Goal: Transaction & Acquisition: Purchase product/service

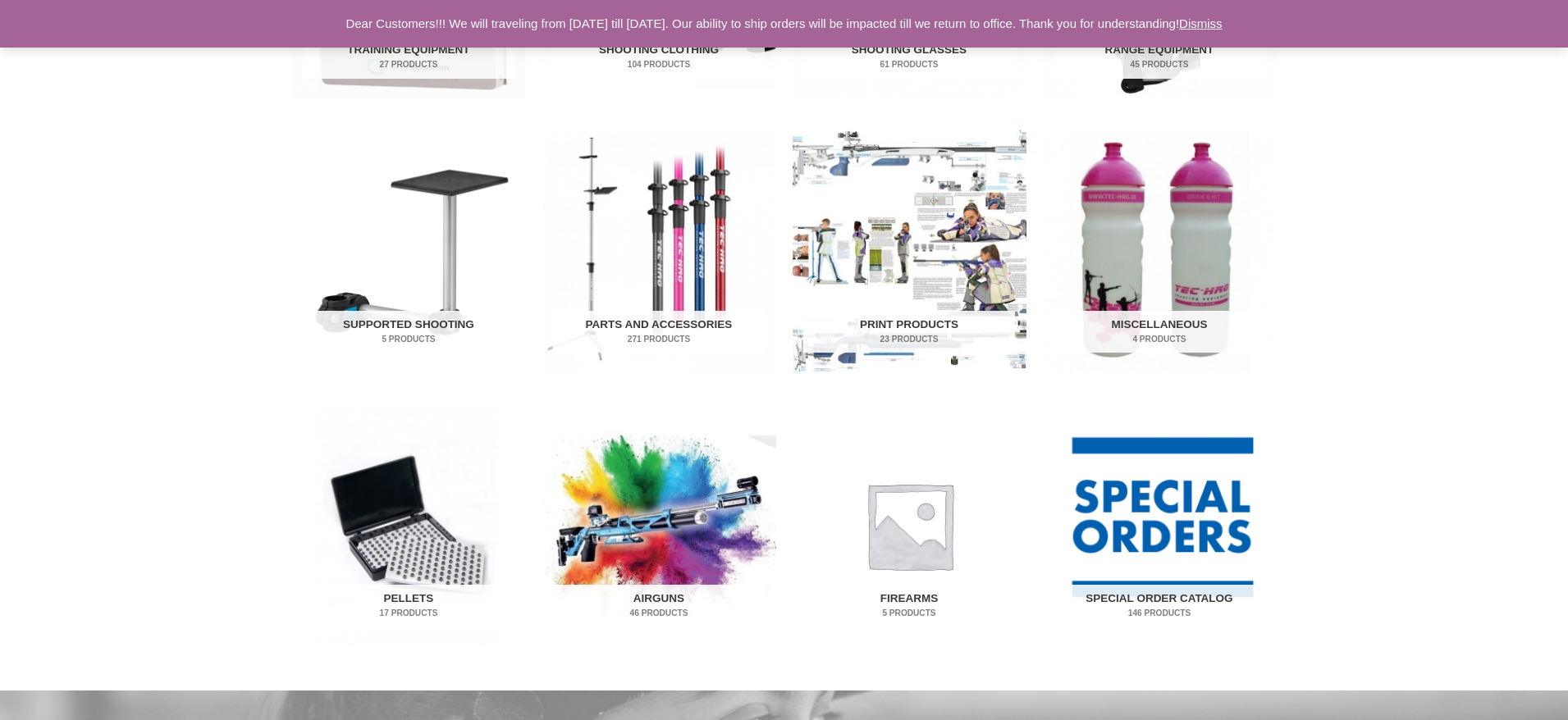
scroll to position [748, 0]
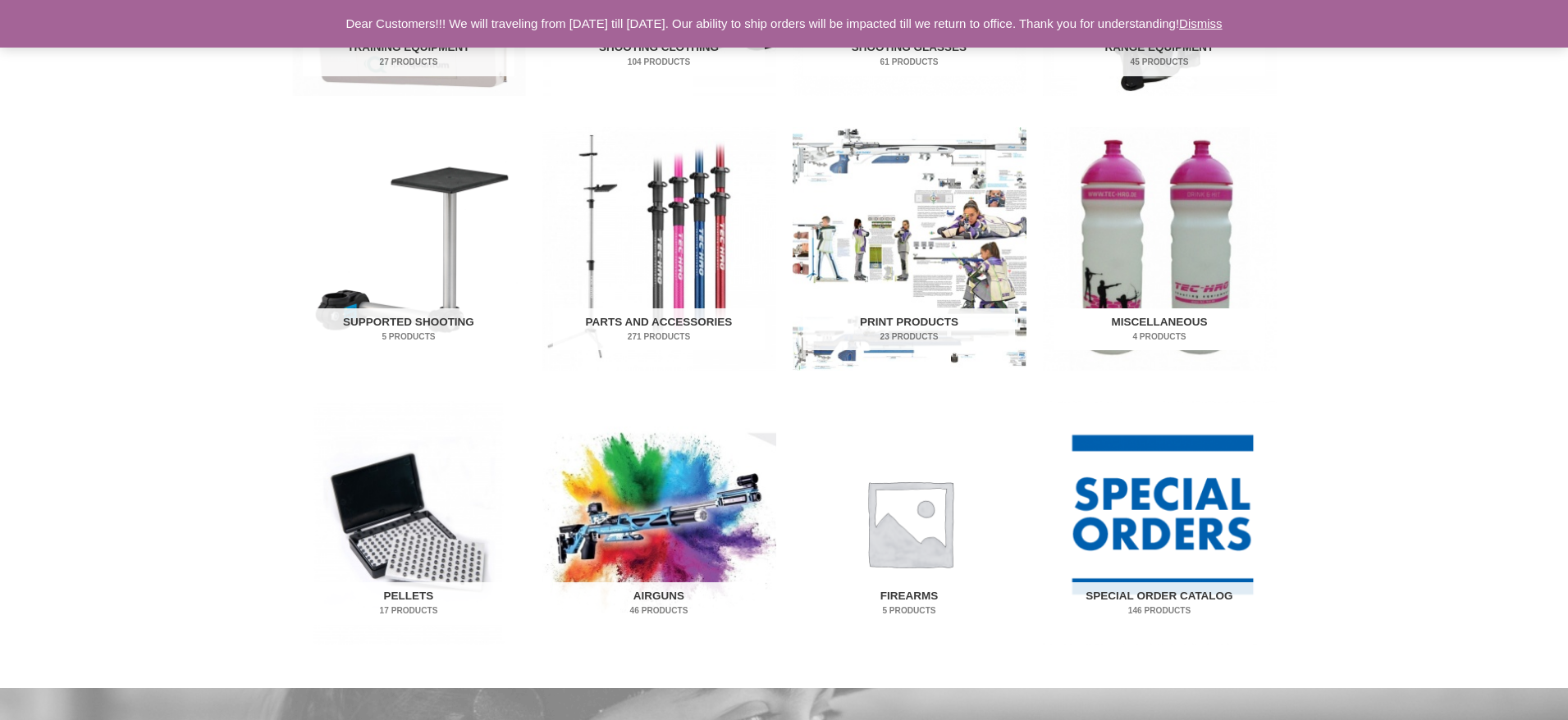
click at [1195, 273] on img "Visit product category Miscellaneous" at bounding box center [1159, 249] width 233 height 243
click at [895, 548] on img "Visit product category Firearms" at bounding box center [909, 523] width 233 height 243
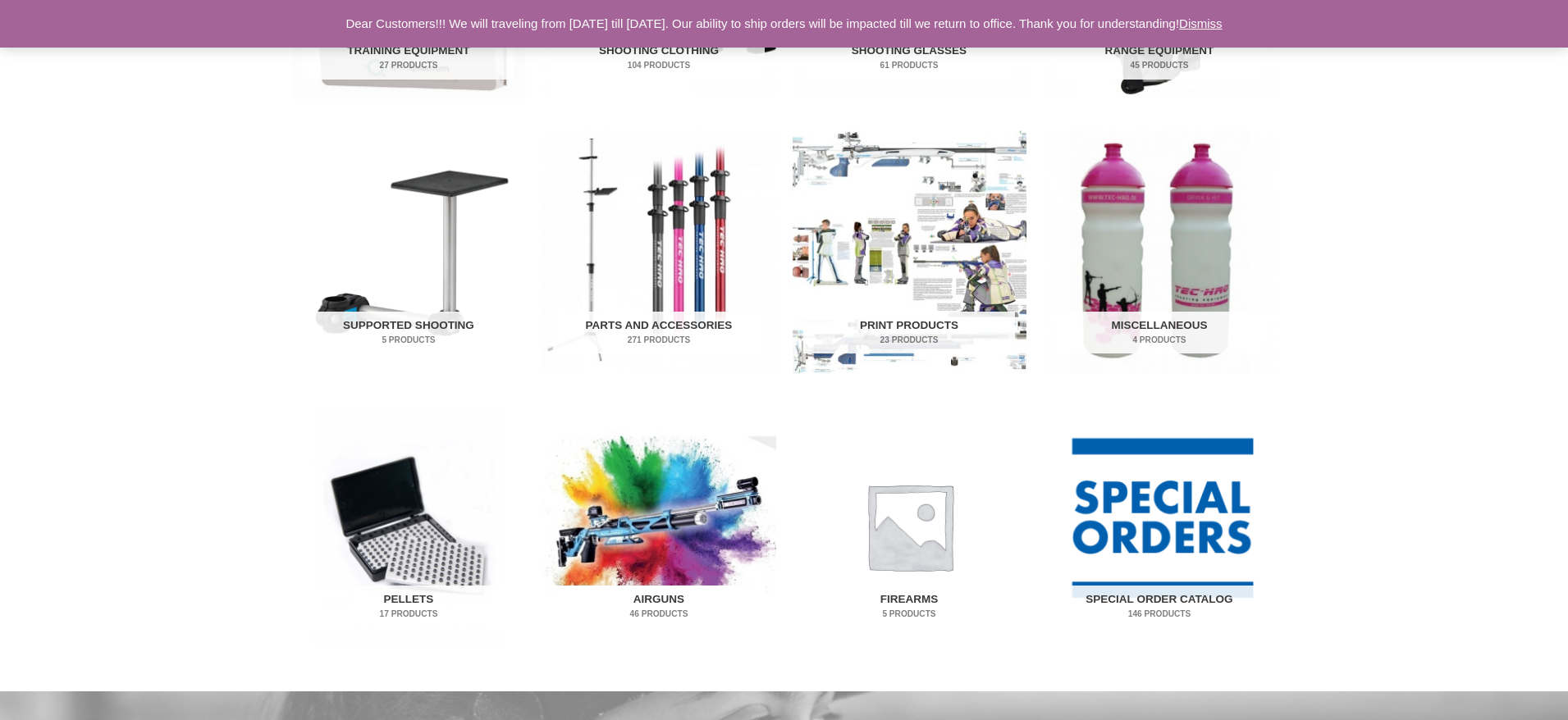
click at [652, 514] on img "Visit product category Airguns" at bounding box center [658, 526] width 233 height 243
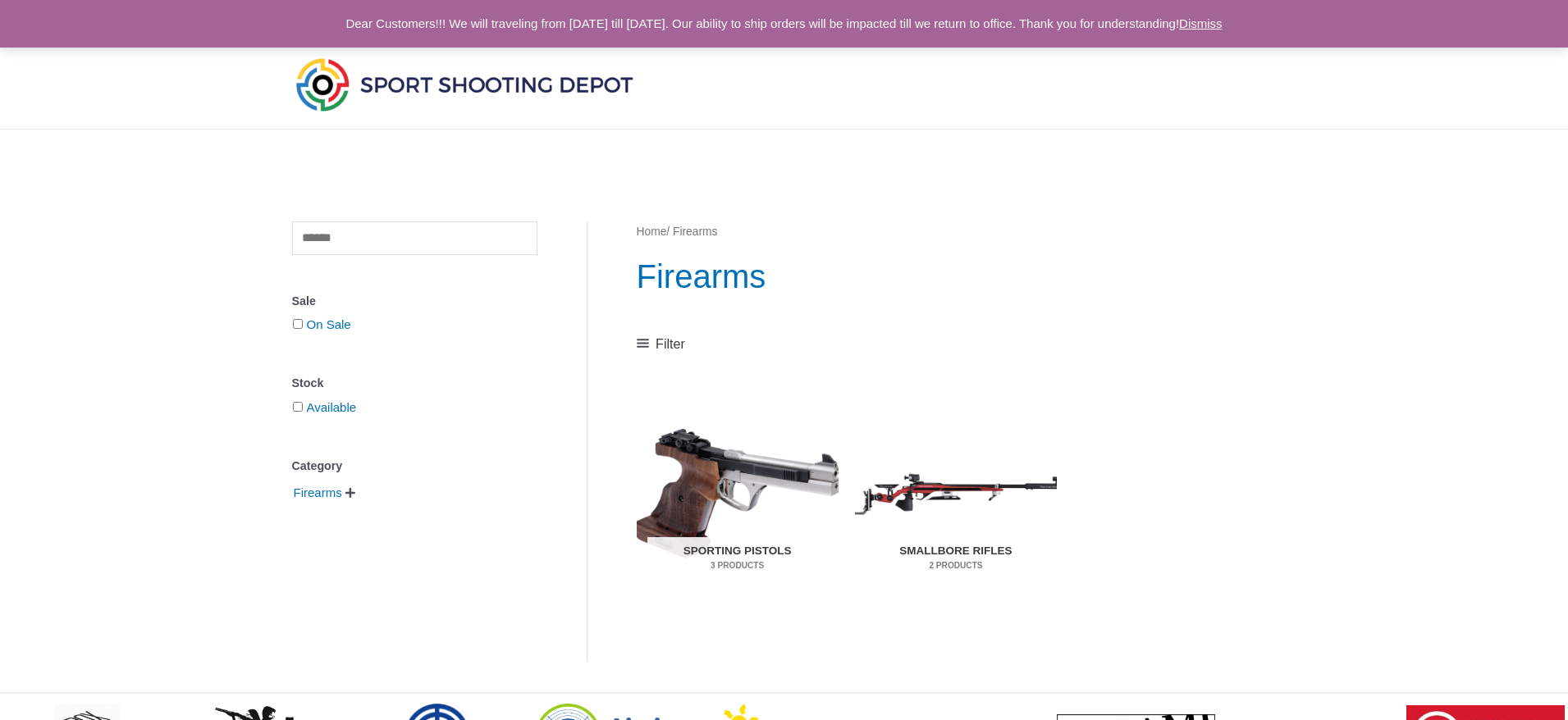
click at [957, 551] on h2 "Smallbore Rifles 2 Products" at bounding box center [955, 559] width 180 height 43
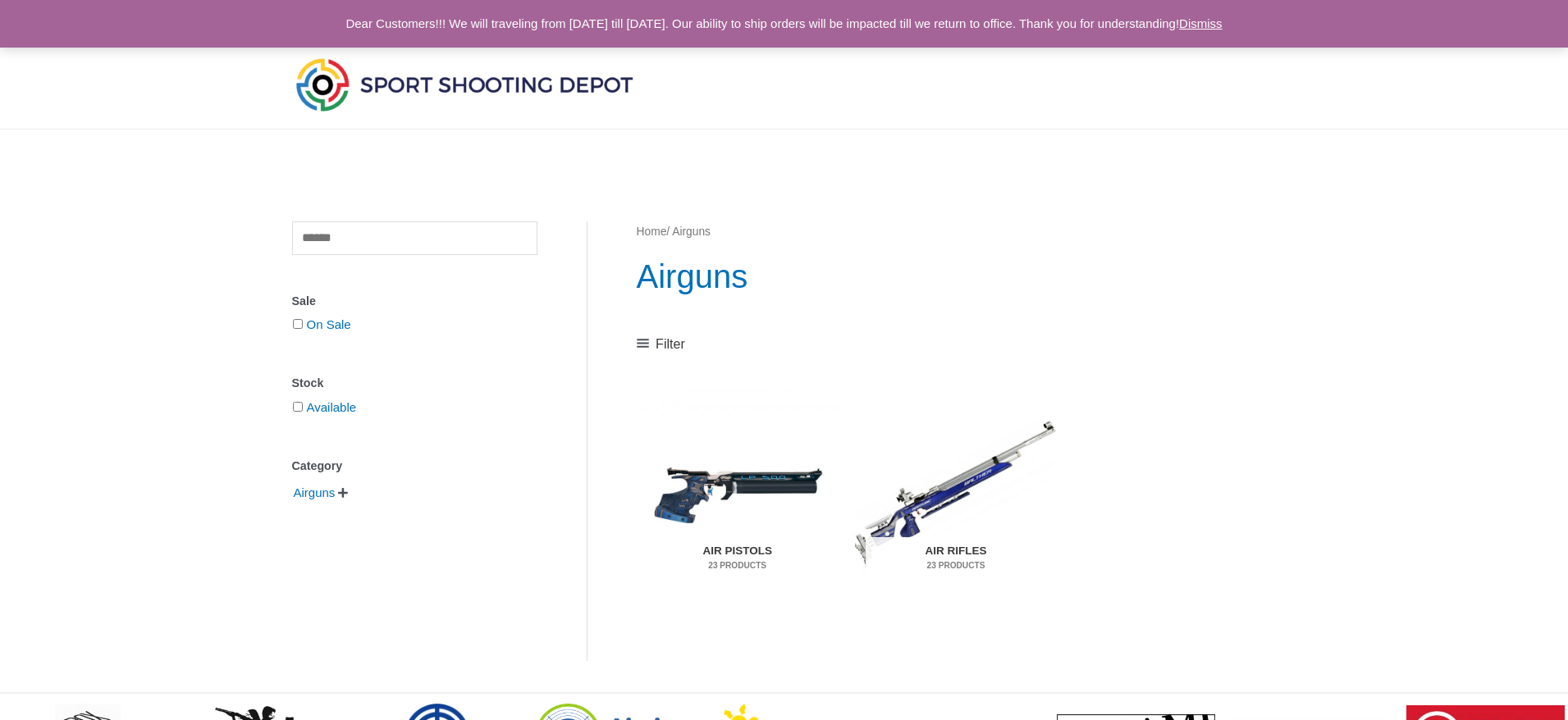
click at [727, 547] on h2 "Air Pistols 23 Products" at bounding box center [737, 559] width 180 height 43
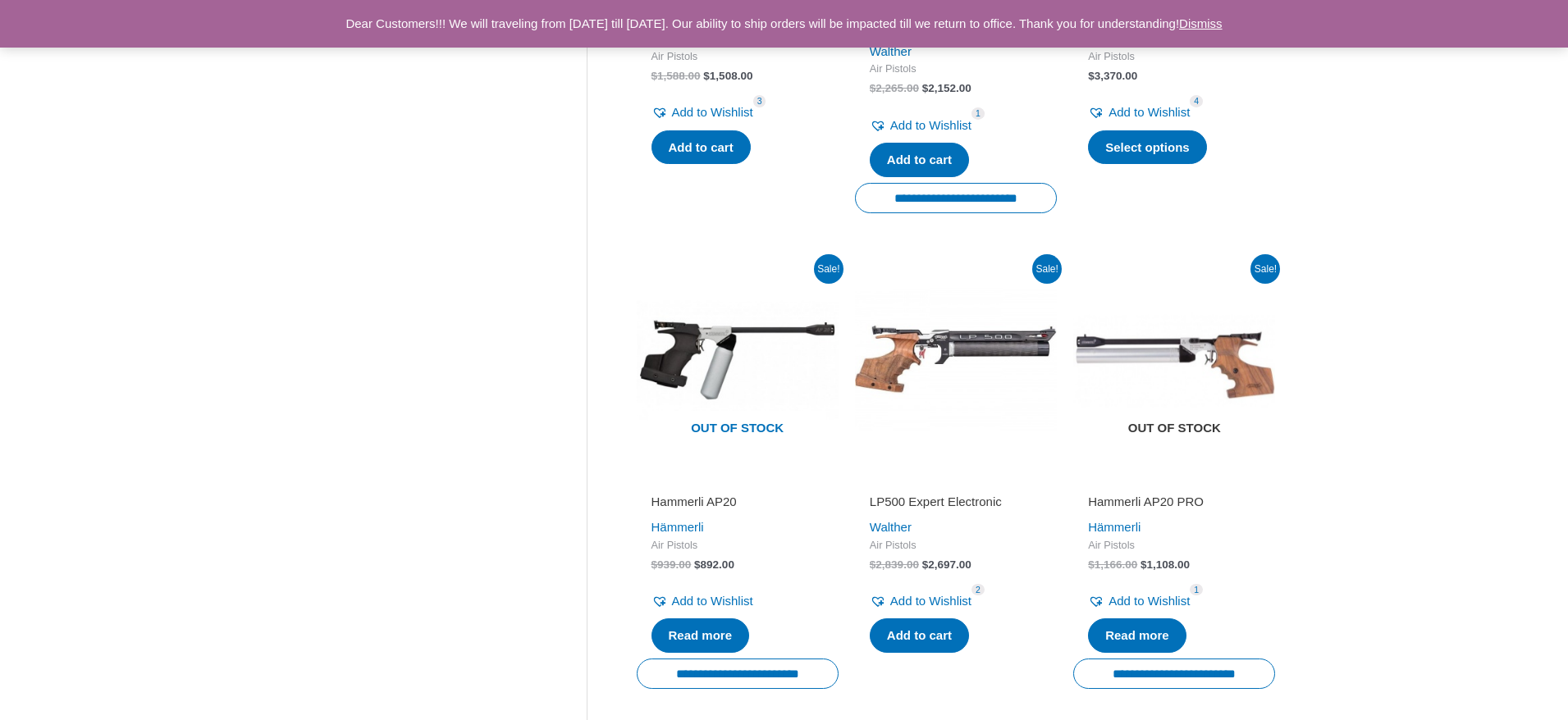
scroll to position [1157, 0]
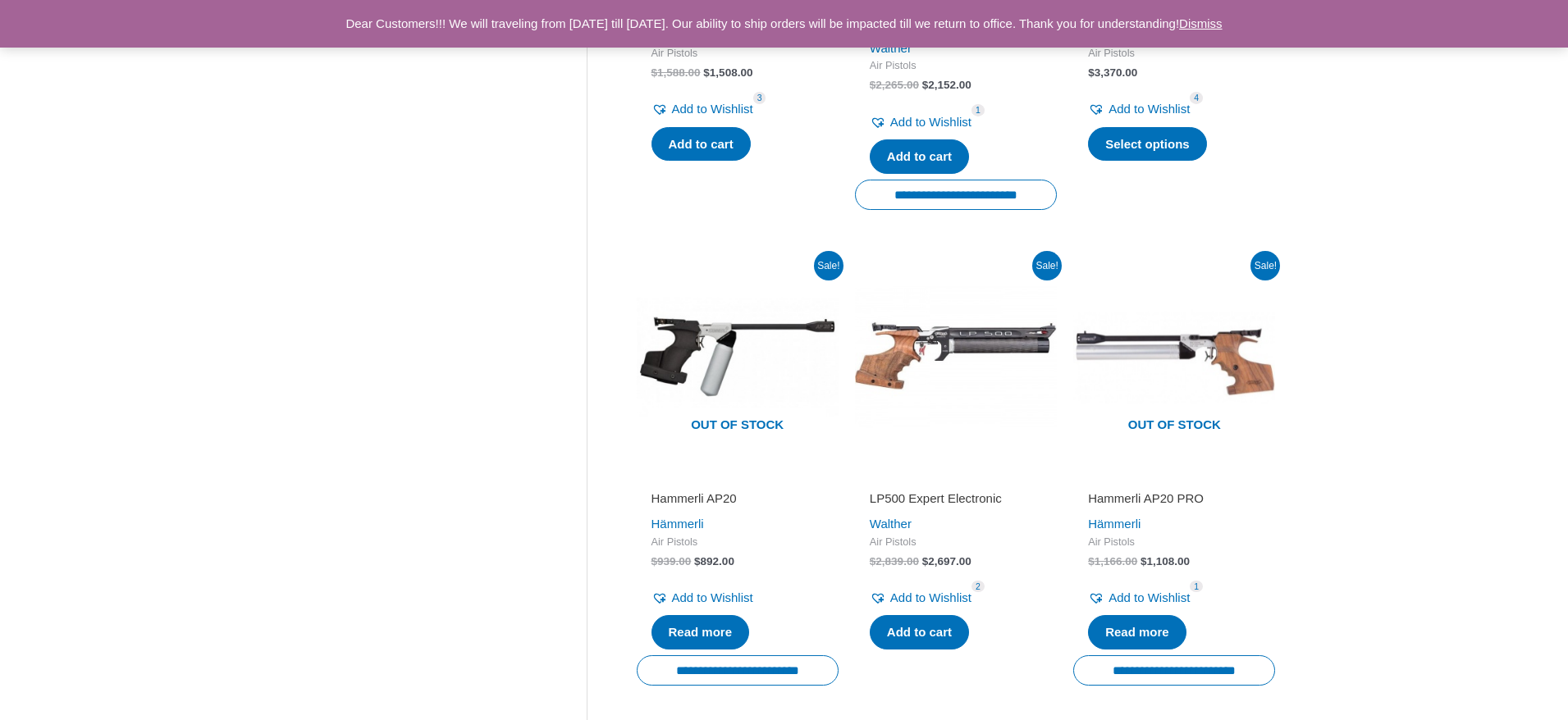
click at [919, 491] on h2 "LP500 Expert Electronic" at bounding box center [955, 499] width 173 height 16
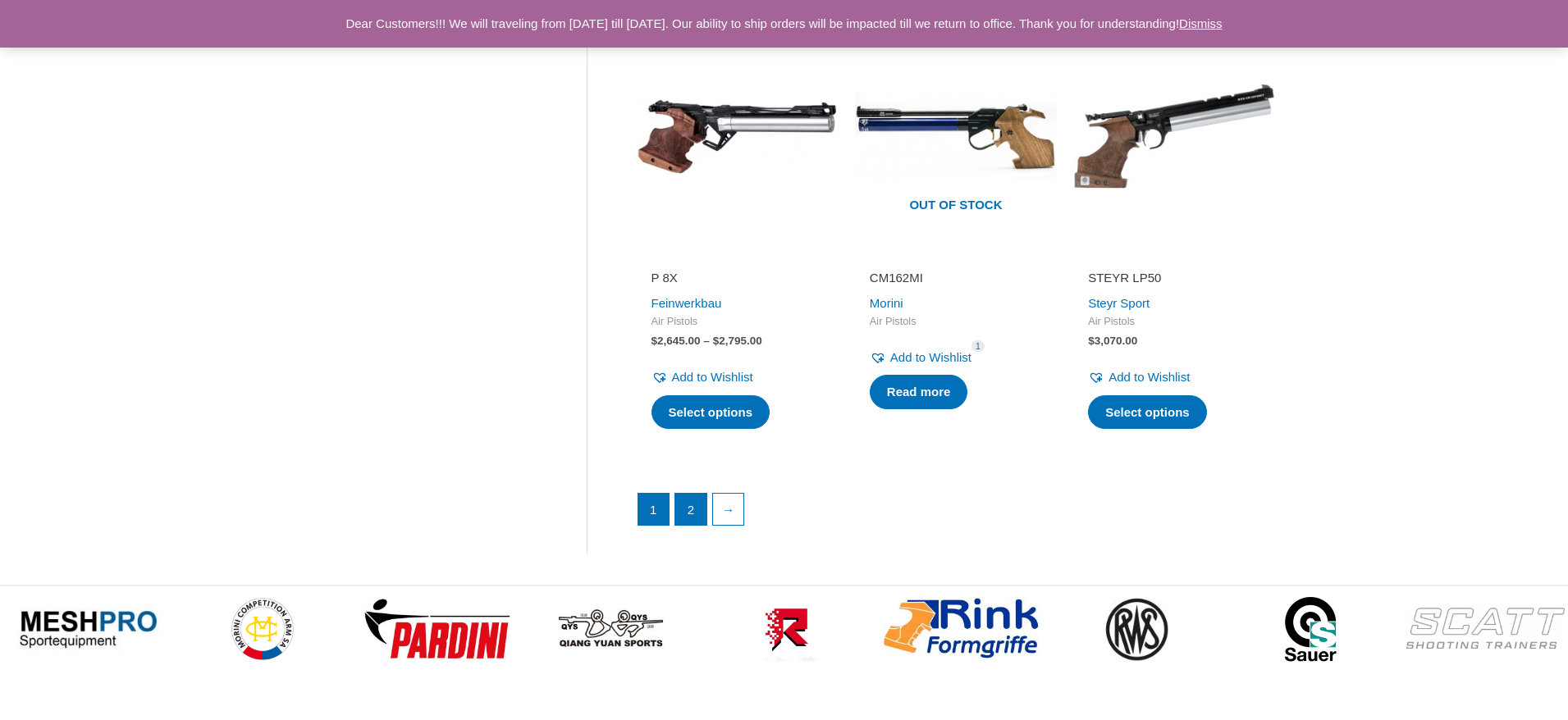
scroll to position [2290, 0]
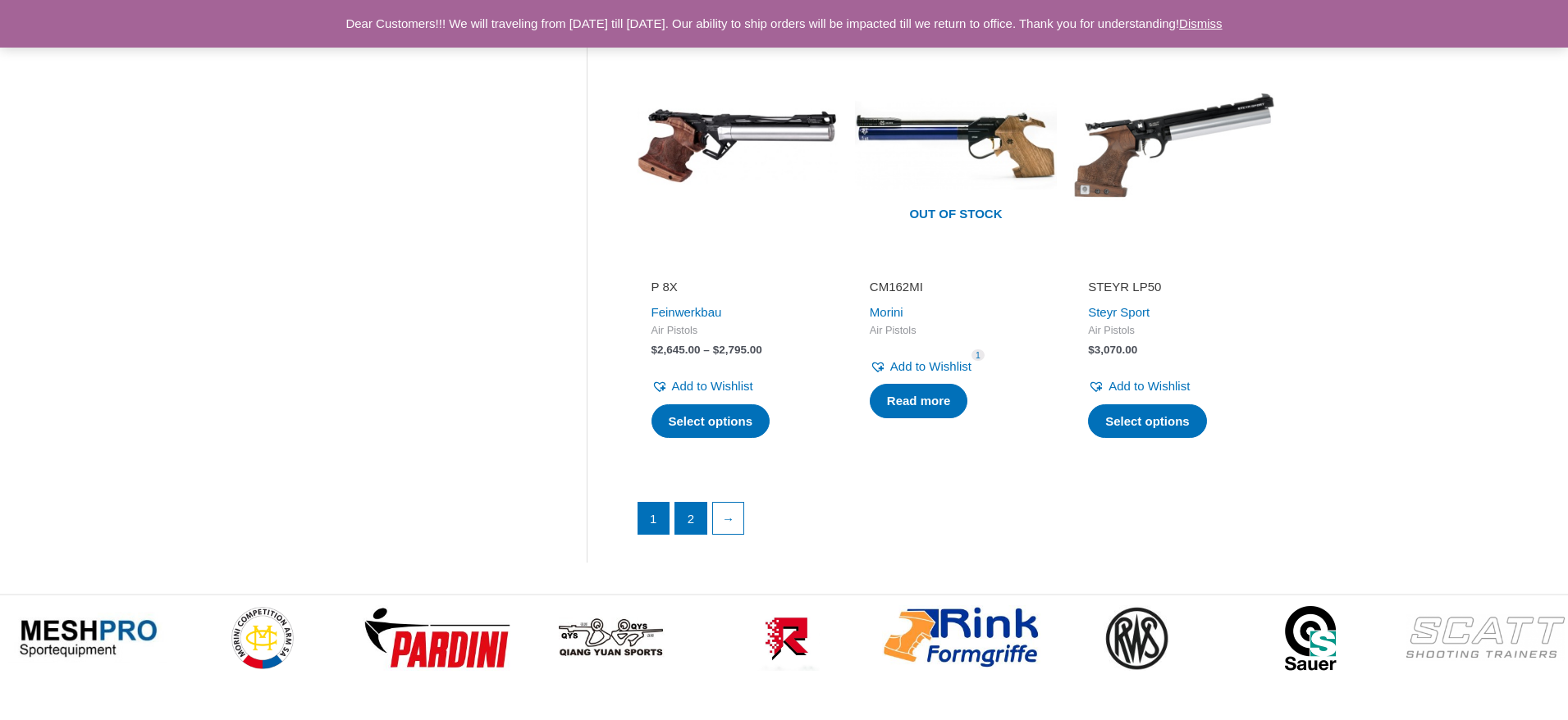
click at [691, 503] on link "2" at bounding box center [691, 518] width 31 height 31
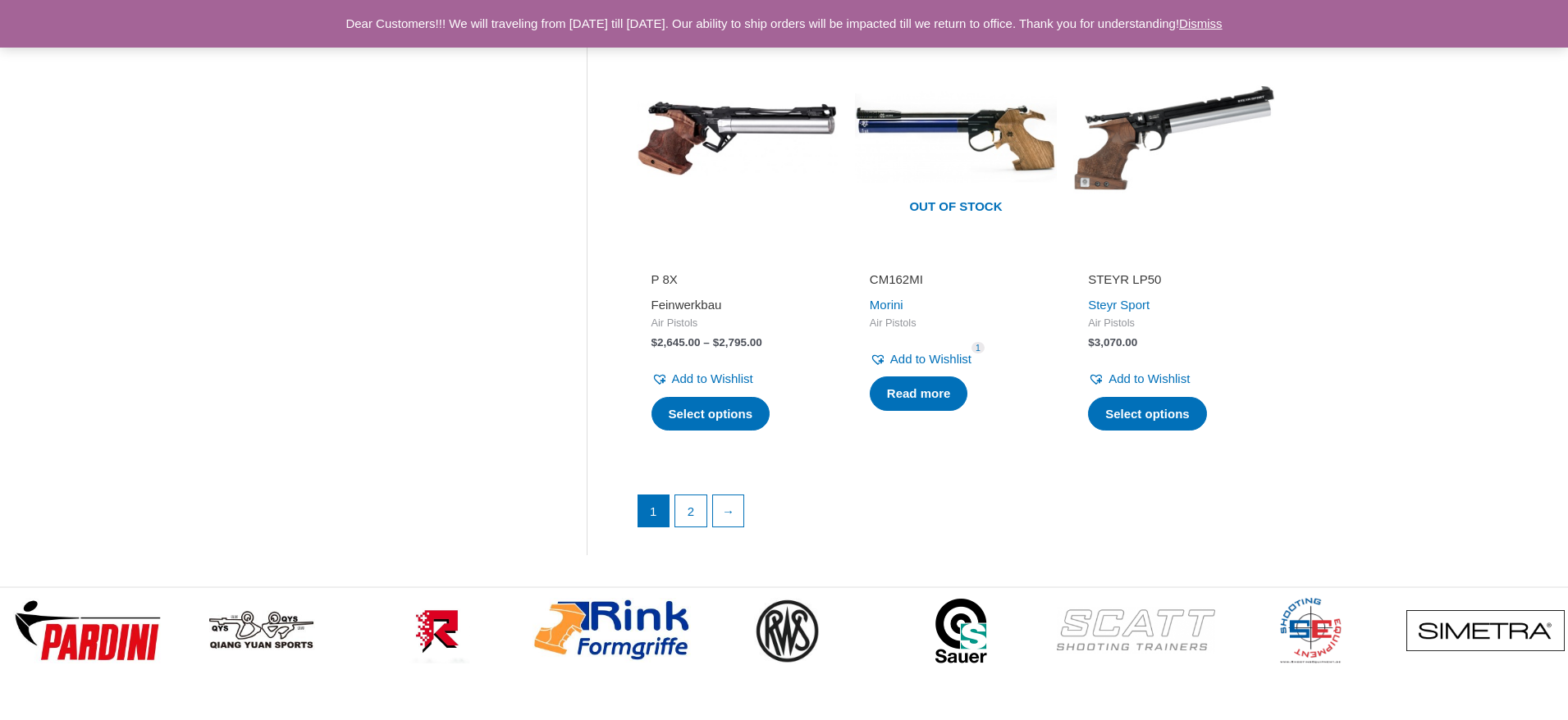
click at [683, 298] on link "Feinwerkbau" at bounding box center [686, 305] width 71 height 14
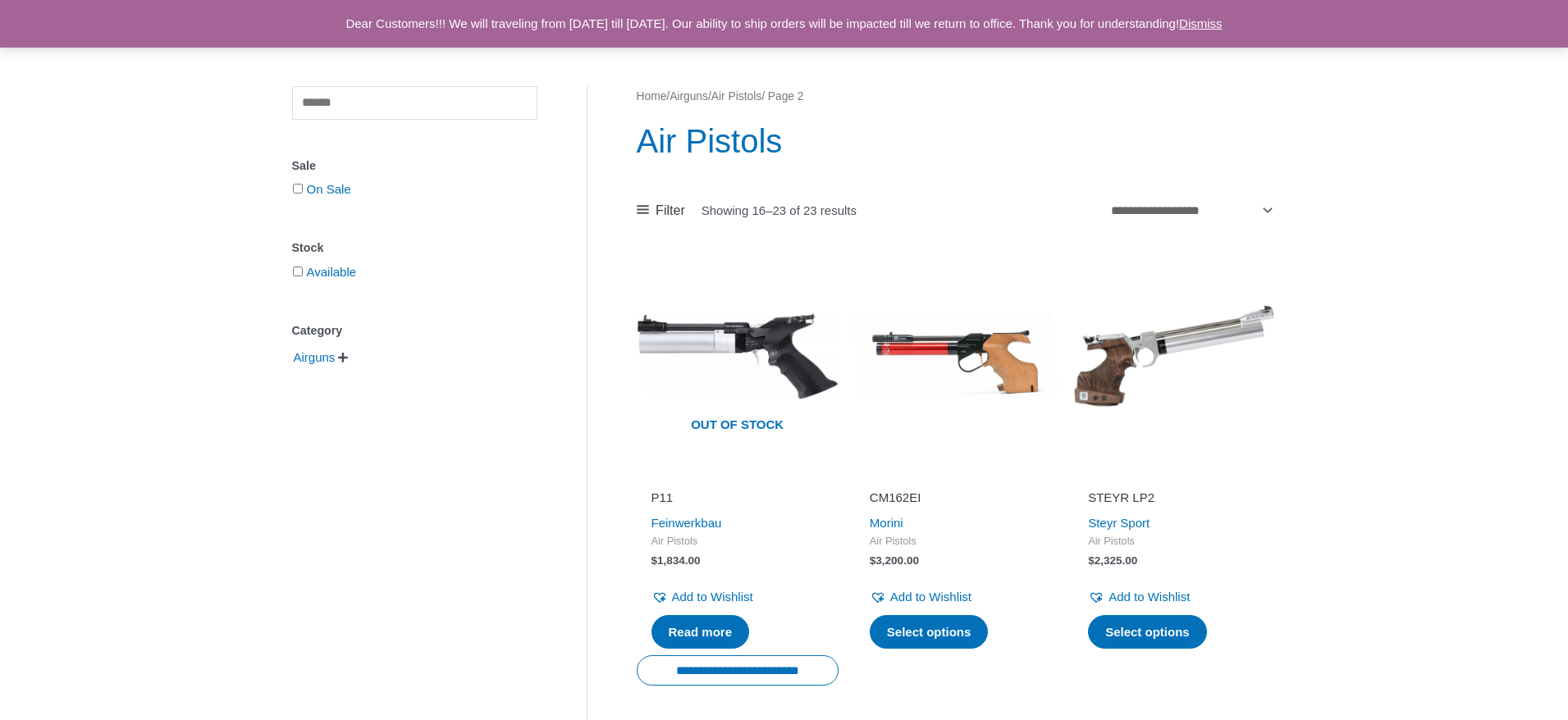
scroll to position [138, 0]
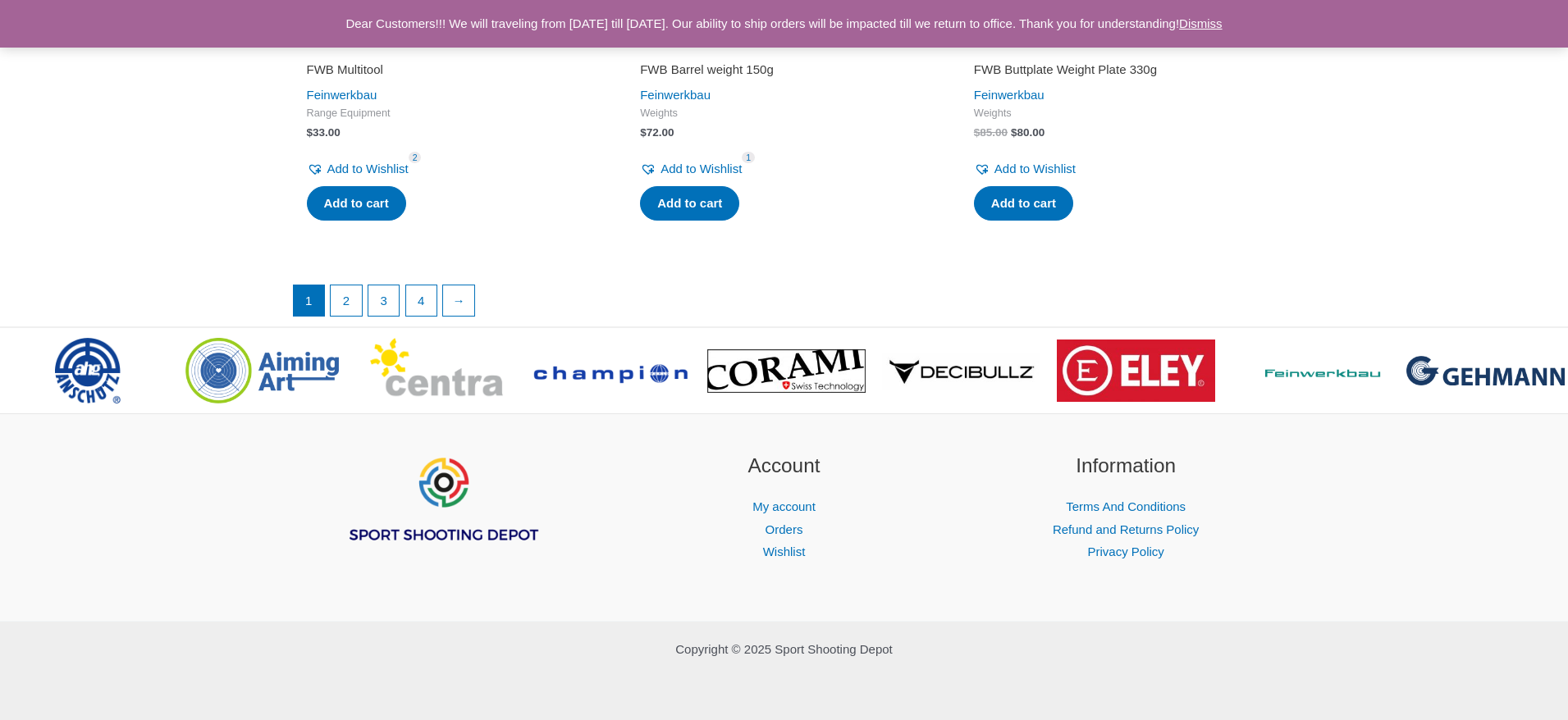
scroll to position [3401, 0]
click at [353, 302] on link "2" at bounding box center [346, 301] width 31 height 31
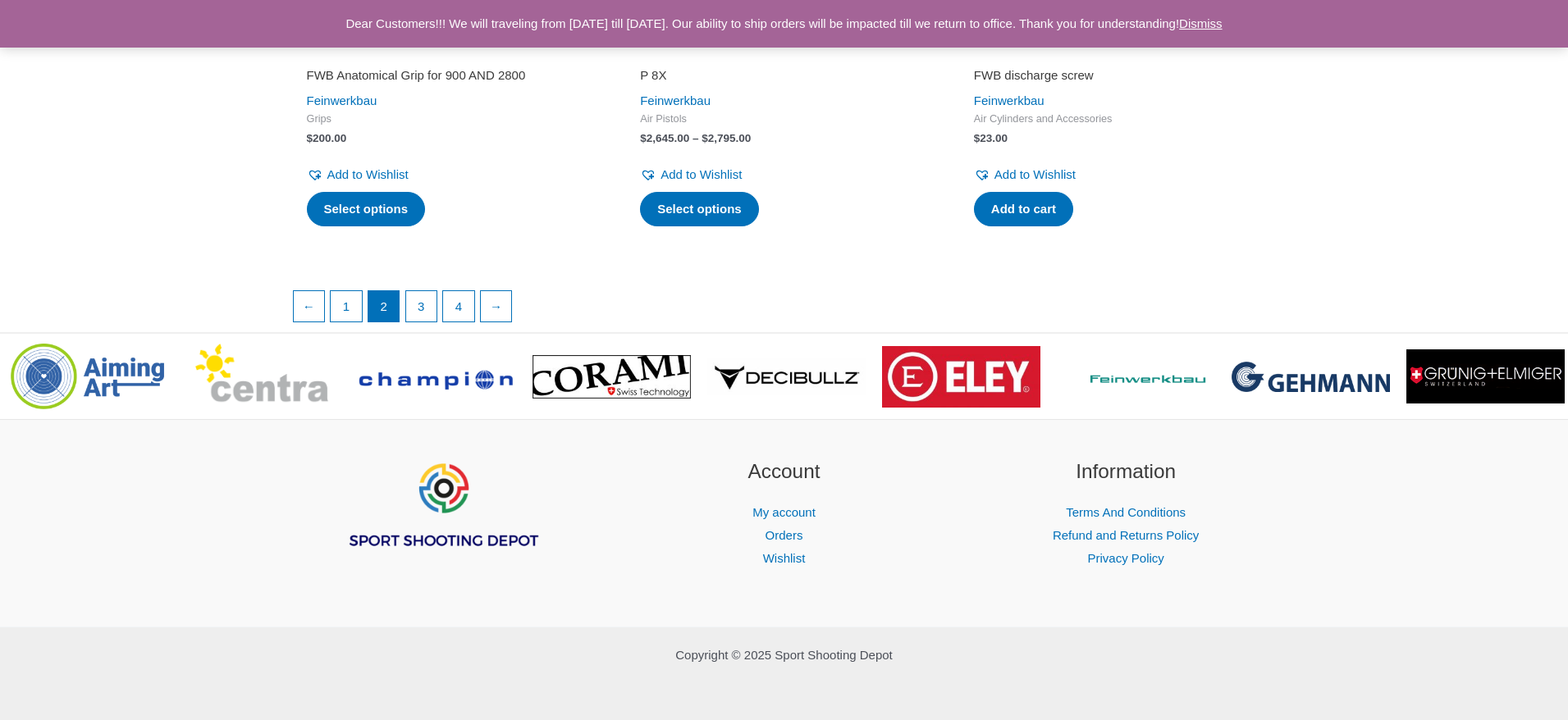
scroll to position [2909, 0]
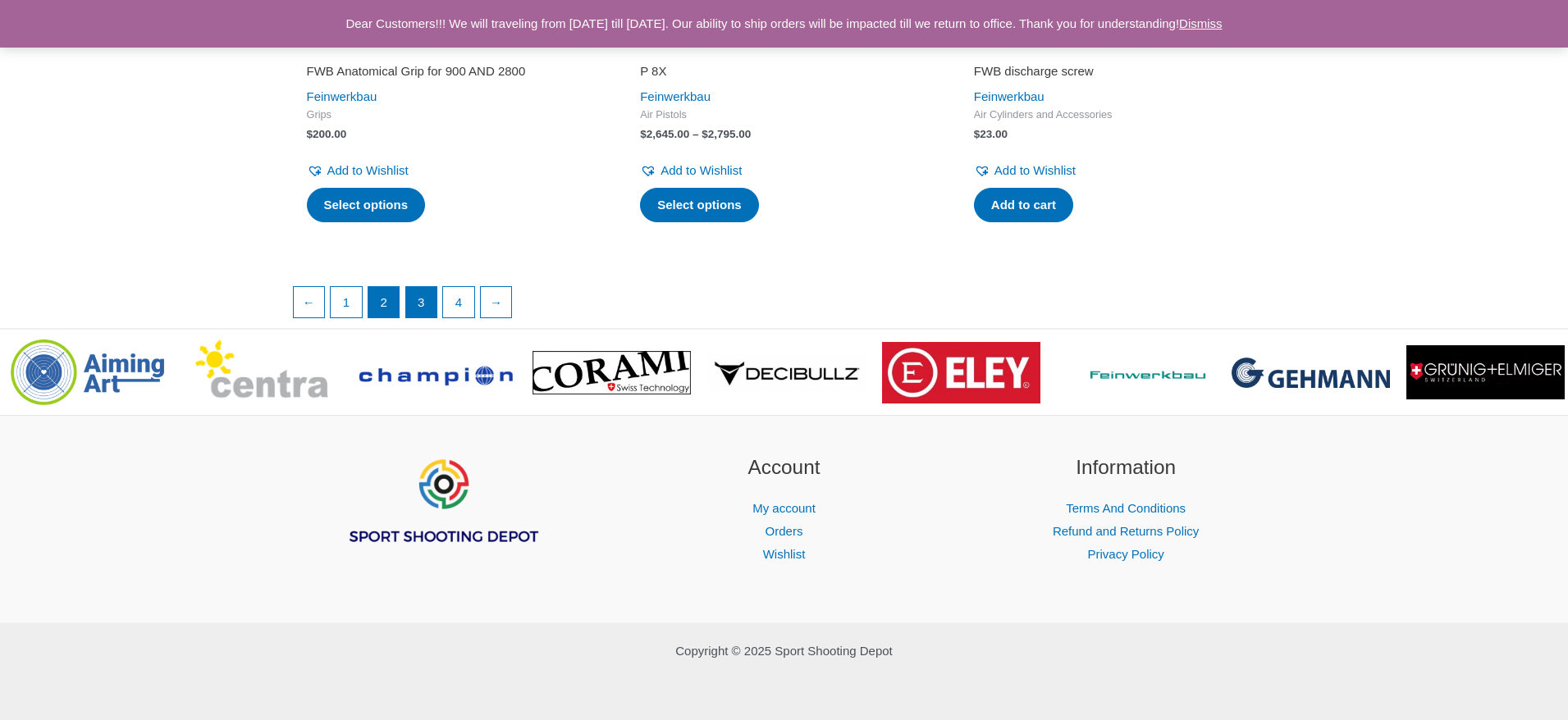
click at [422, 318] on link "3" at bounding box center [421, 302] width 31 height 31
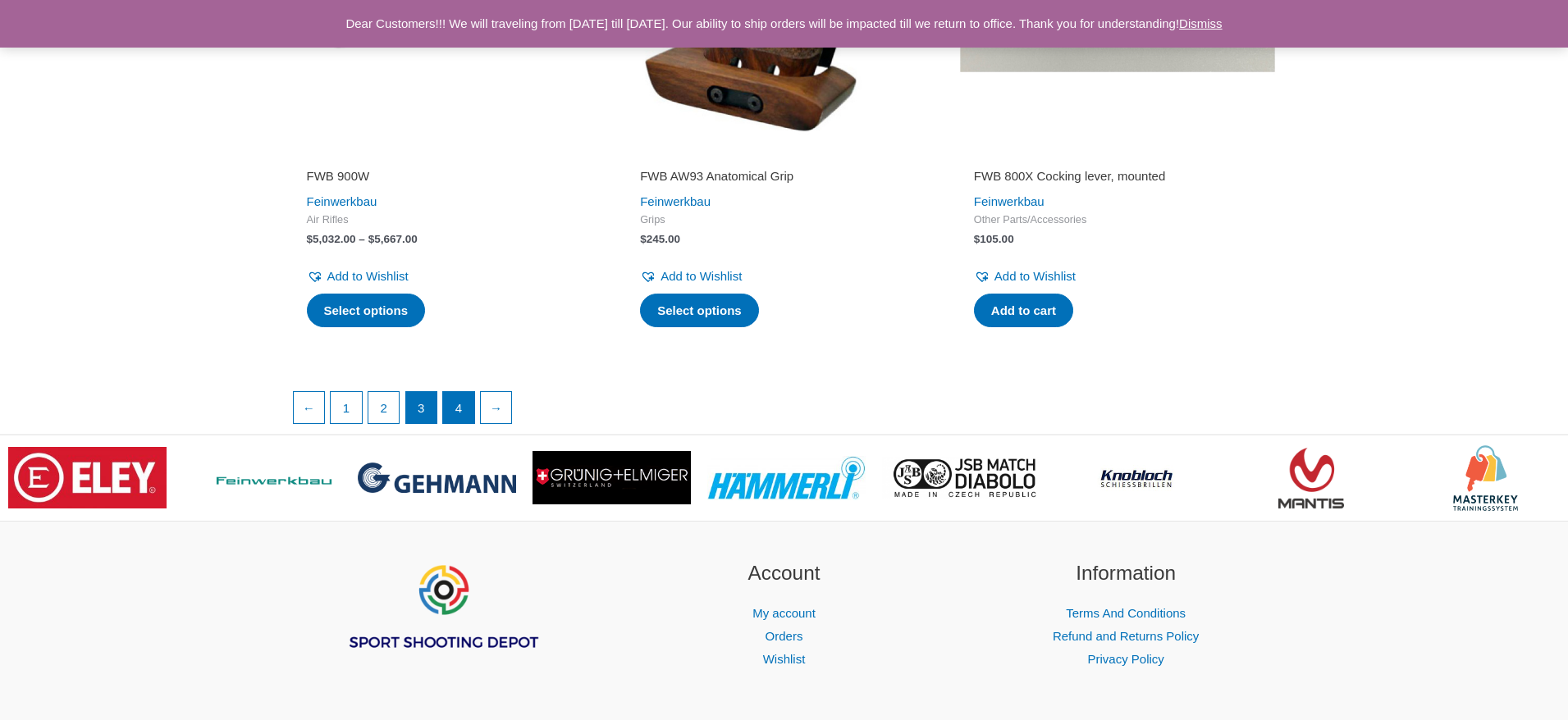
scroll to position [2846, 0]
click at [462, 393] on link "4" at bounding box center [458, 408] width 31 height 31
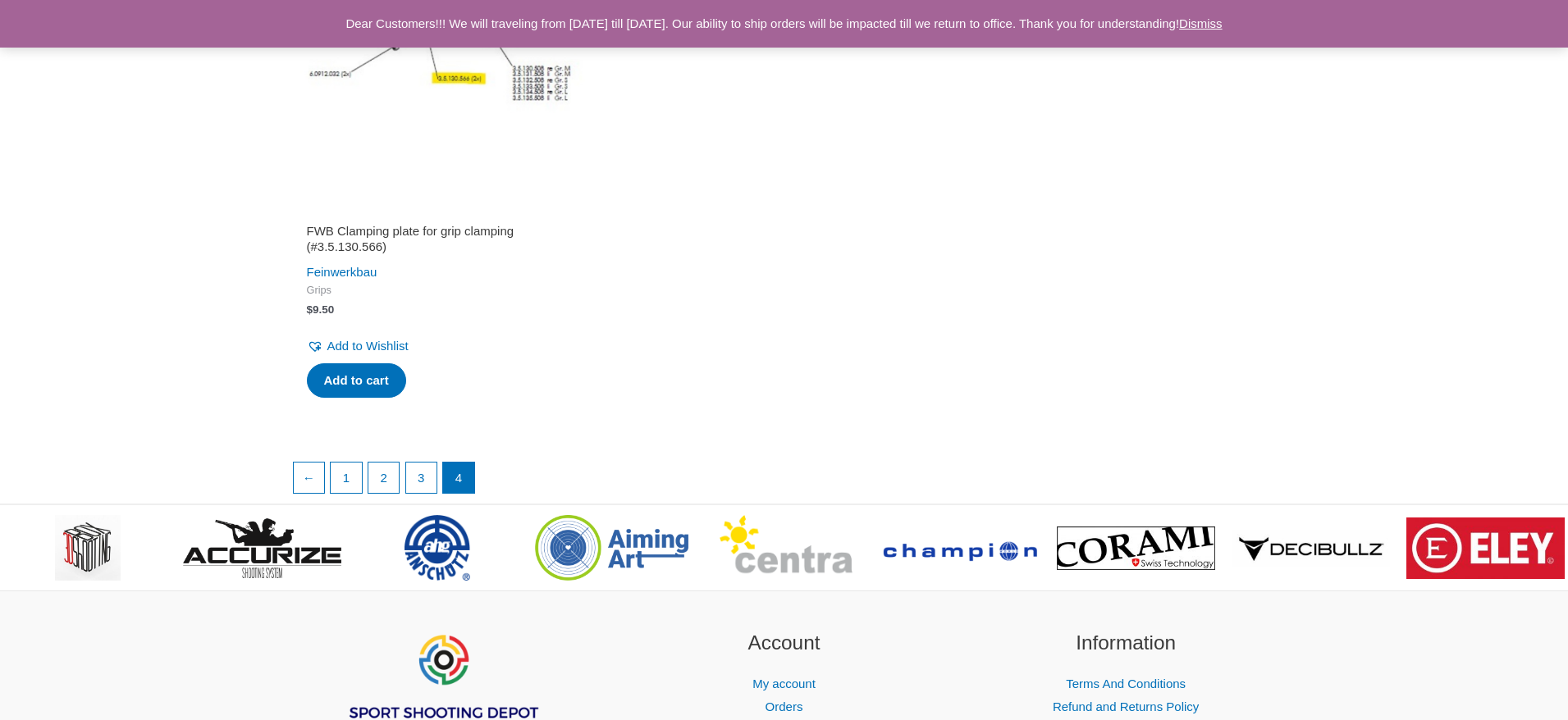
scroll to position [470, 0]
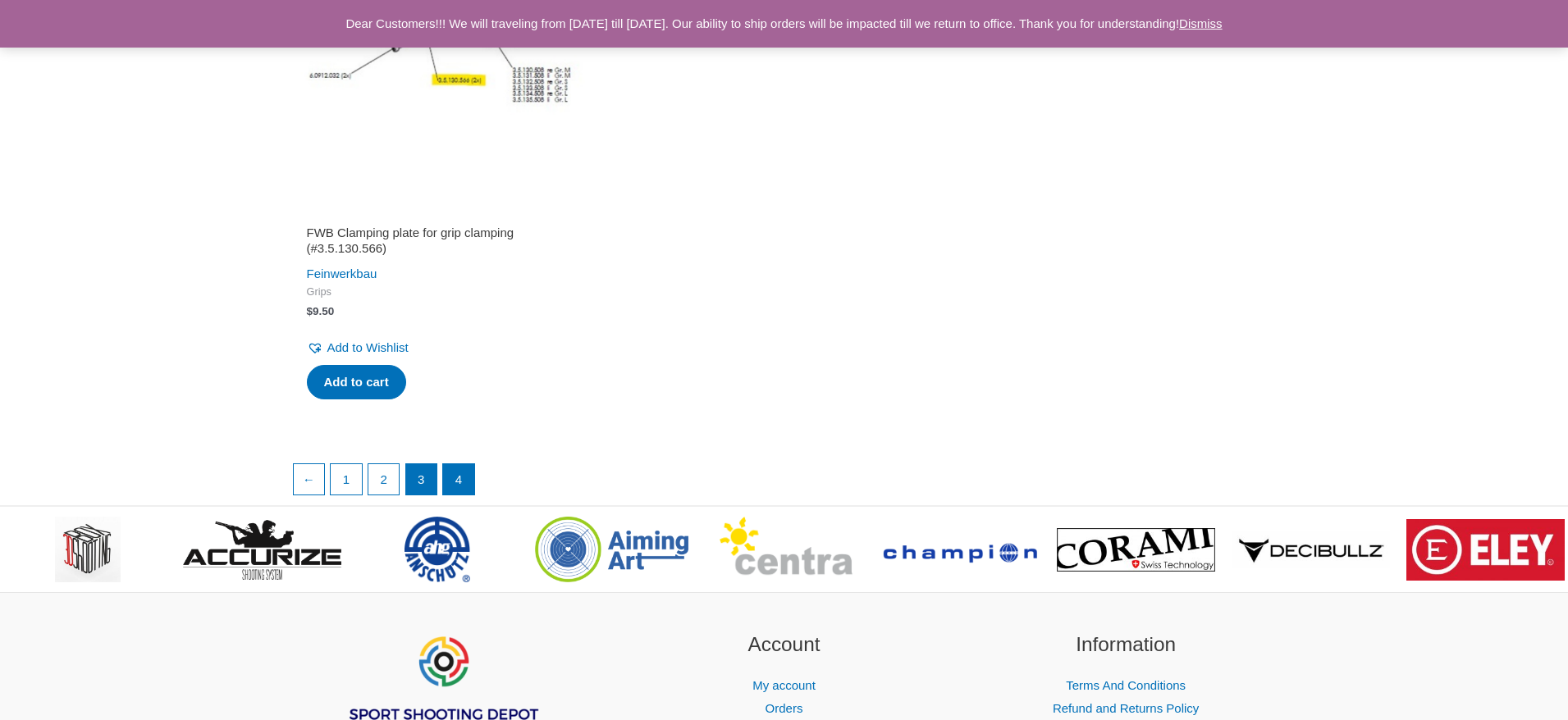
click at [433, 480] on link "3" at bounding box center [421, 479] width 31 height 31
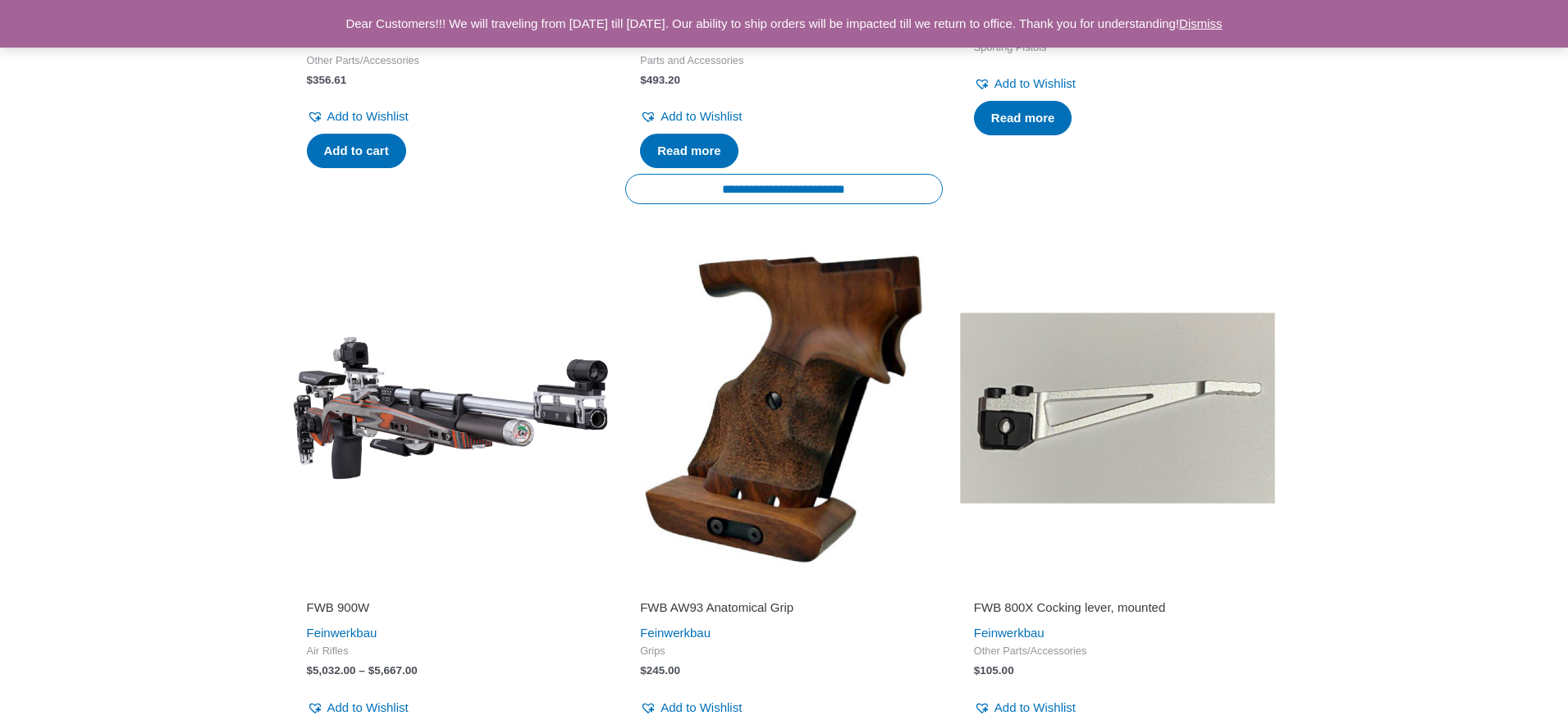
scroll to position [2427, 0]
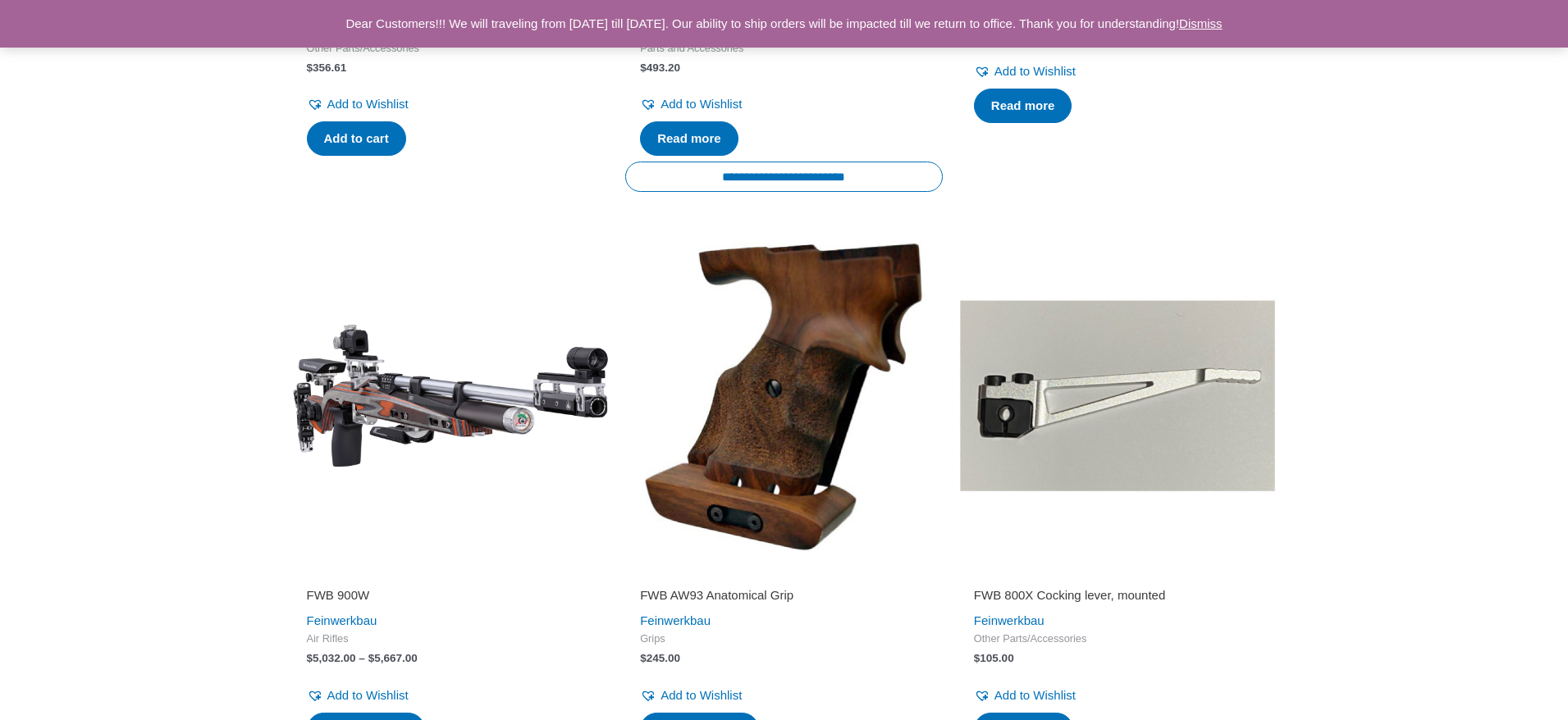
click at [377, 393] on img at bounding box center [451, 396] width 318 height 318
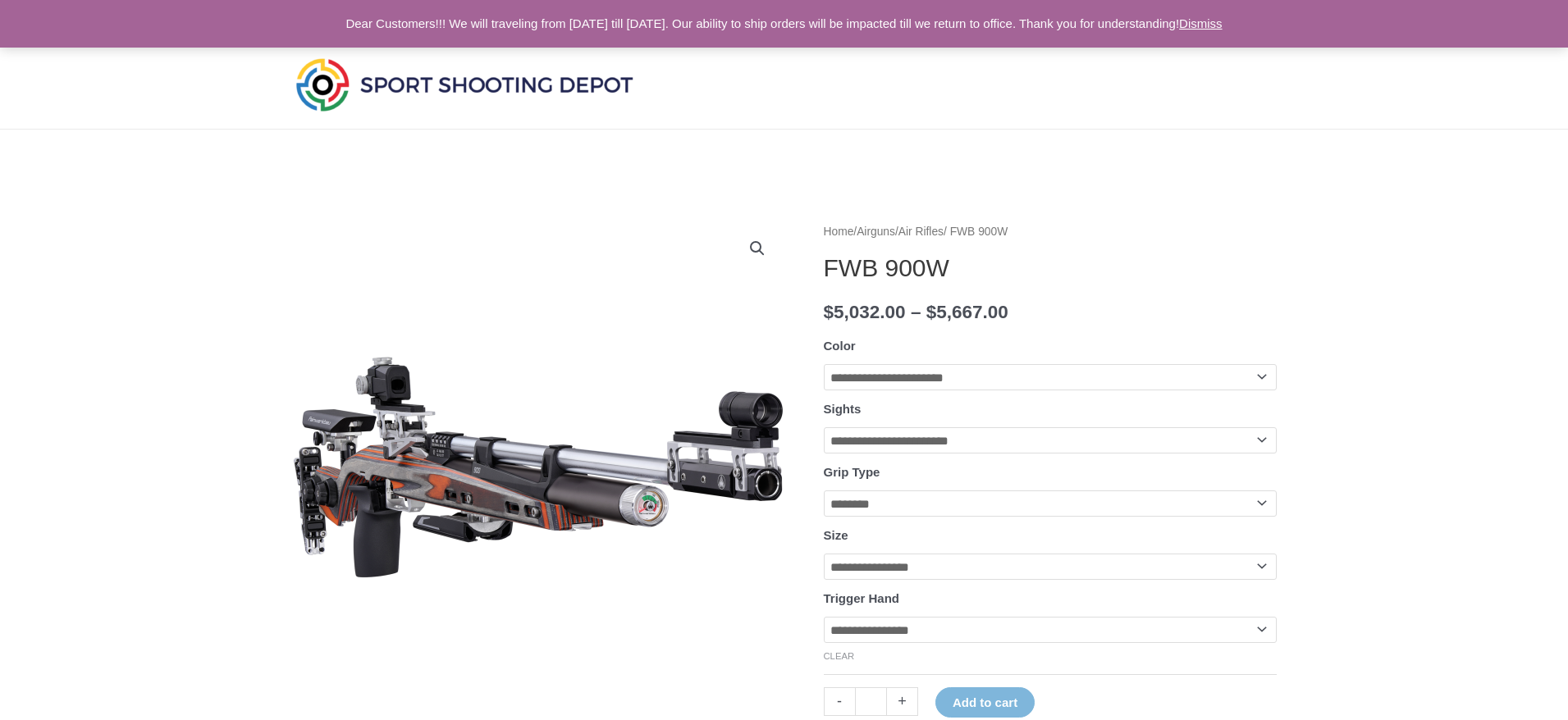
click at [1138, 393] on tbody "**********" at bounding box center [1050, 501] width 453 height 335
select select "********"
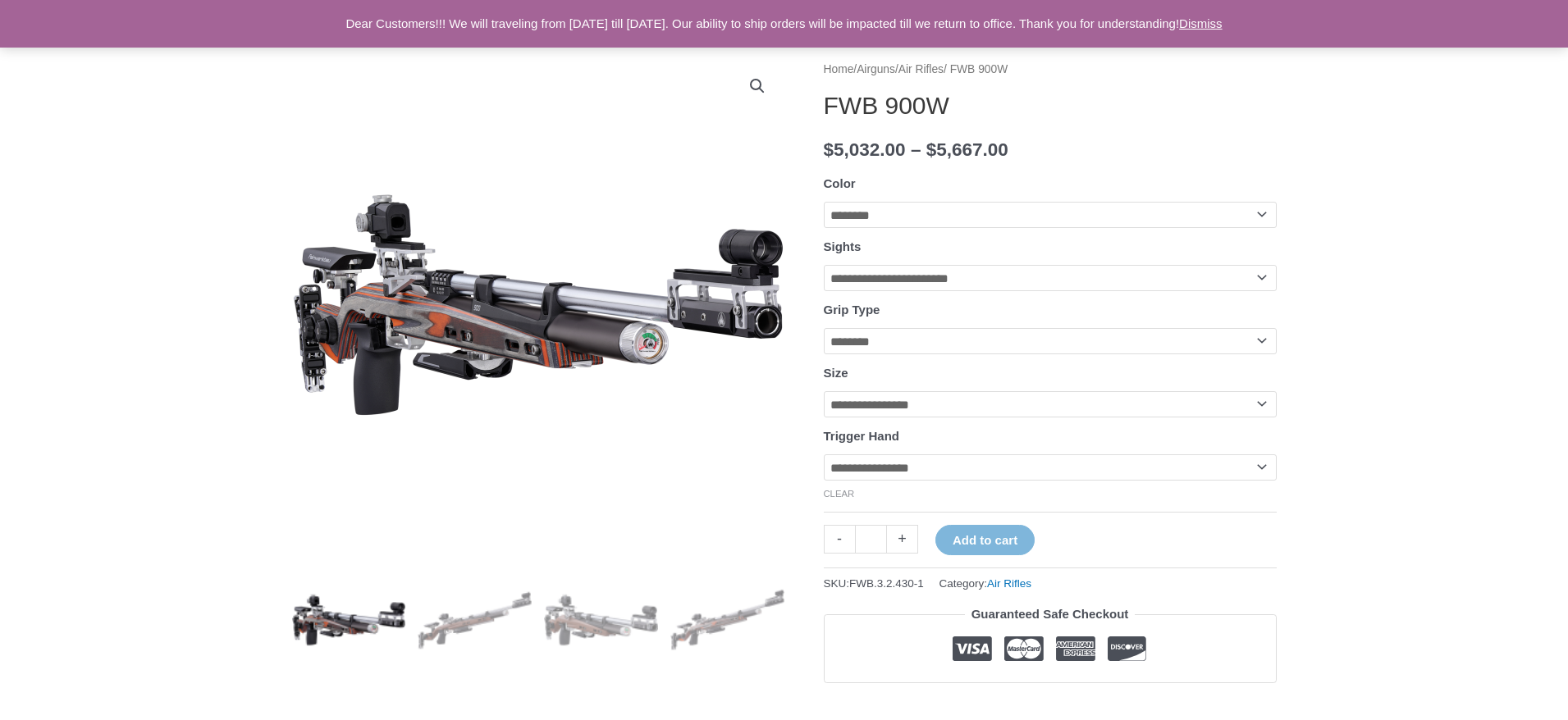
scroll to position [182, 0]
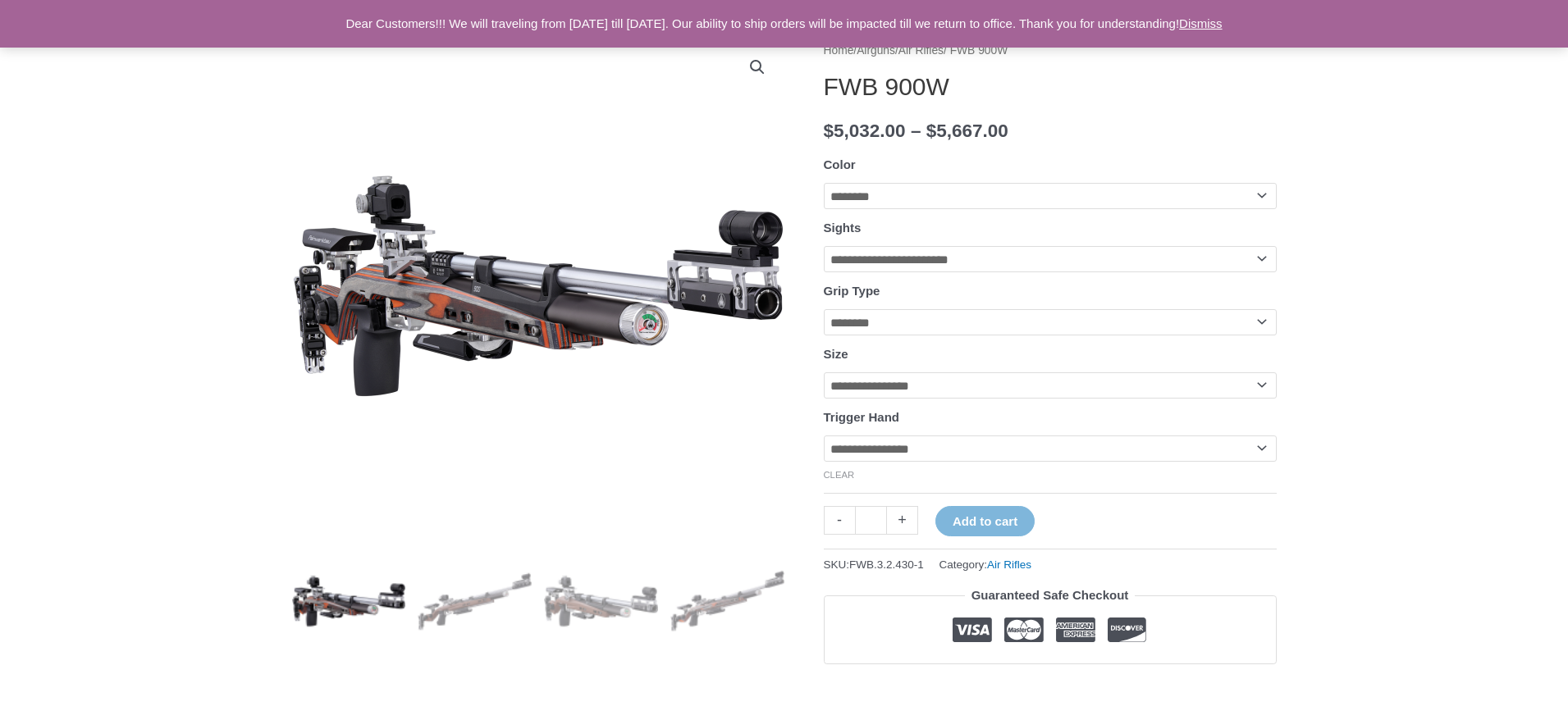
select select "*"
select select "*****"
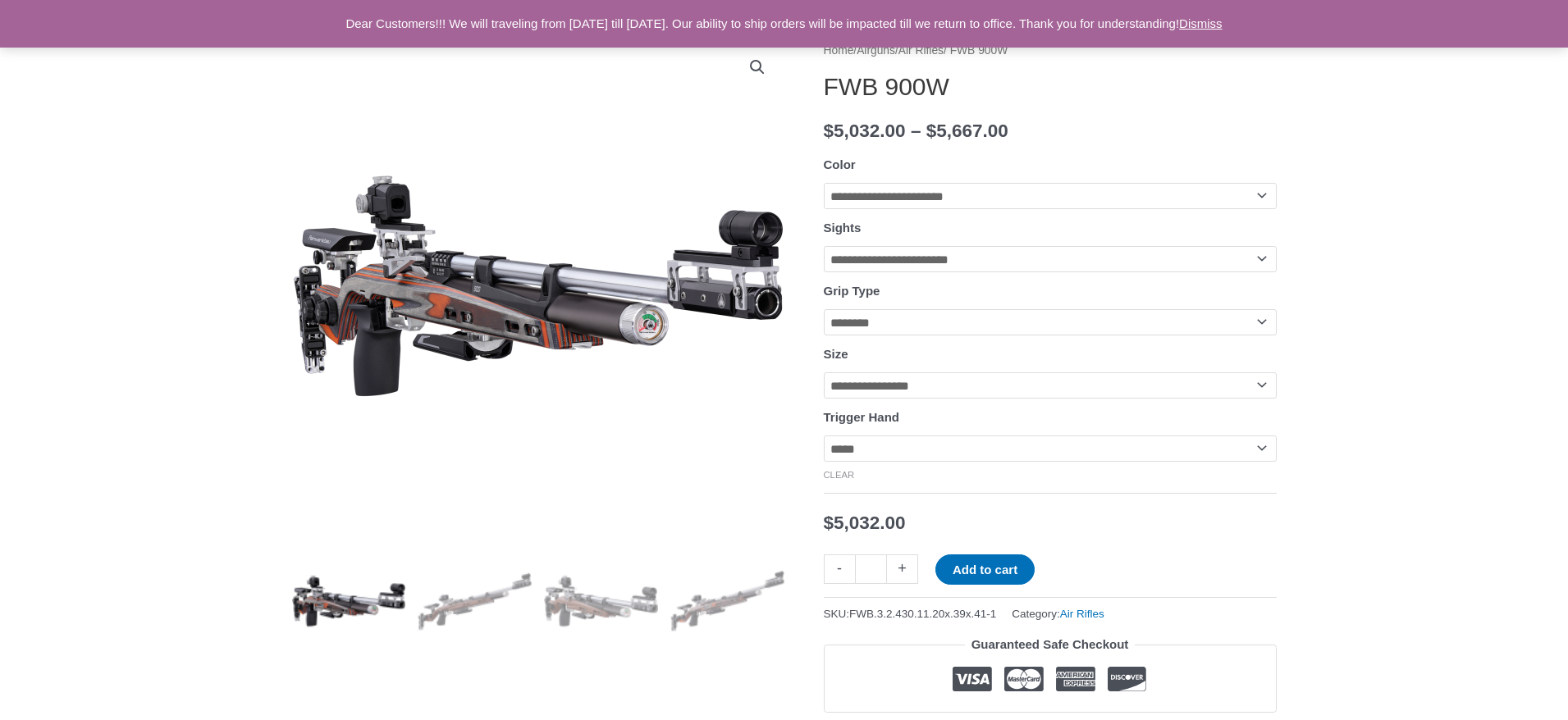
select select "**********"
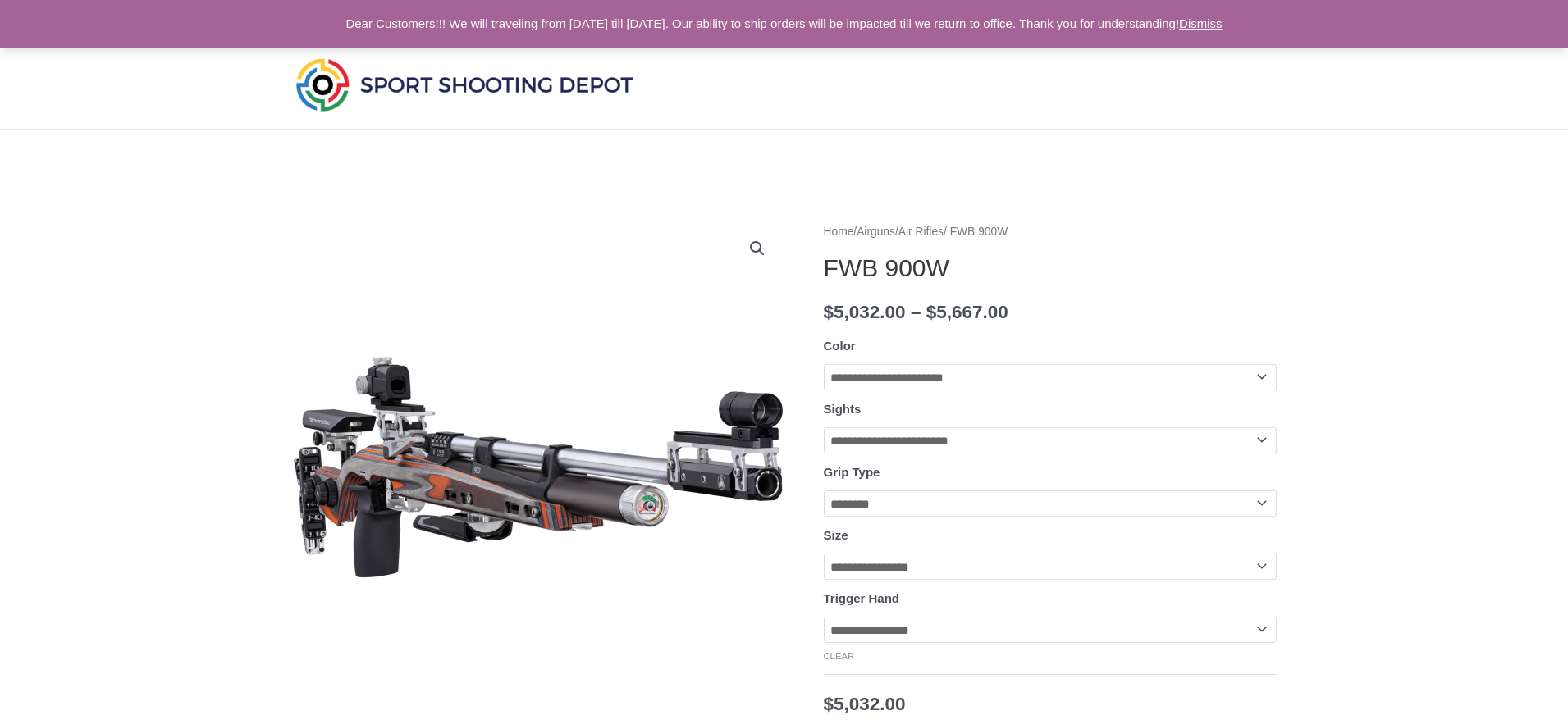
scroll to position [0, 0]
click at [322, 86] on img at bounding box center [464, 85] width 344 height 61
click at [416, 81] on img at bounding box center [464, 85] width 344 height 61
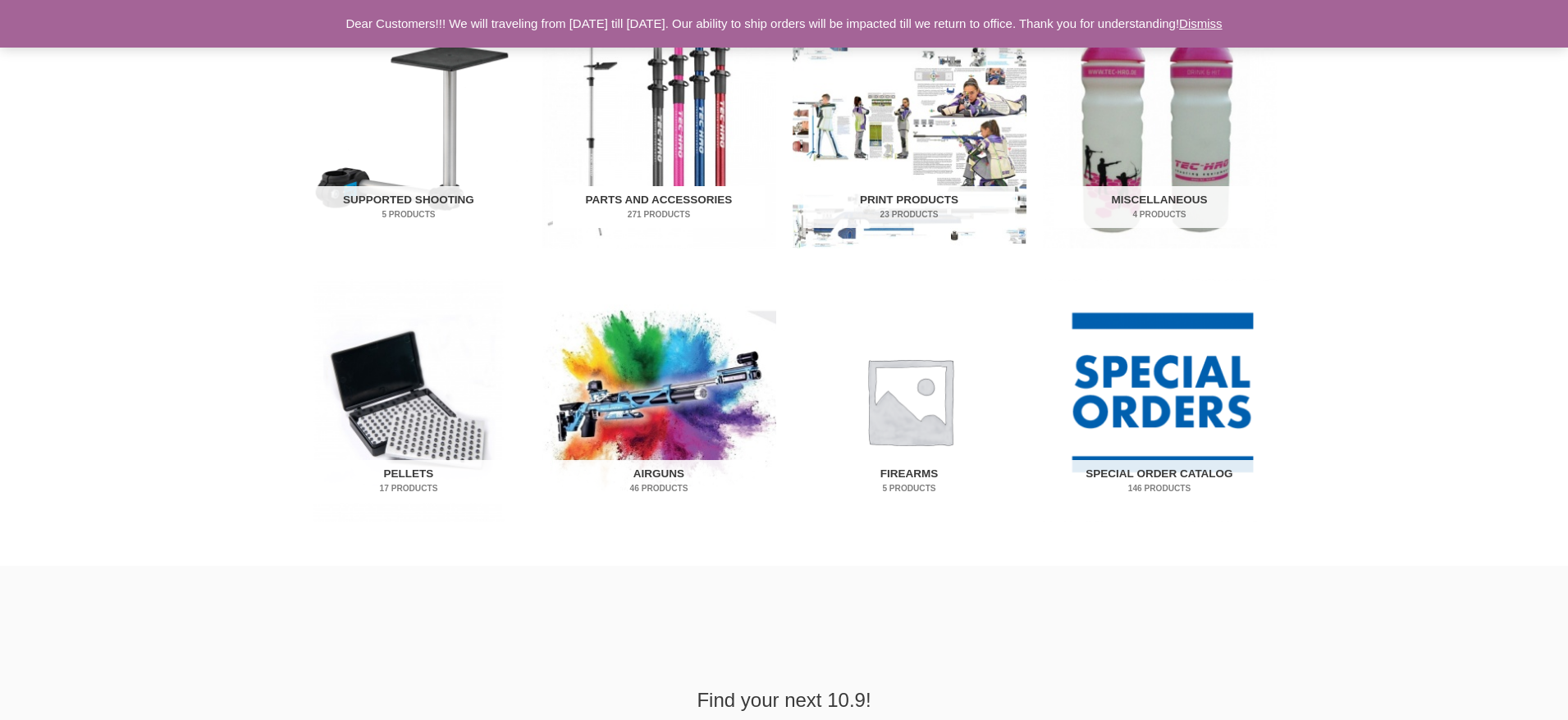
scroll to position [874, 0]
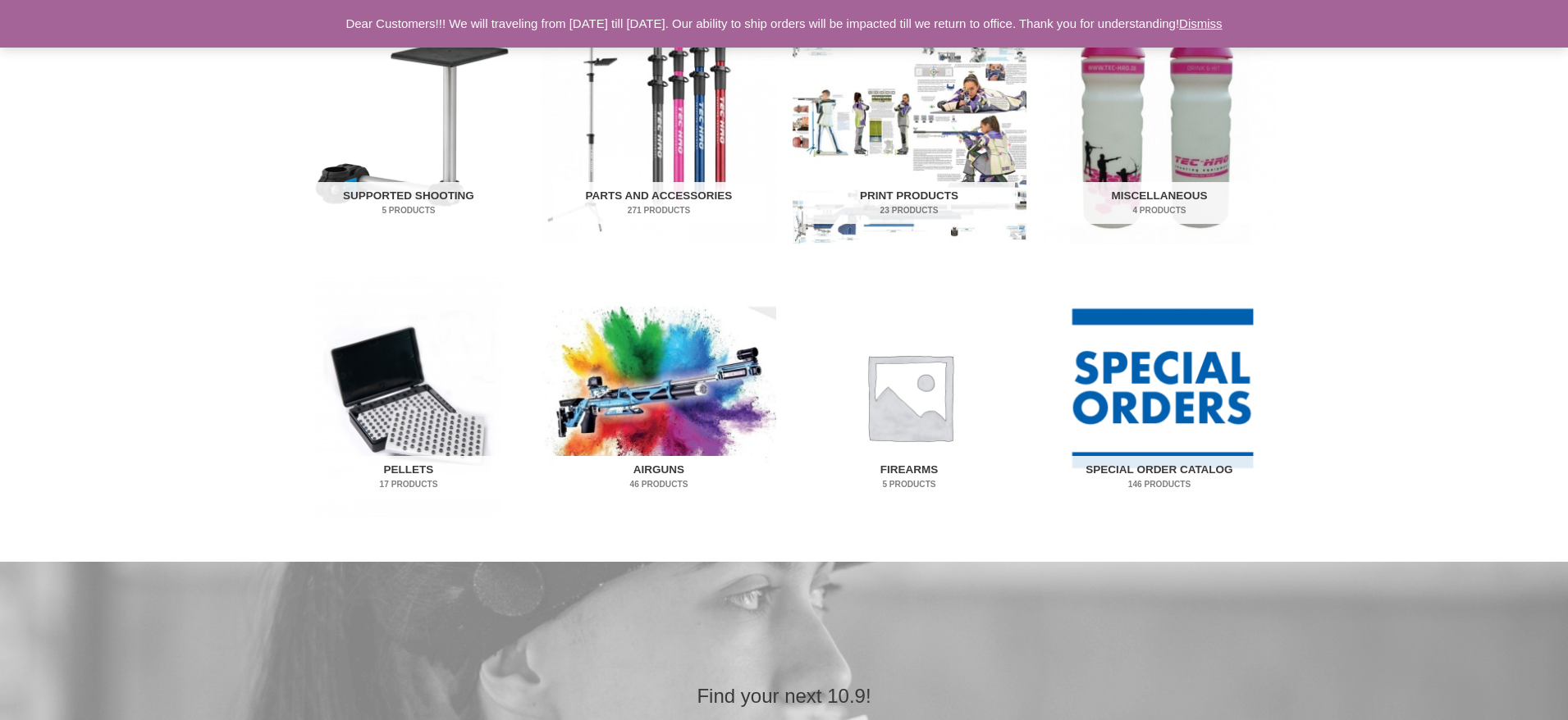
click at [653, 471] on h2 "Airguns 46 Products" at bounding box center [658, 478] width 212 height 43
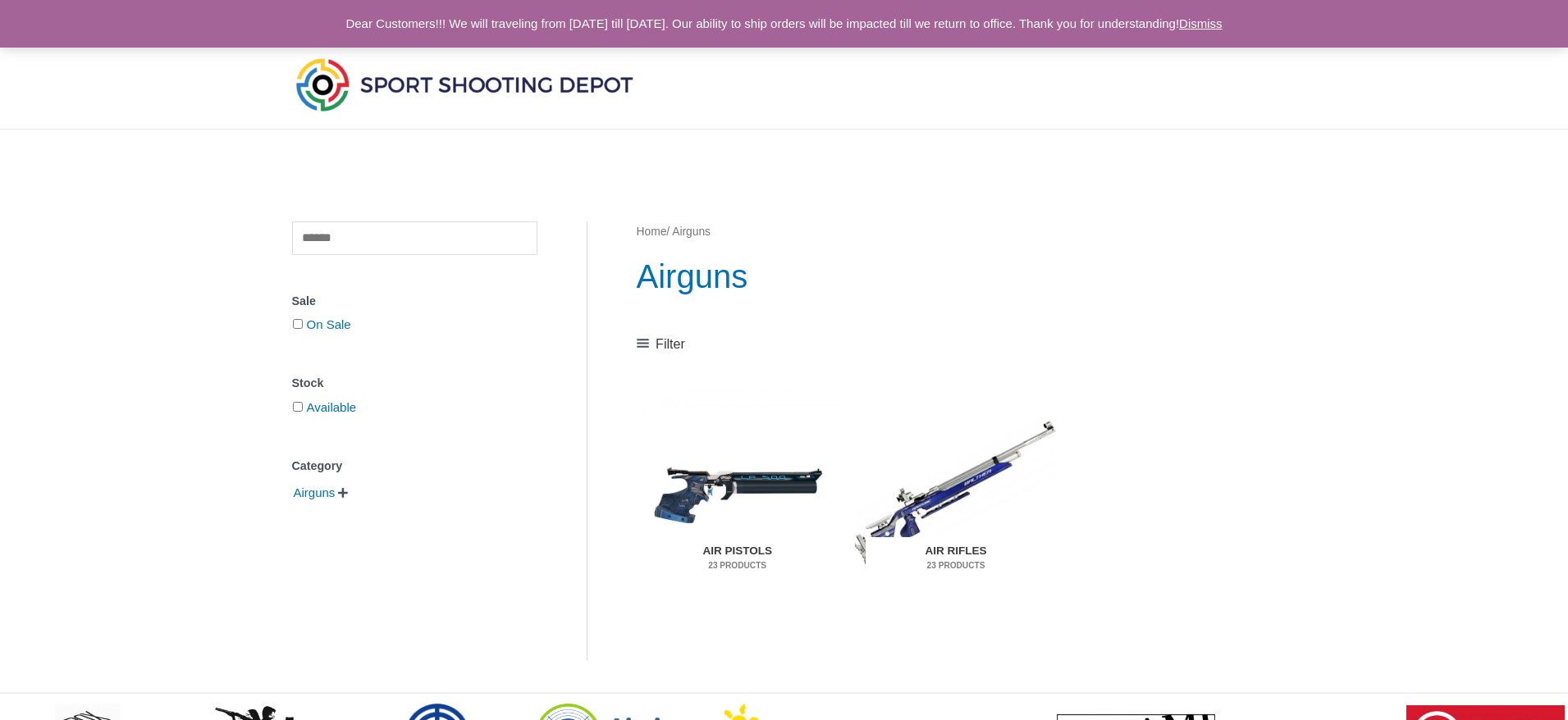
click at [942, 499] on img "Visit product category Air Rifles" at bounding box center [956, 494] width 202 height 212
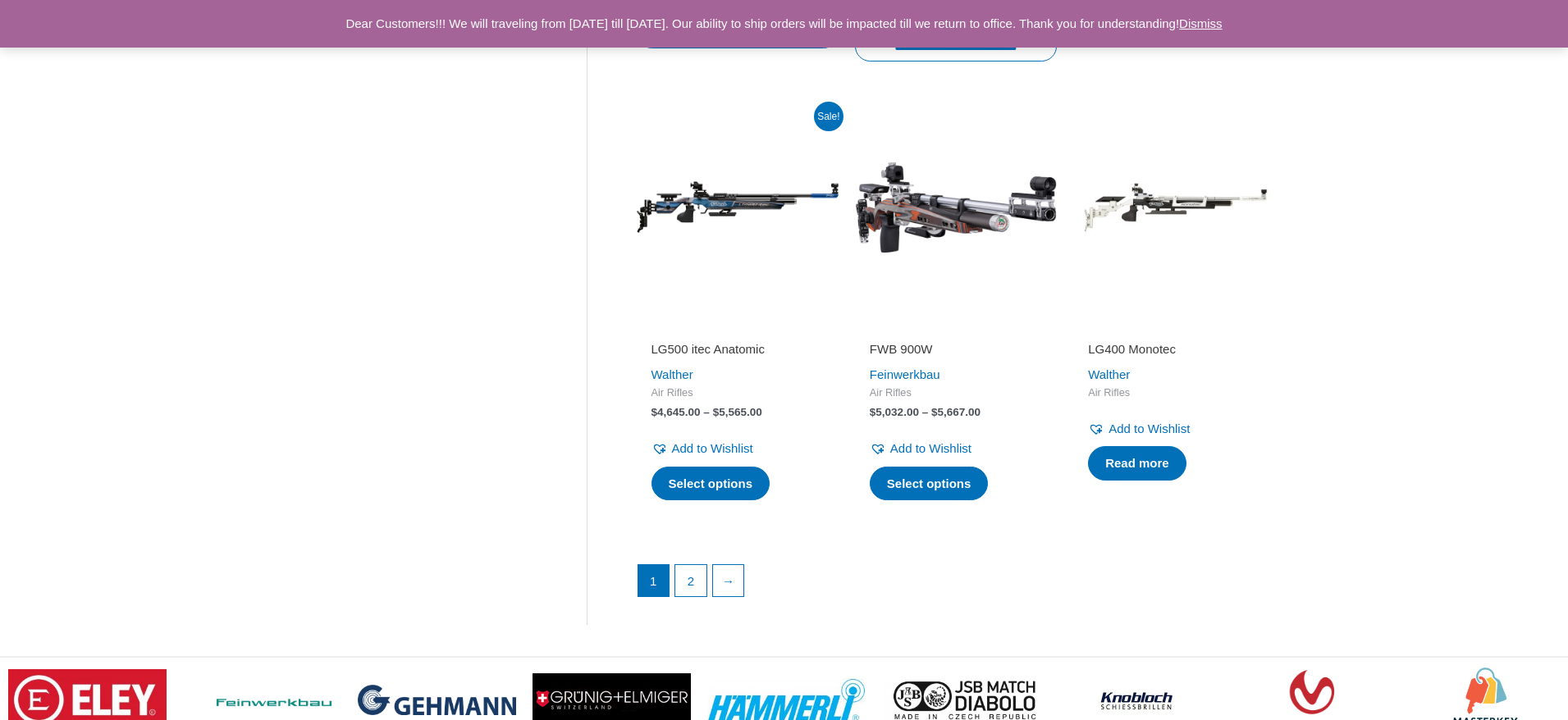
scroll to position [2199, 0]
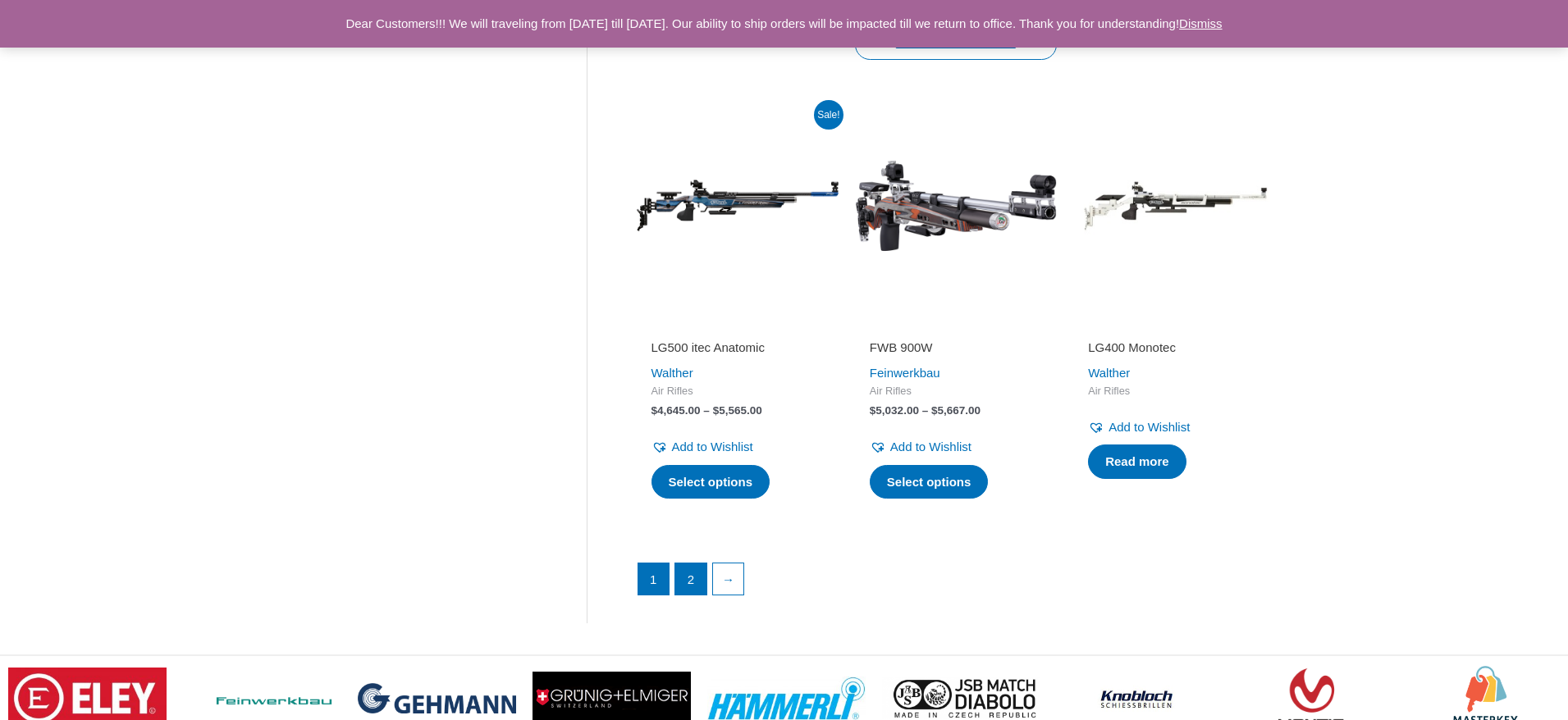
click at [691, 563] on link "2" at bounding box center [691, 579] width 31 height 31
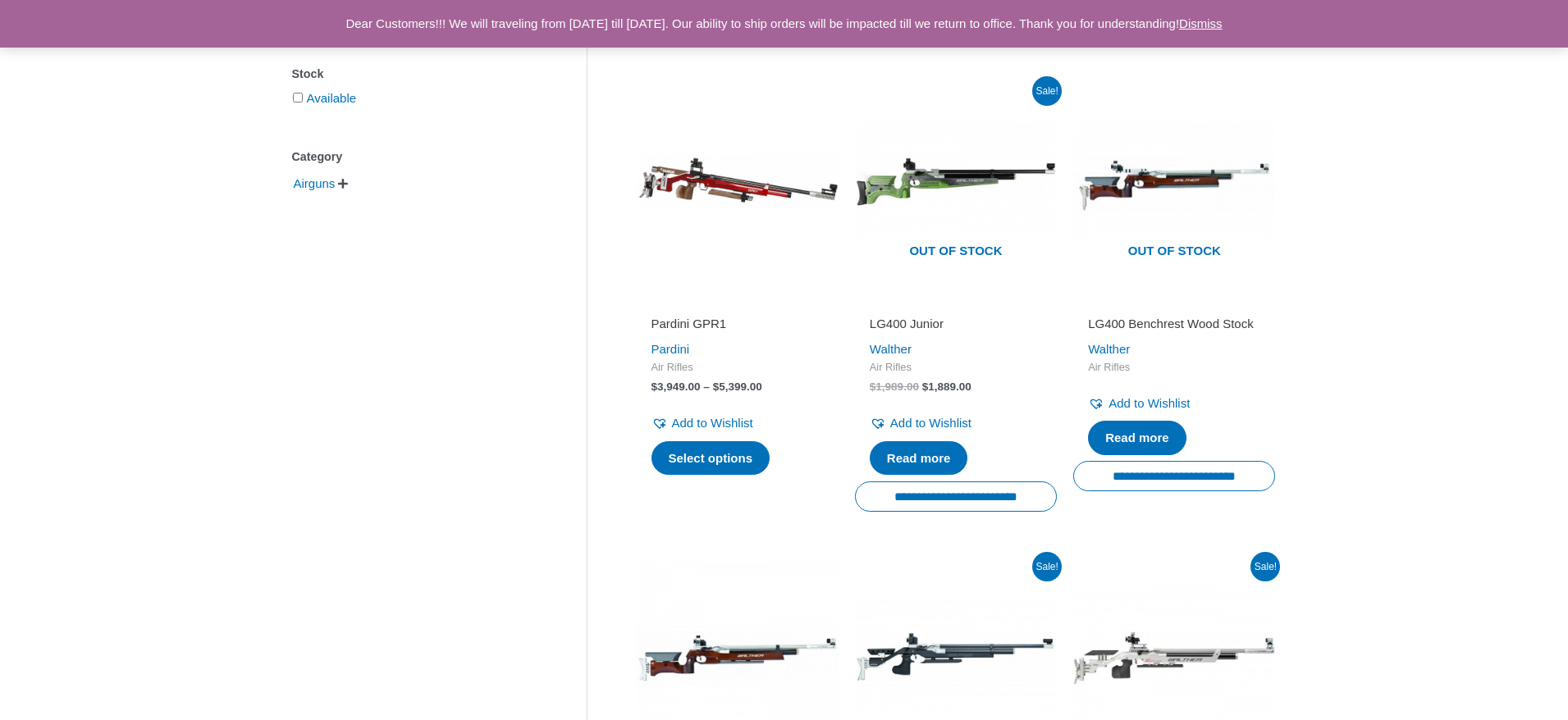
scroll to position [305, 0]
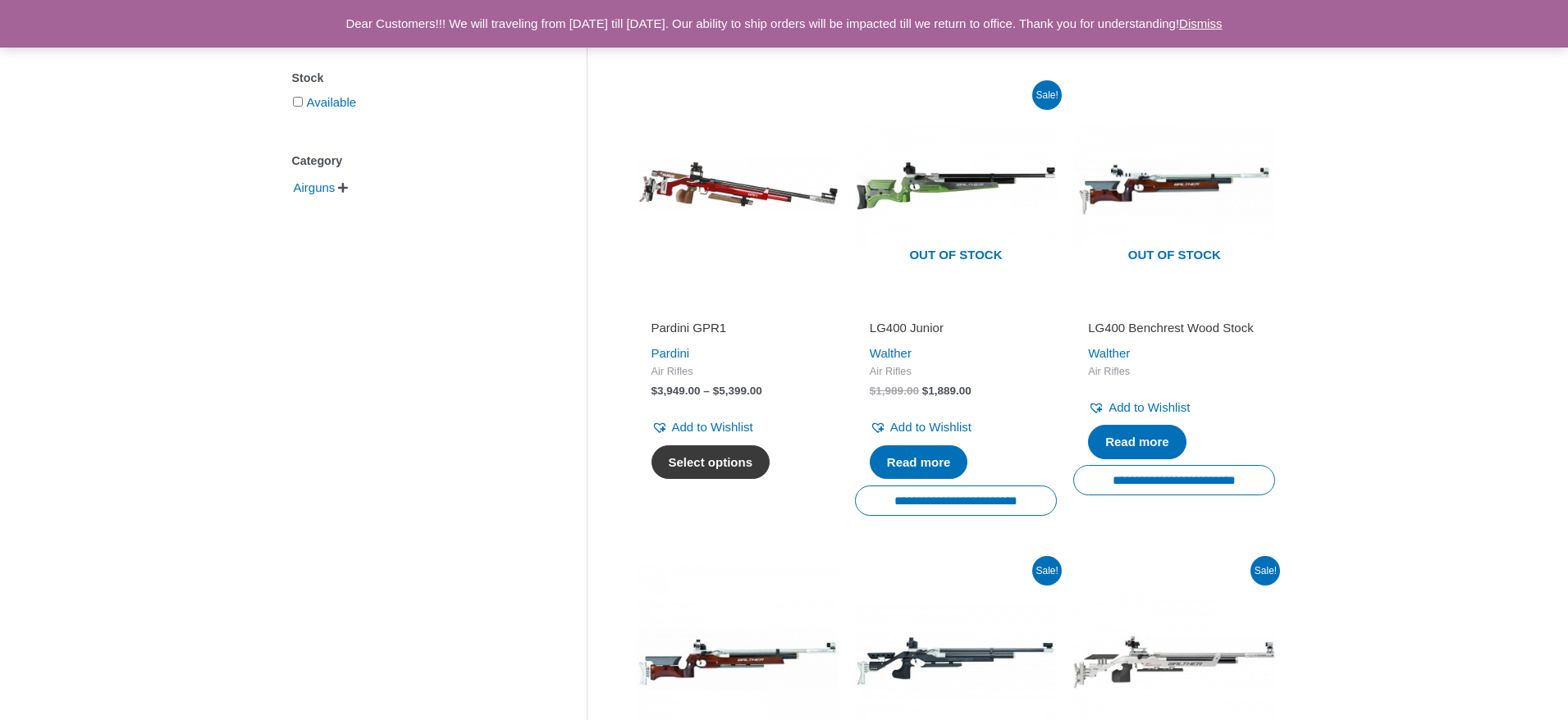
click at [725, 464] on link "Select options" at bounding box center [710, 462] width 119 height 35
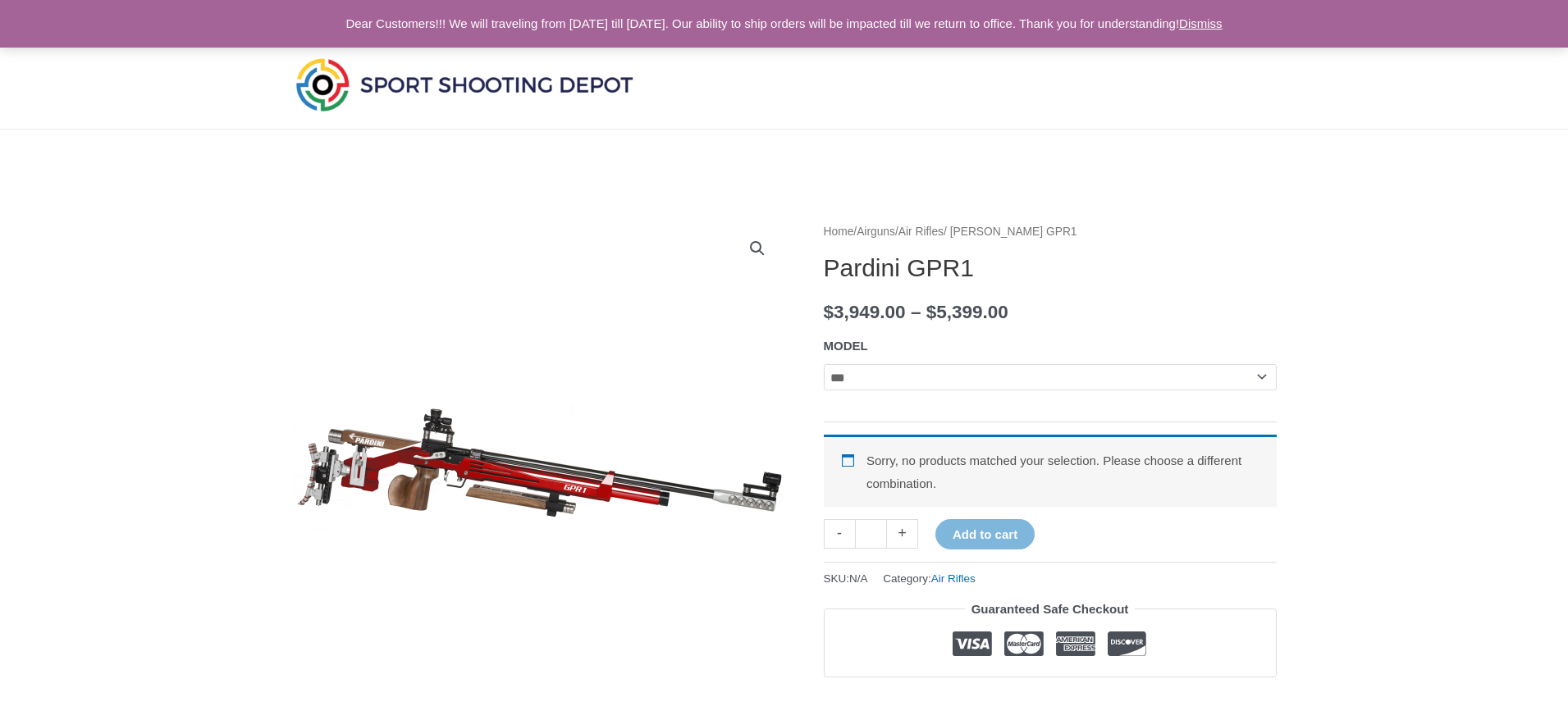
select select "***"
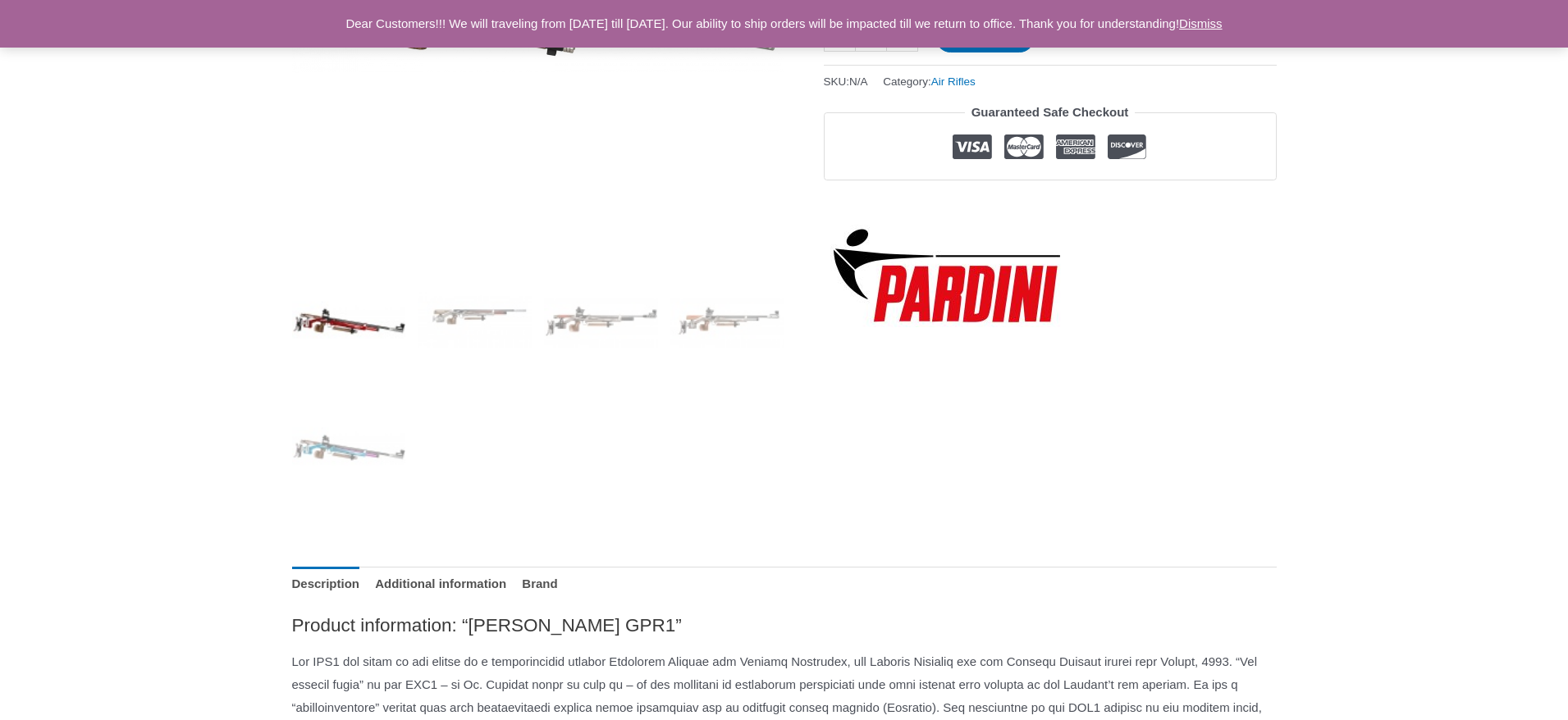
scroll to position [463, 0]
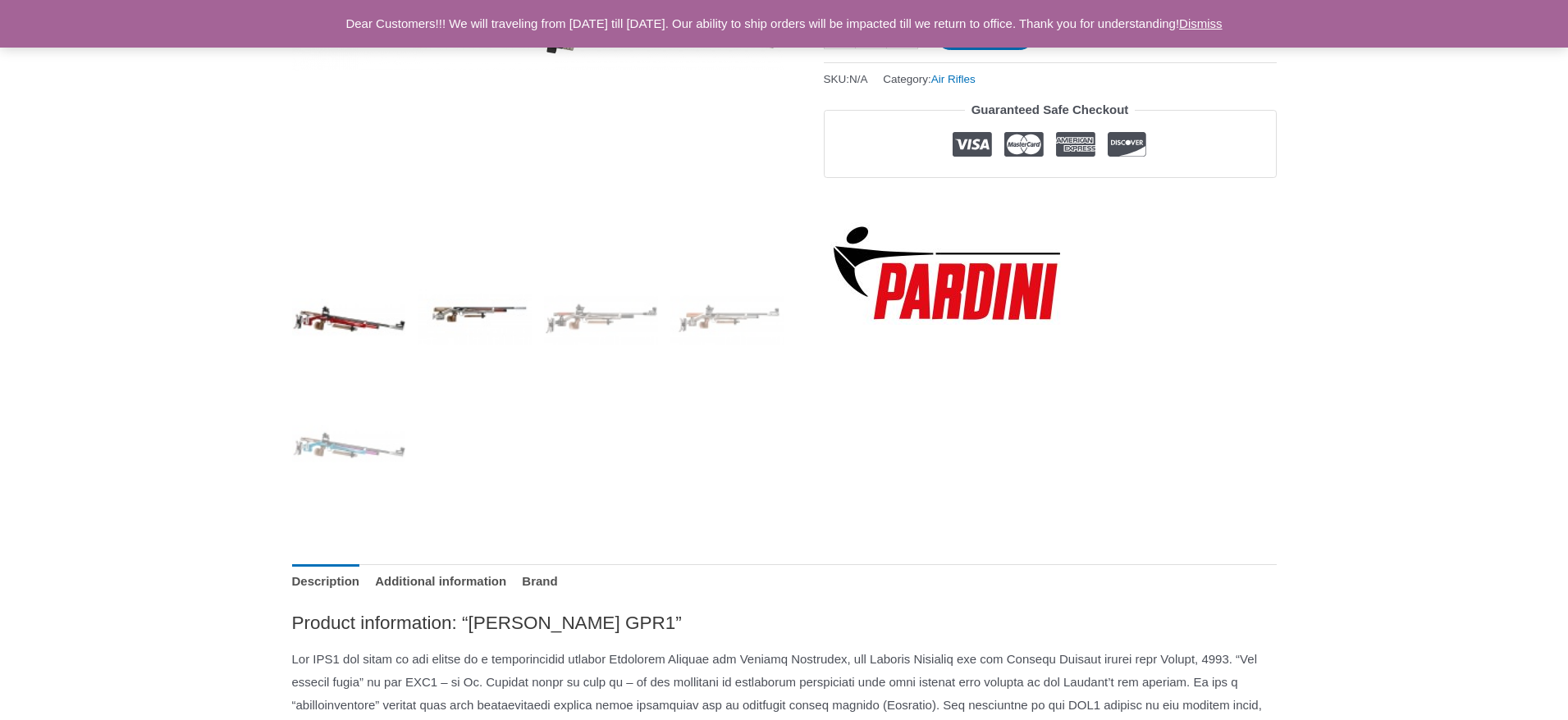
click at [464, 316] on img at bounding box center [475, 320] width 114 height 114
click at [613, 335] on img at bounding box center [601, 320] width 114 height 114
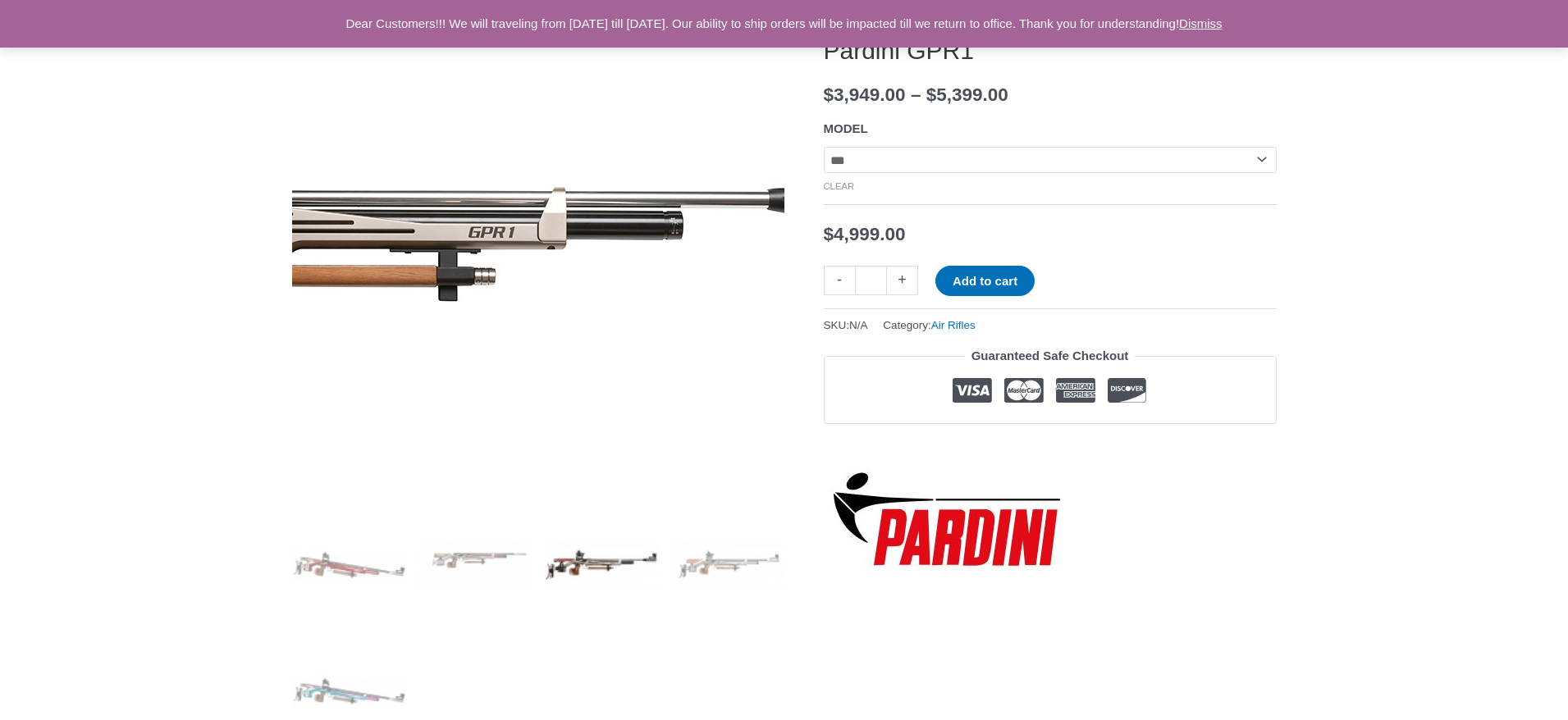
scroll to position [219, 0]
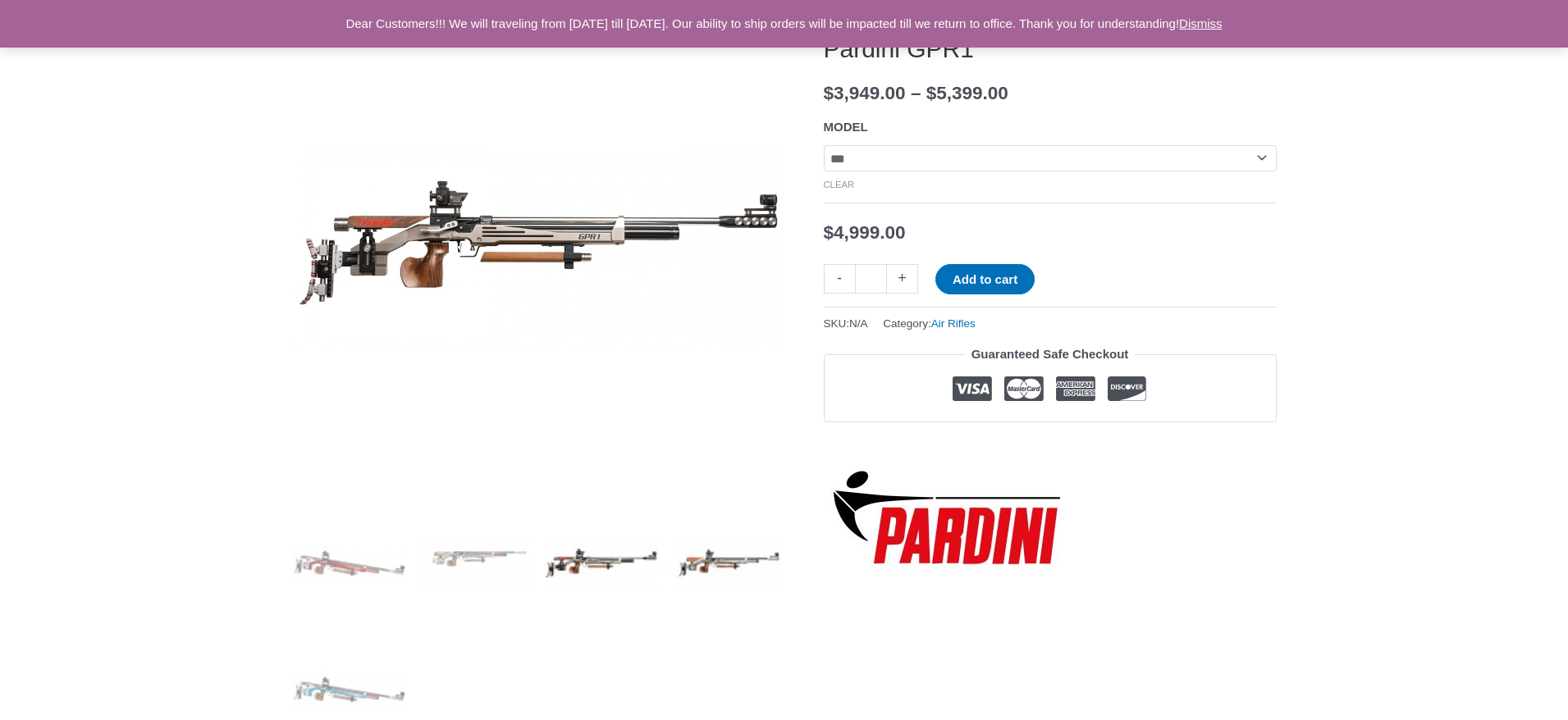
click at [726, 556] on img at bounding box center [728, 564] width 114 height 114
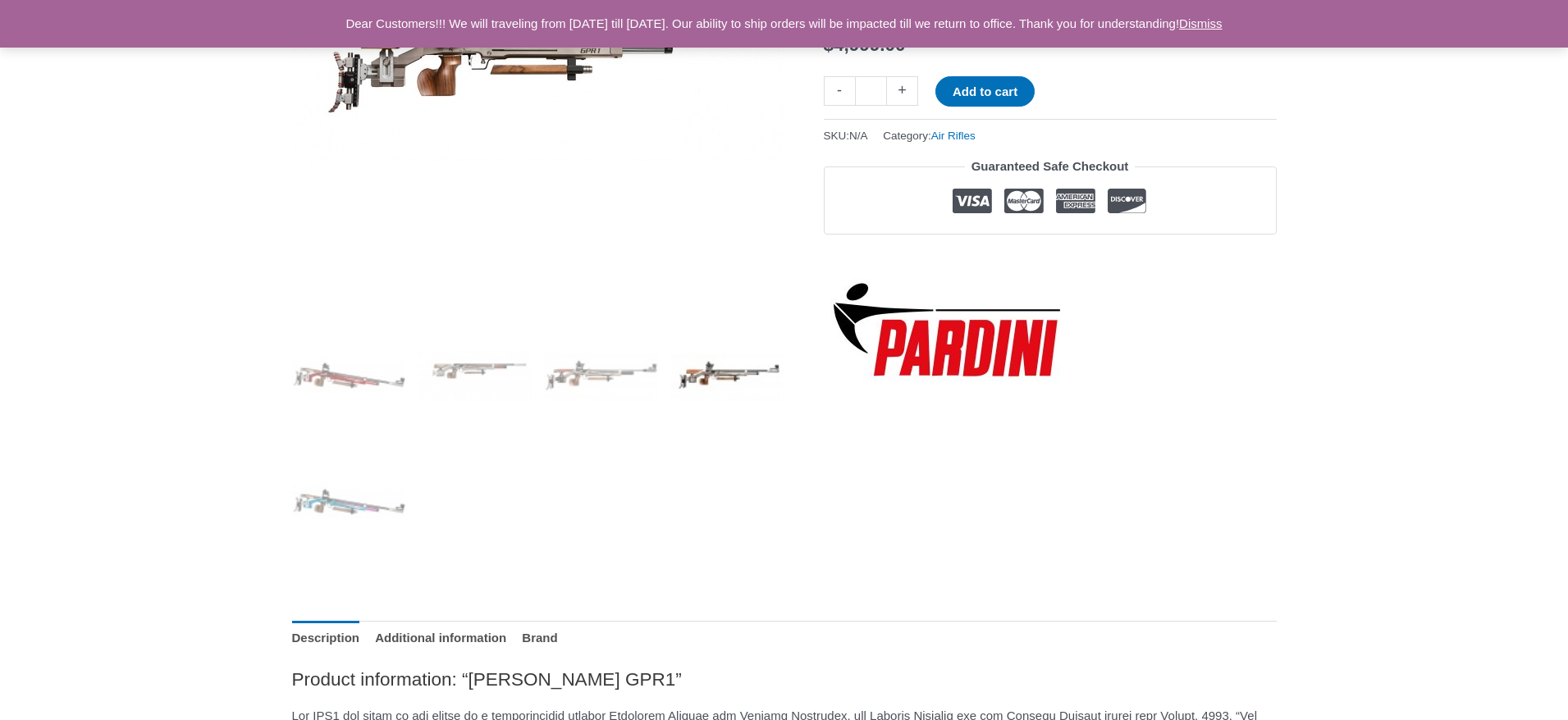
scroll to position [414, 0]
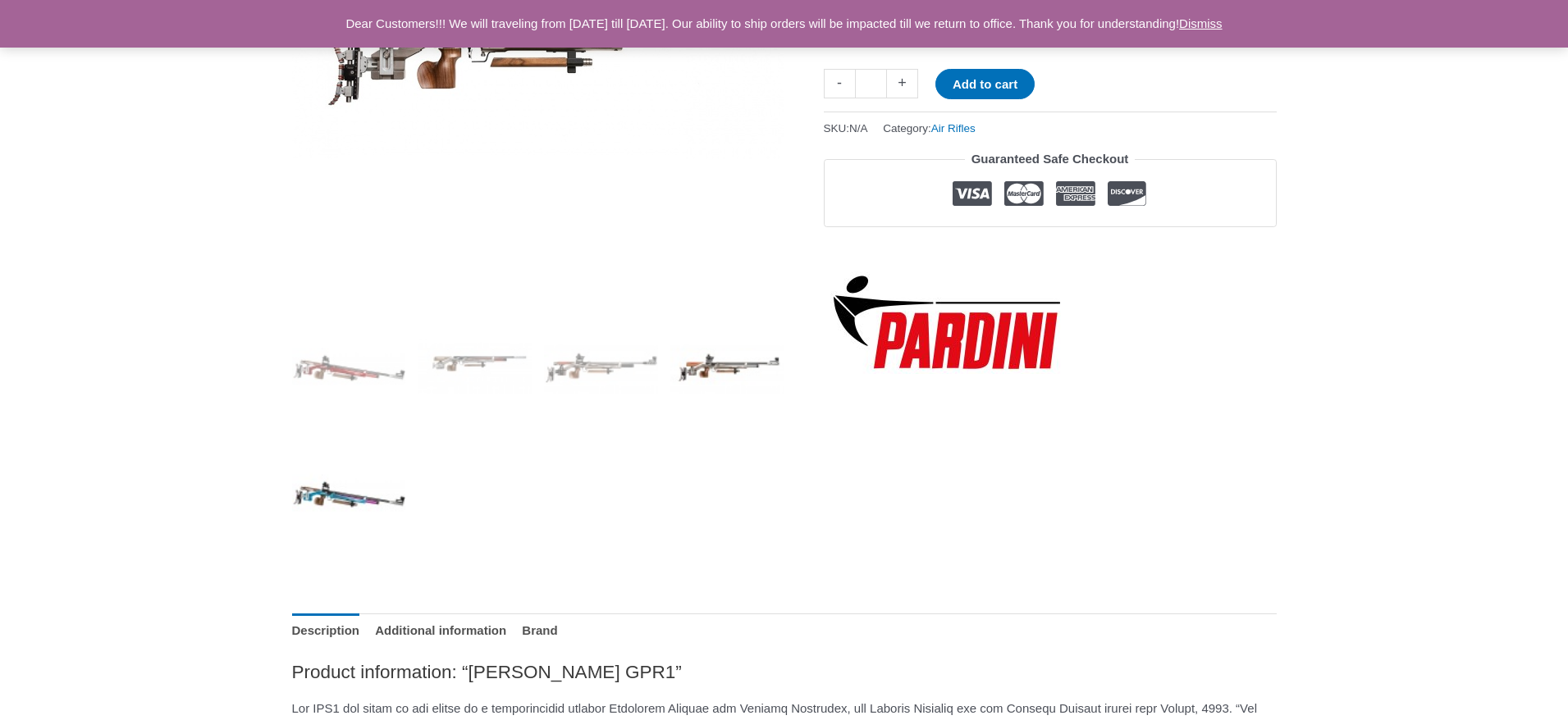
click at [332, 496] on img at bounding box center [350, 496] width 114 height 114
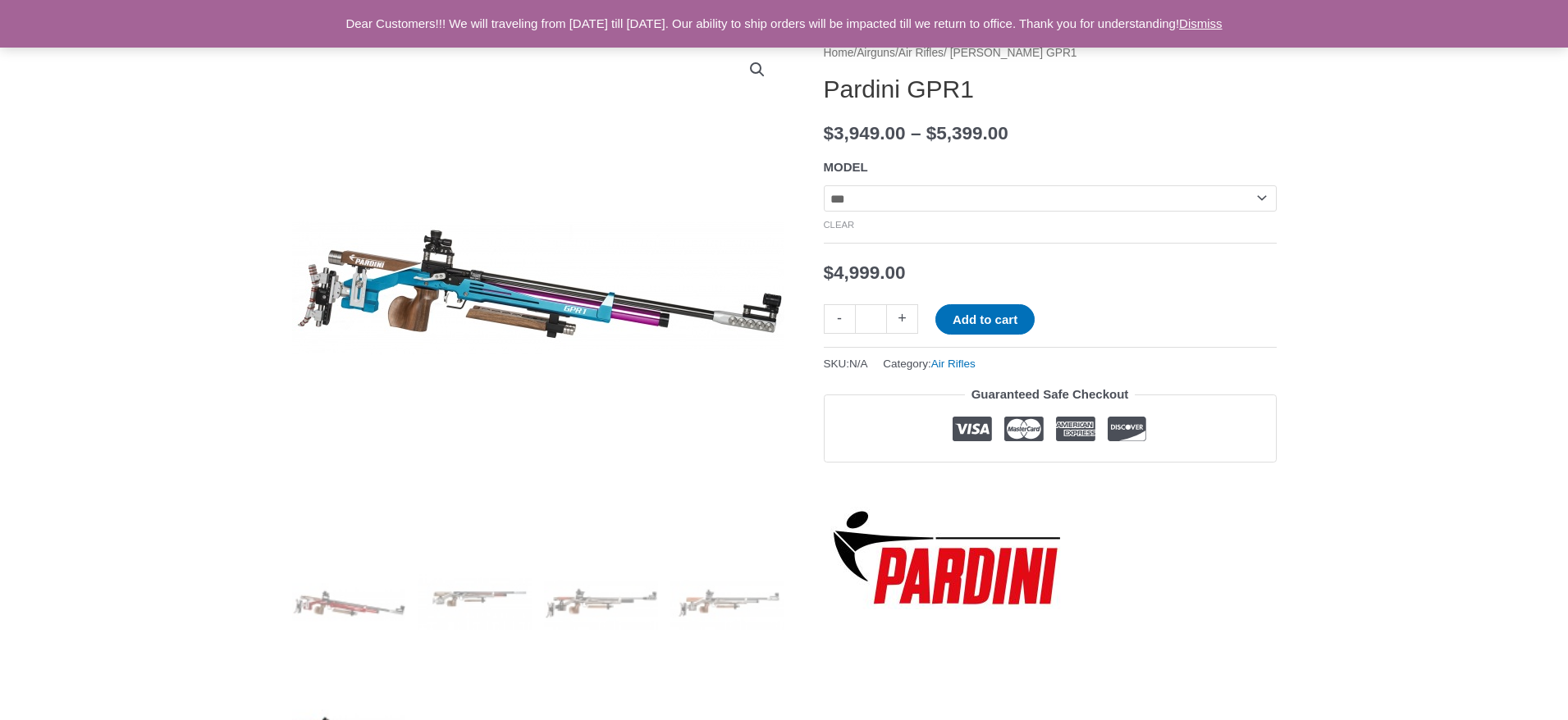
scroll to position [166, 0]
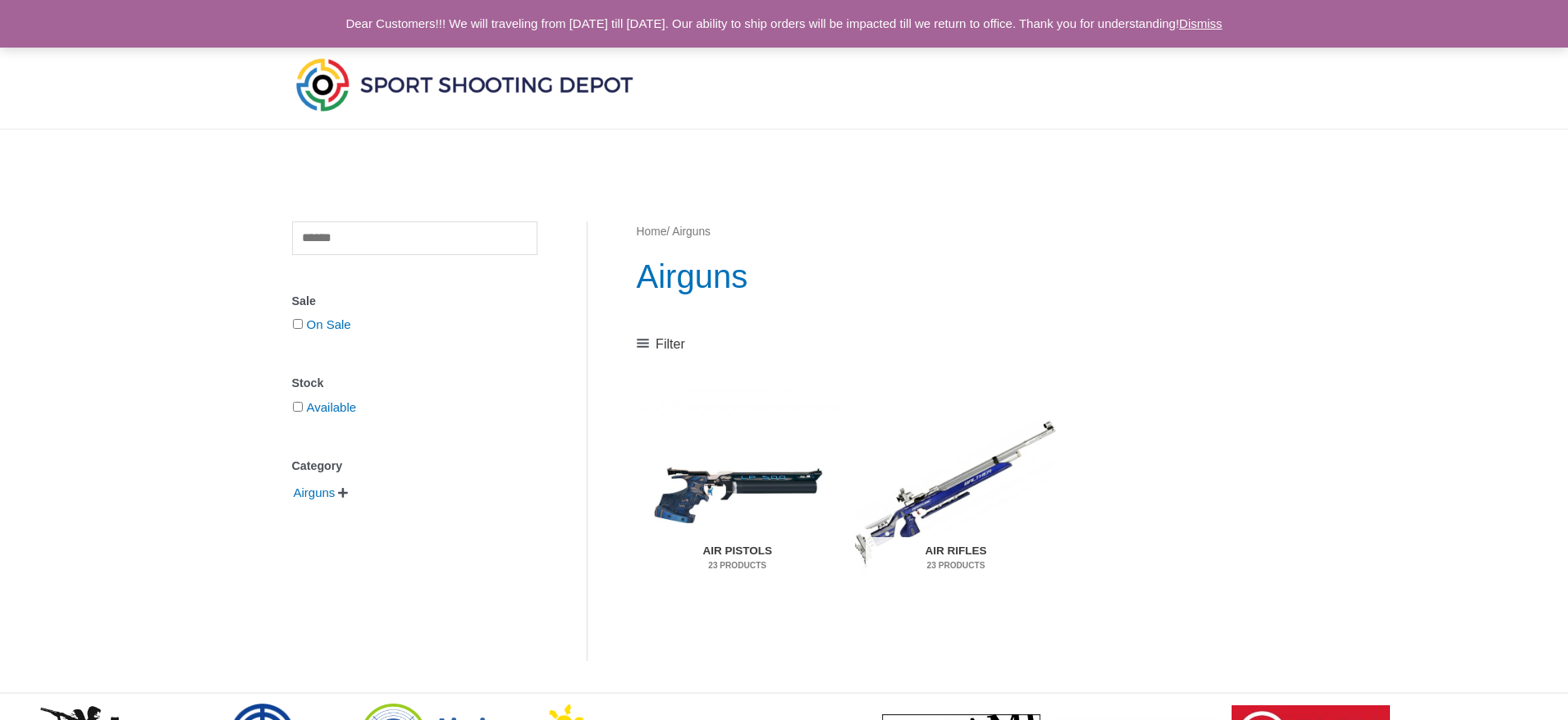
click at [736, 552] on h2 "Air Pistols 23 Products" at bounding box center [737, 559] width 180 height 43
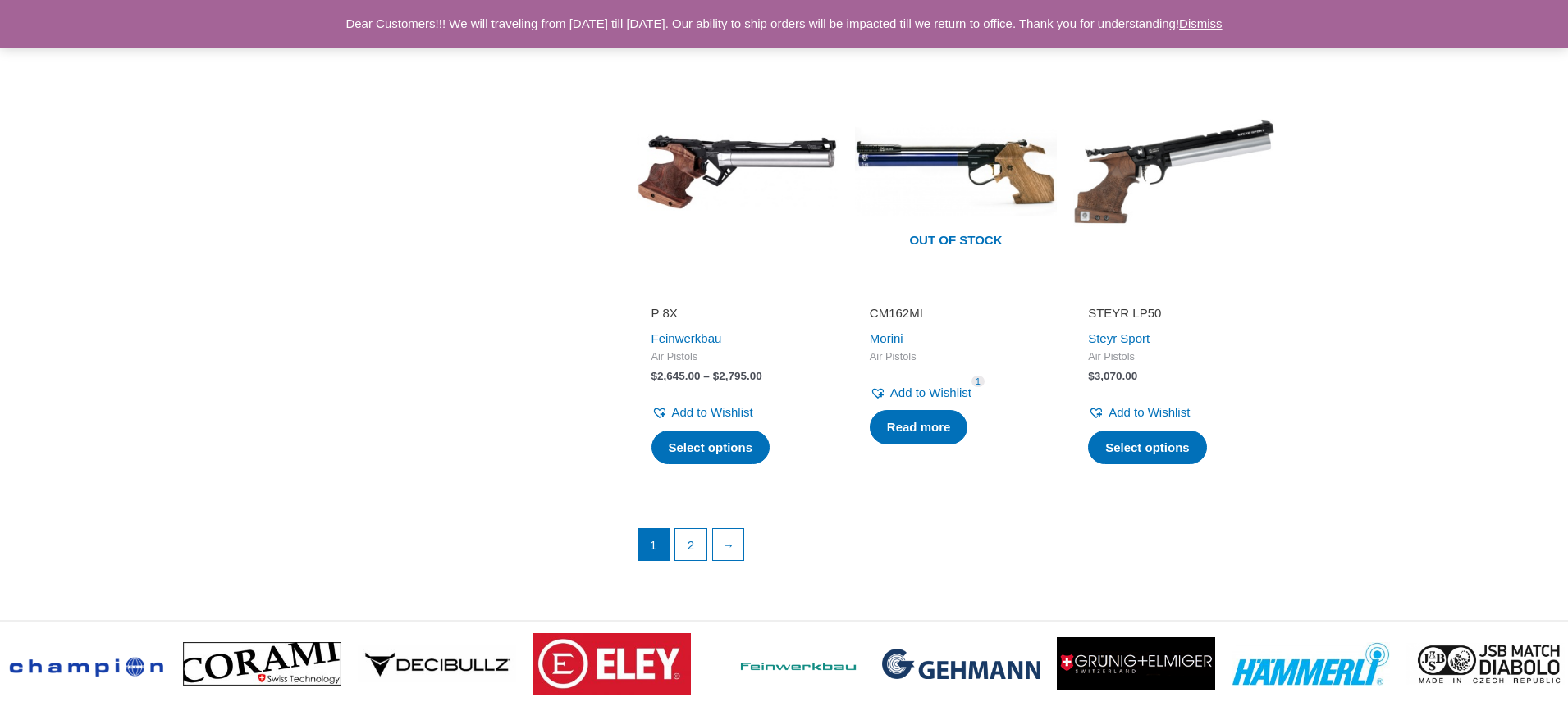
scroll to position [2274, 0]
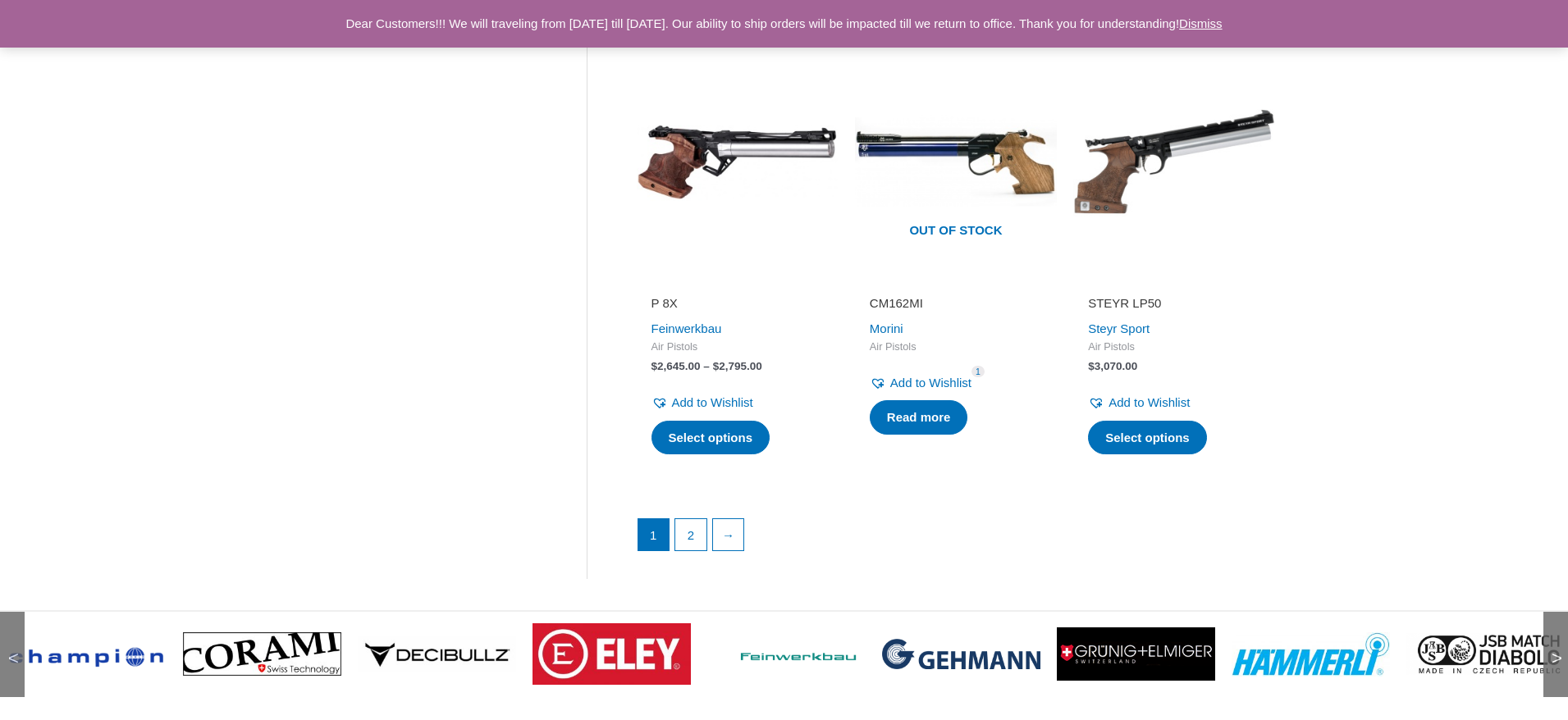
click at [238, 632] on img at bounding box center [262, 654] width 158 height 44
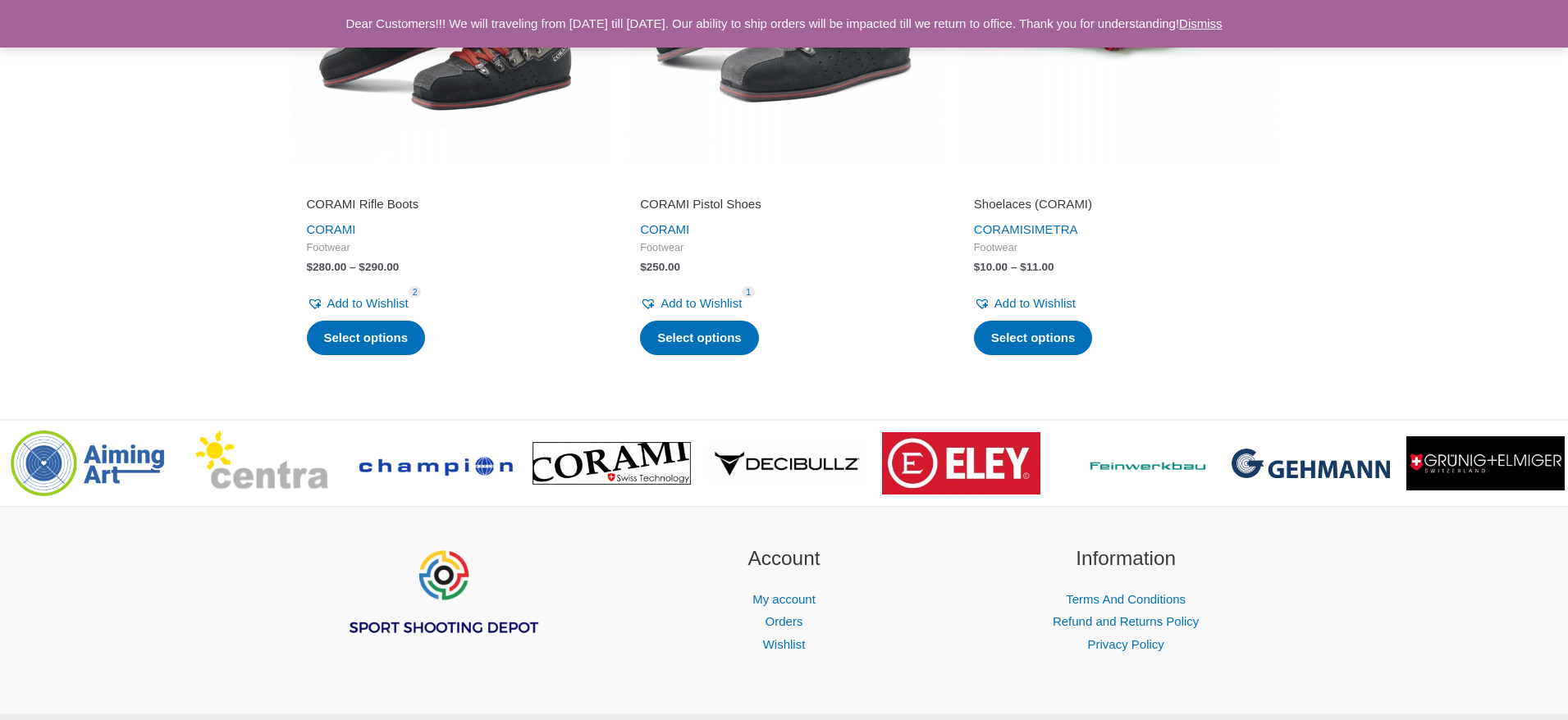
scroll to position [640, 0]
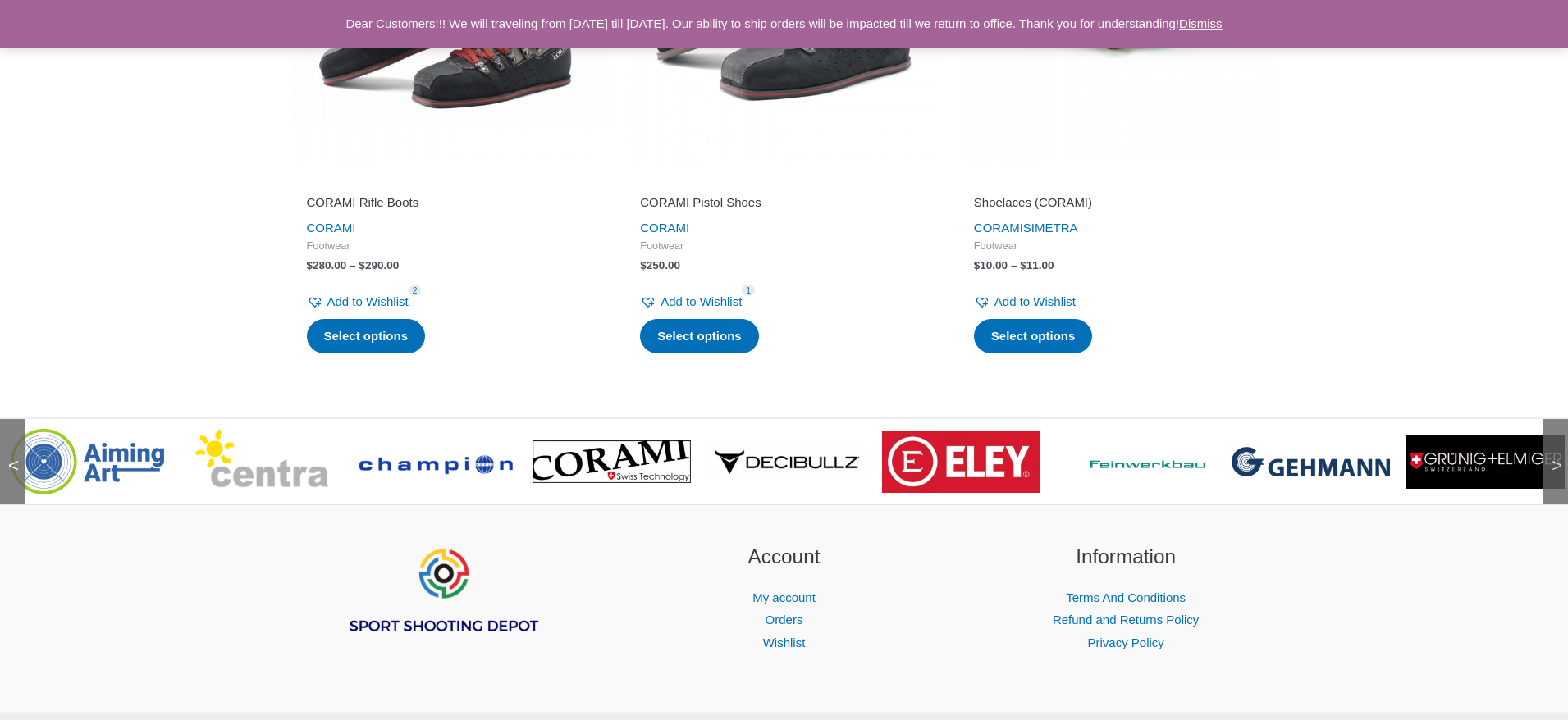
click at [1558, 458] on span ">" at bounding box center [1552, 450] width 16 height 16
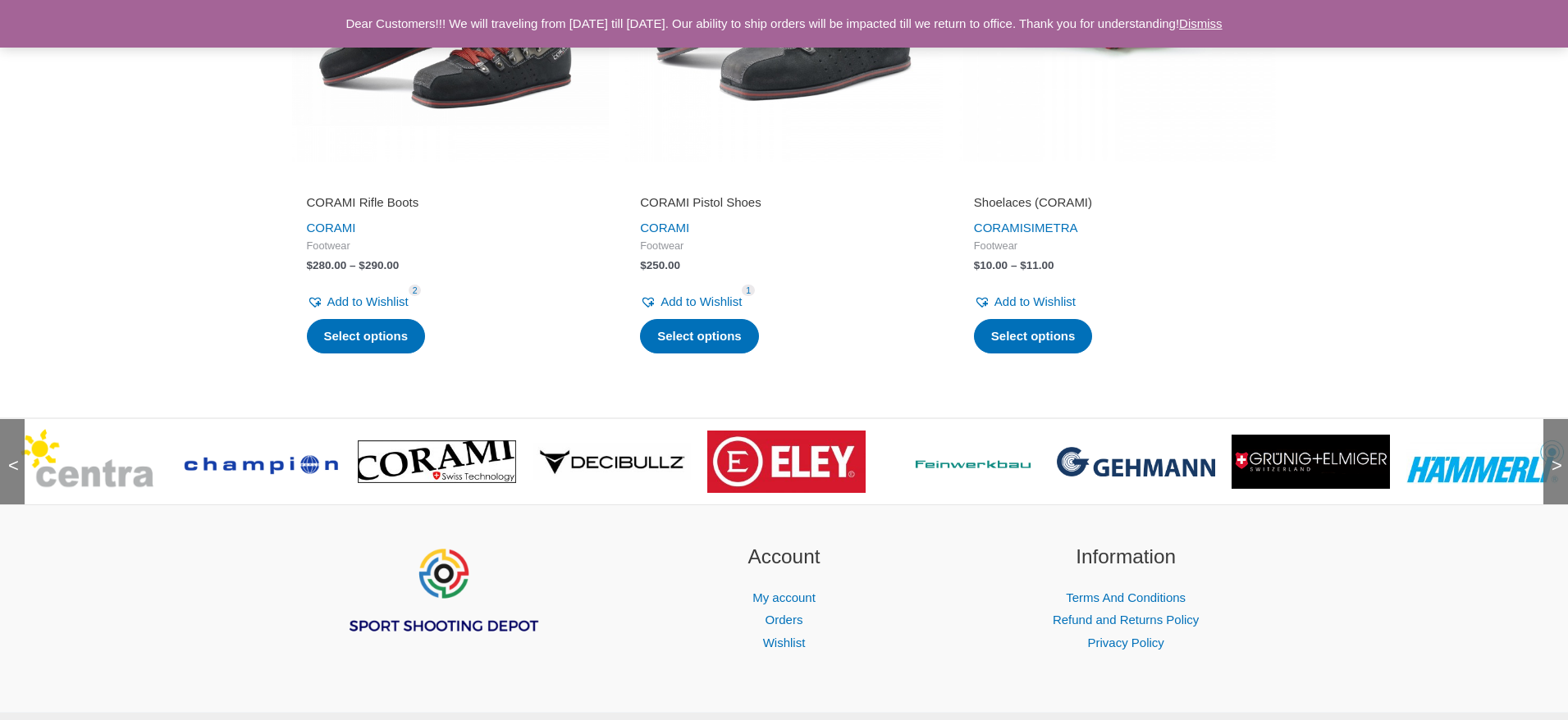
click at [1558, 458] on span ">" at bounding box center [1552, 450] width 16 height 16
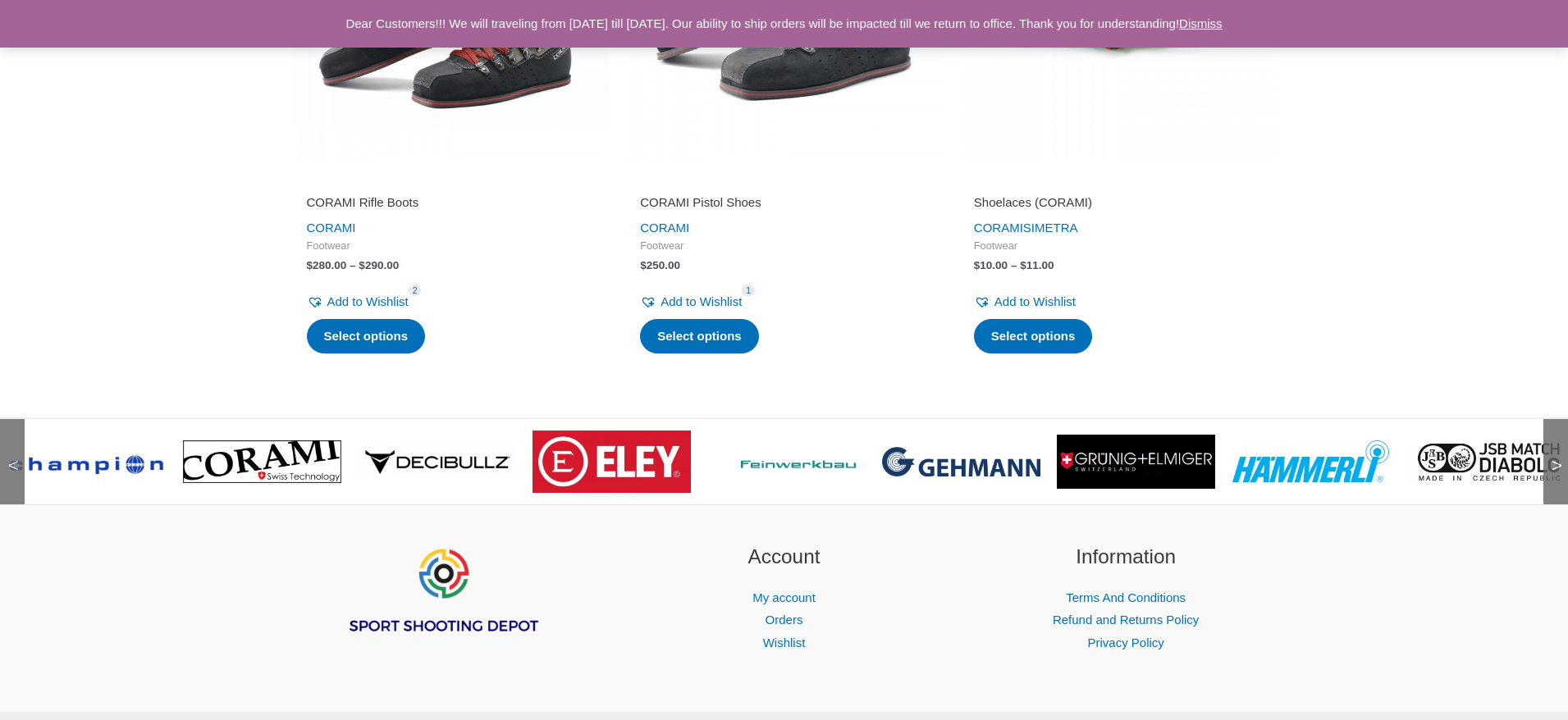
click at [1558, 458] on span ">" at bounding box center [1552, 450] width 16 height 16
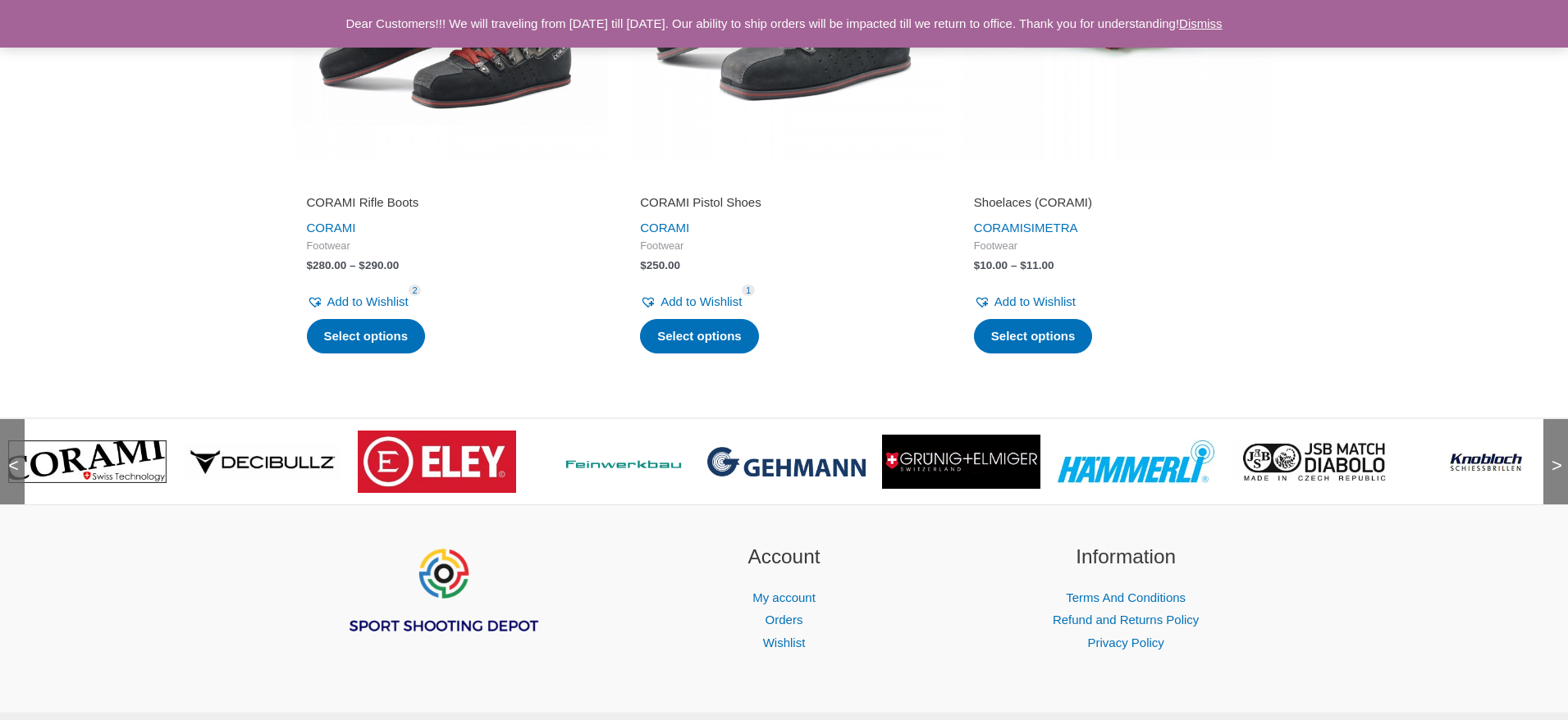
click at [1558, 458] on span ">" at bounding box center [1552, 450] width 16 height 16
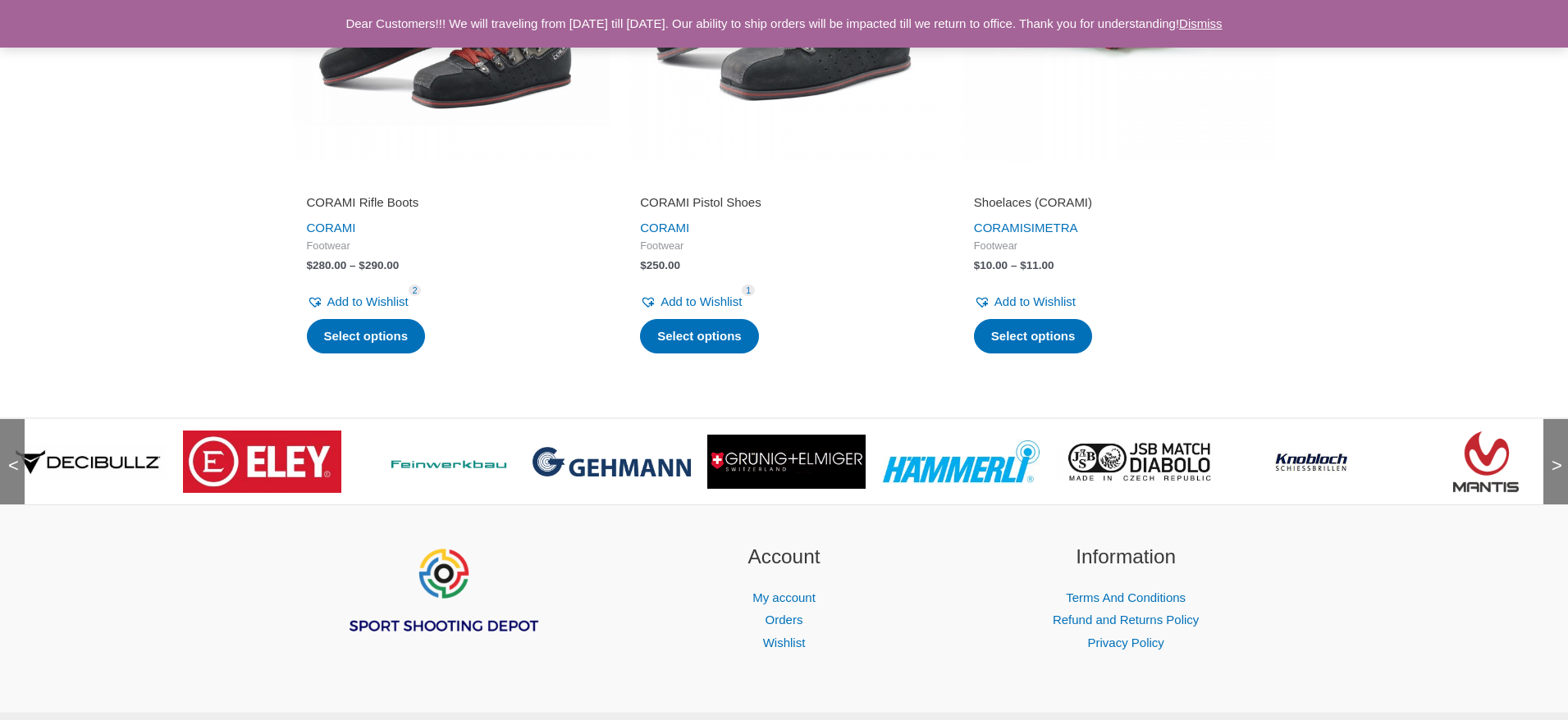
click at [1558, 458] on span ">" at bounding box center [1552, 450] width 16 height 16
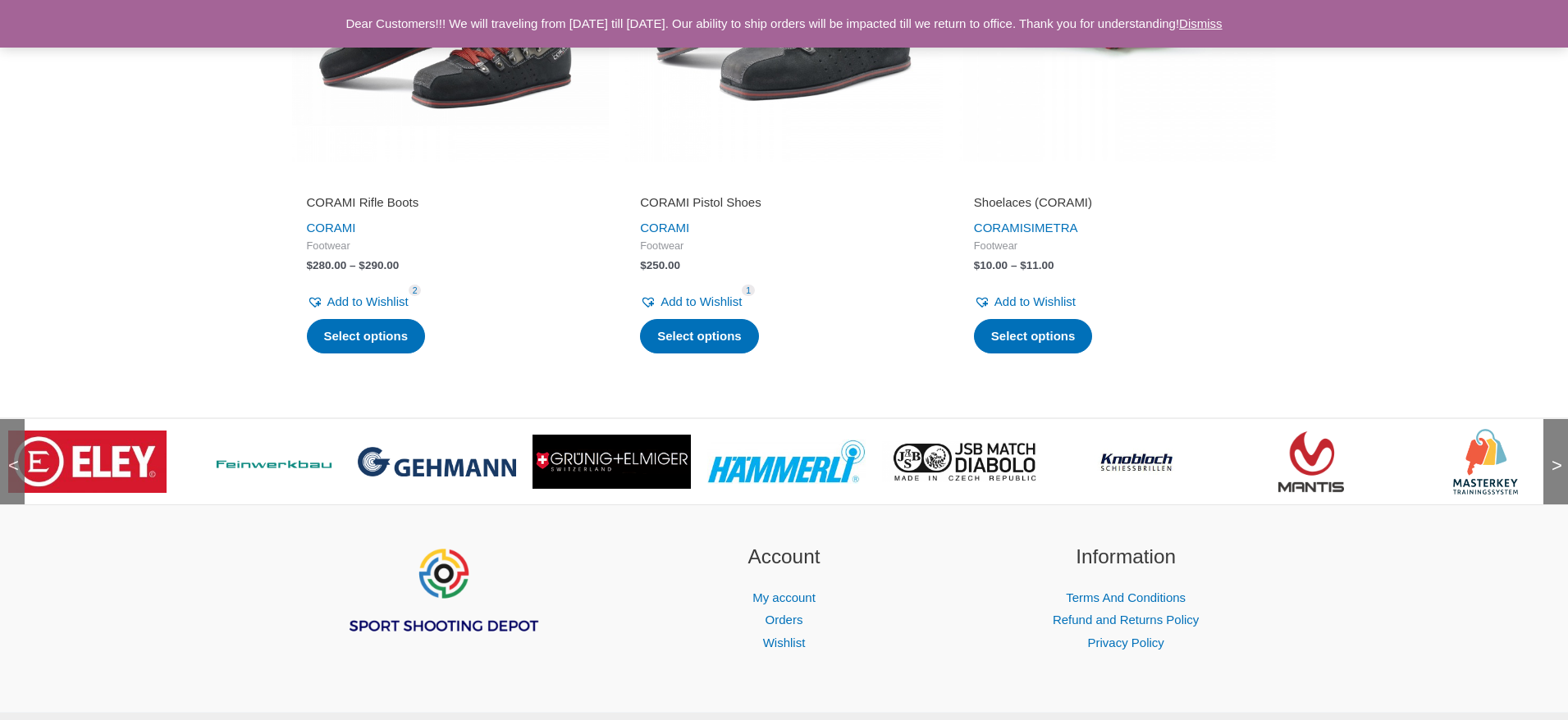
click at [1558, 458] on span ">" at bounding box center [1552, 450] width 16 height 16
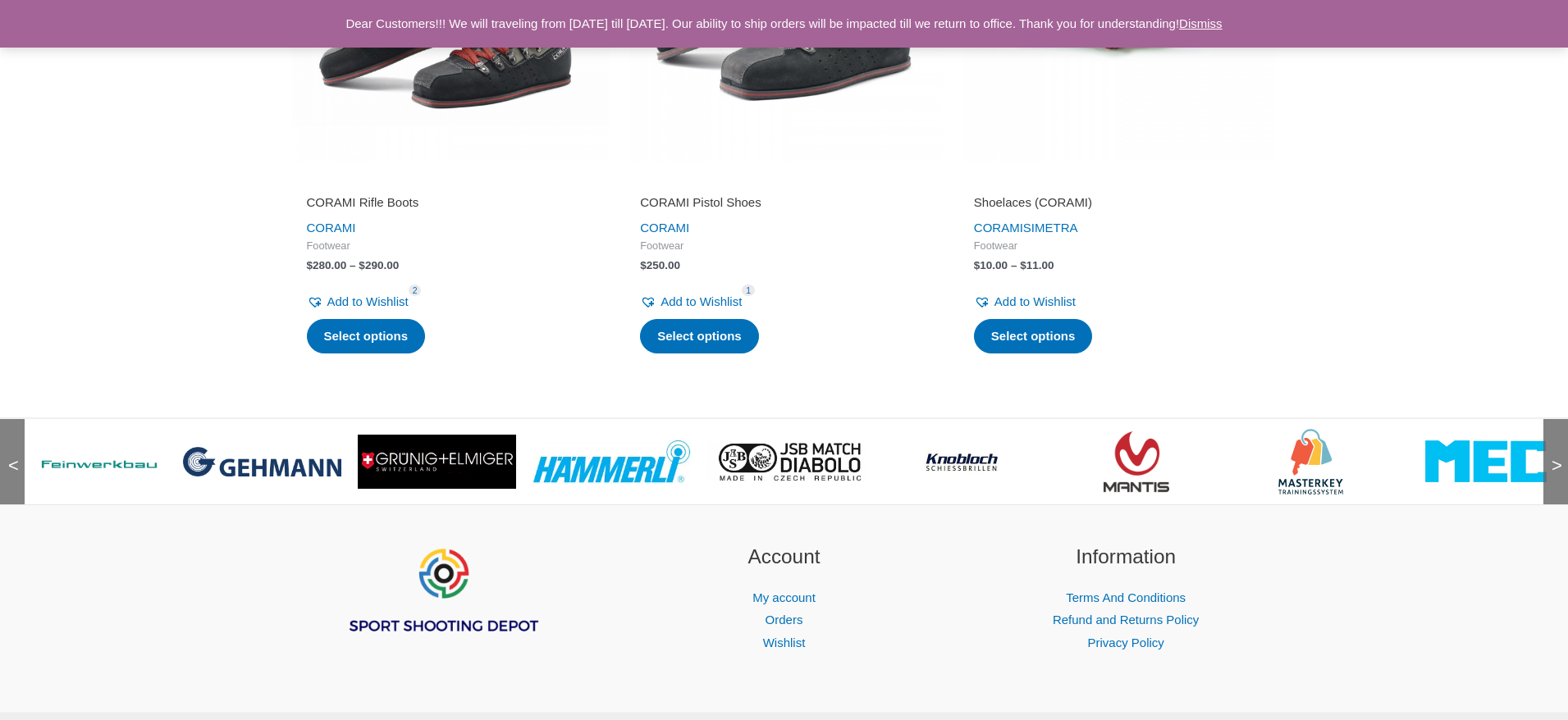
click at [1558, 458] on span ">" at bounding box center [1552, 450] width 16 height 16
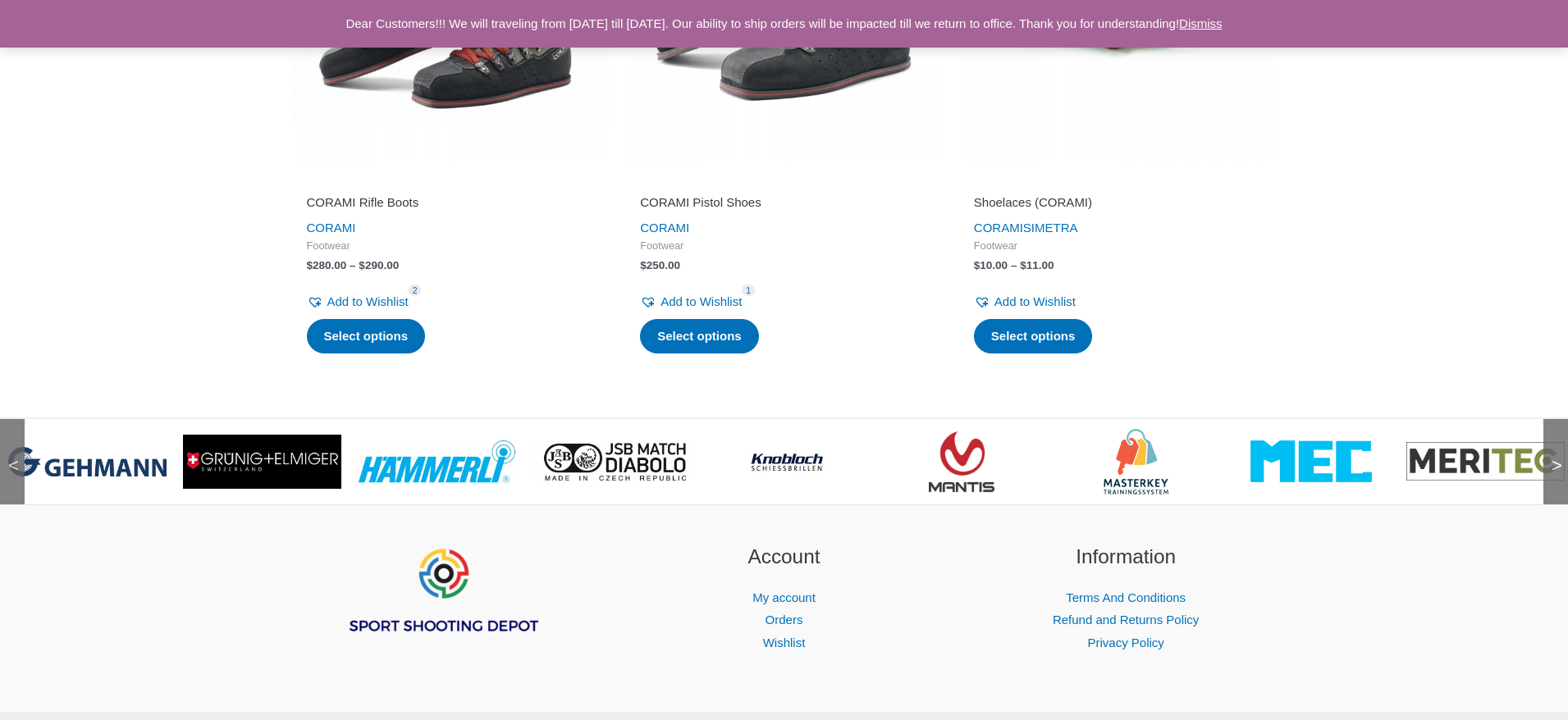
click at [1558, 458] on span ">" at bounding box center [1552, 450] width 16 height 16
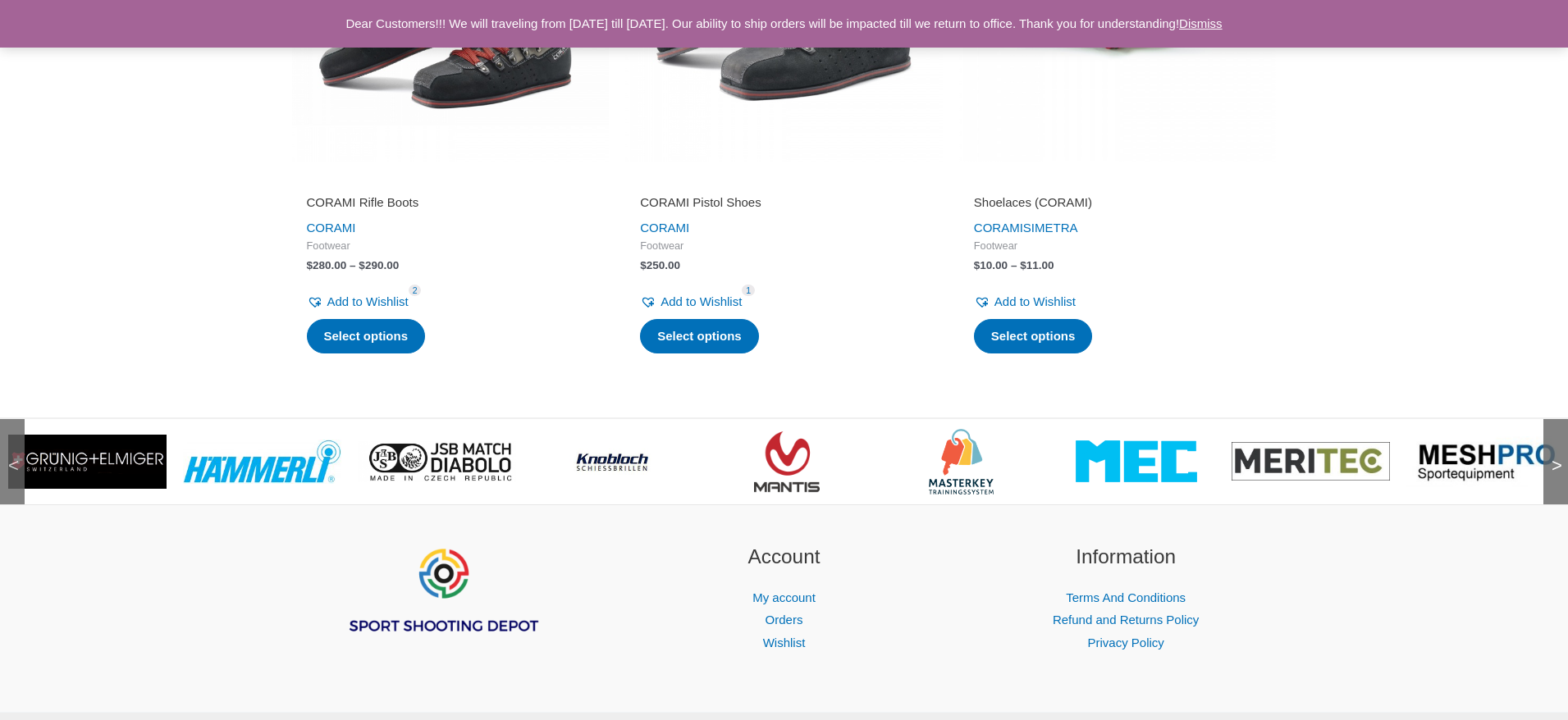
click at [1558, 458] on span ">" at bounding box center [1552, 450] width 16 height 16
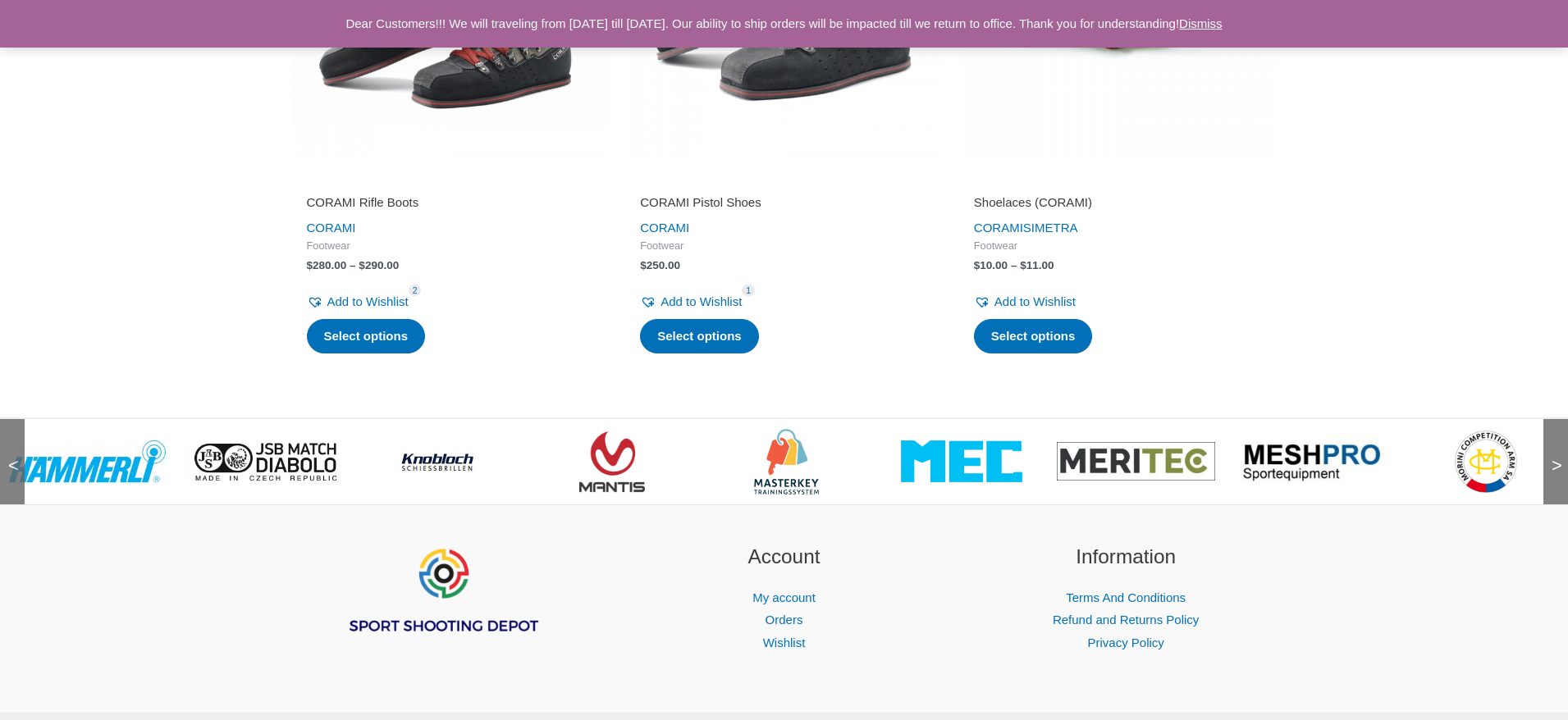
click at [249, 454] on img at bounding box center [262, 462] width 158 height 42
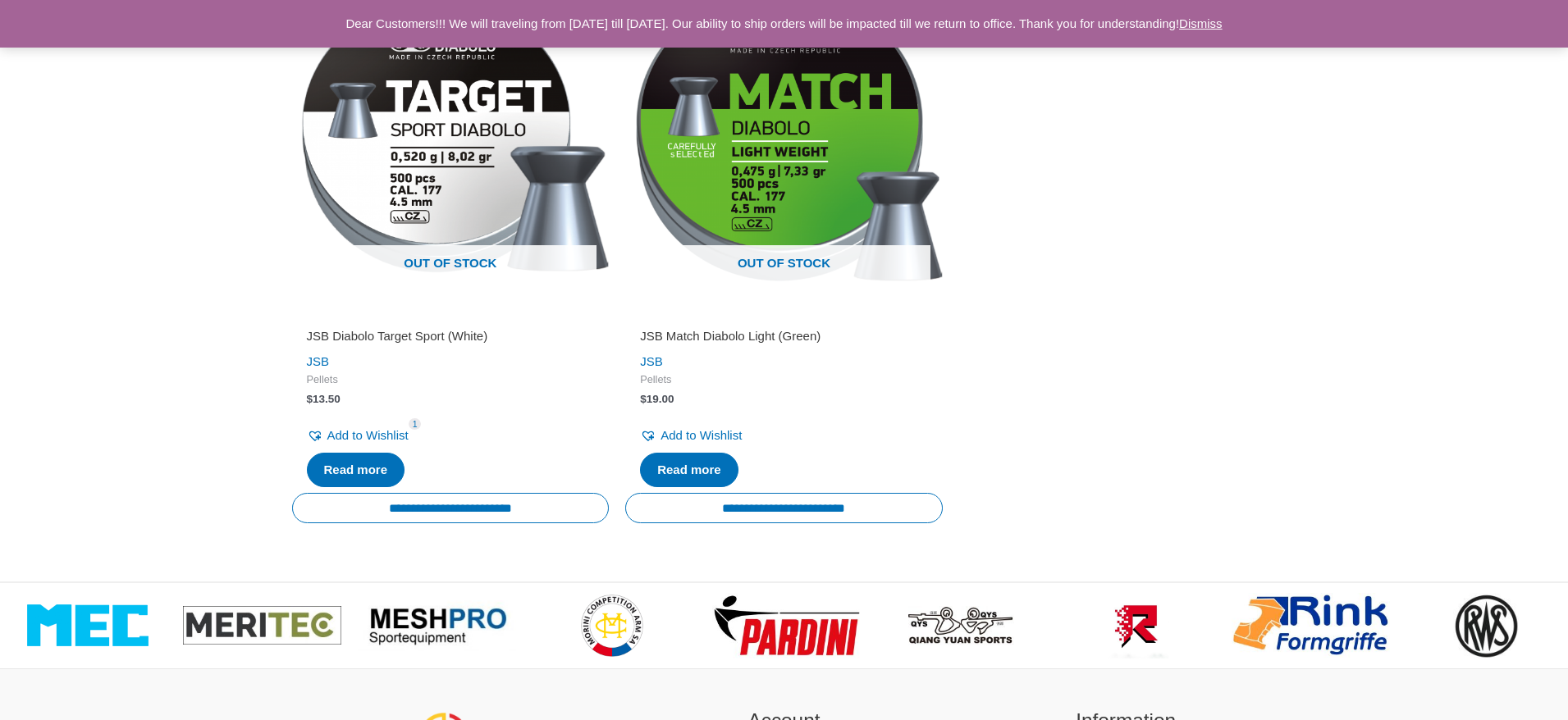
scroll to position [1294, 0]
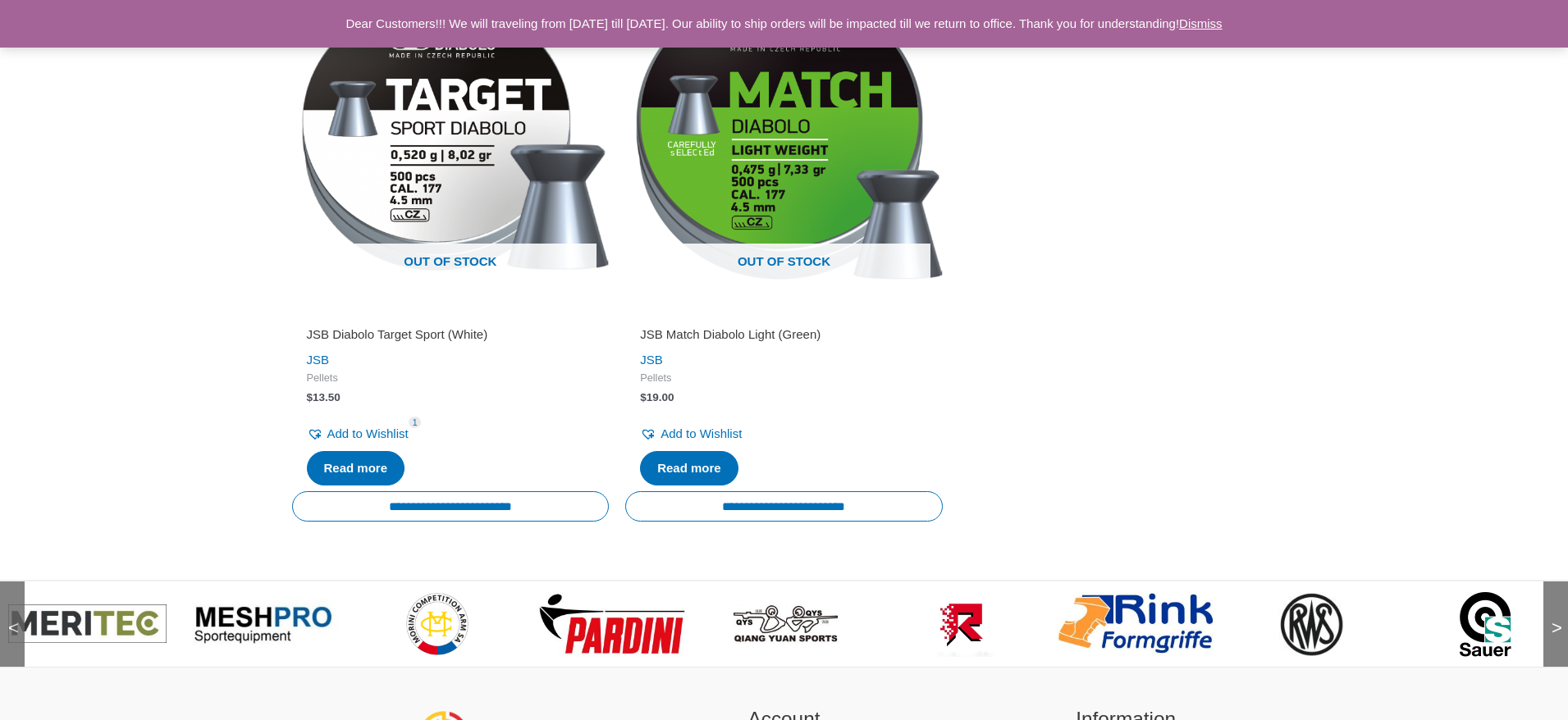
click at [1483, 629] on img at bounding box center [1486, 623] width 52 height 65
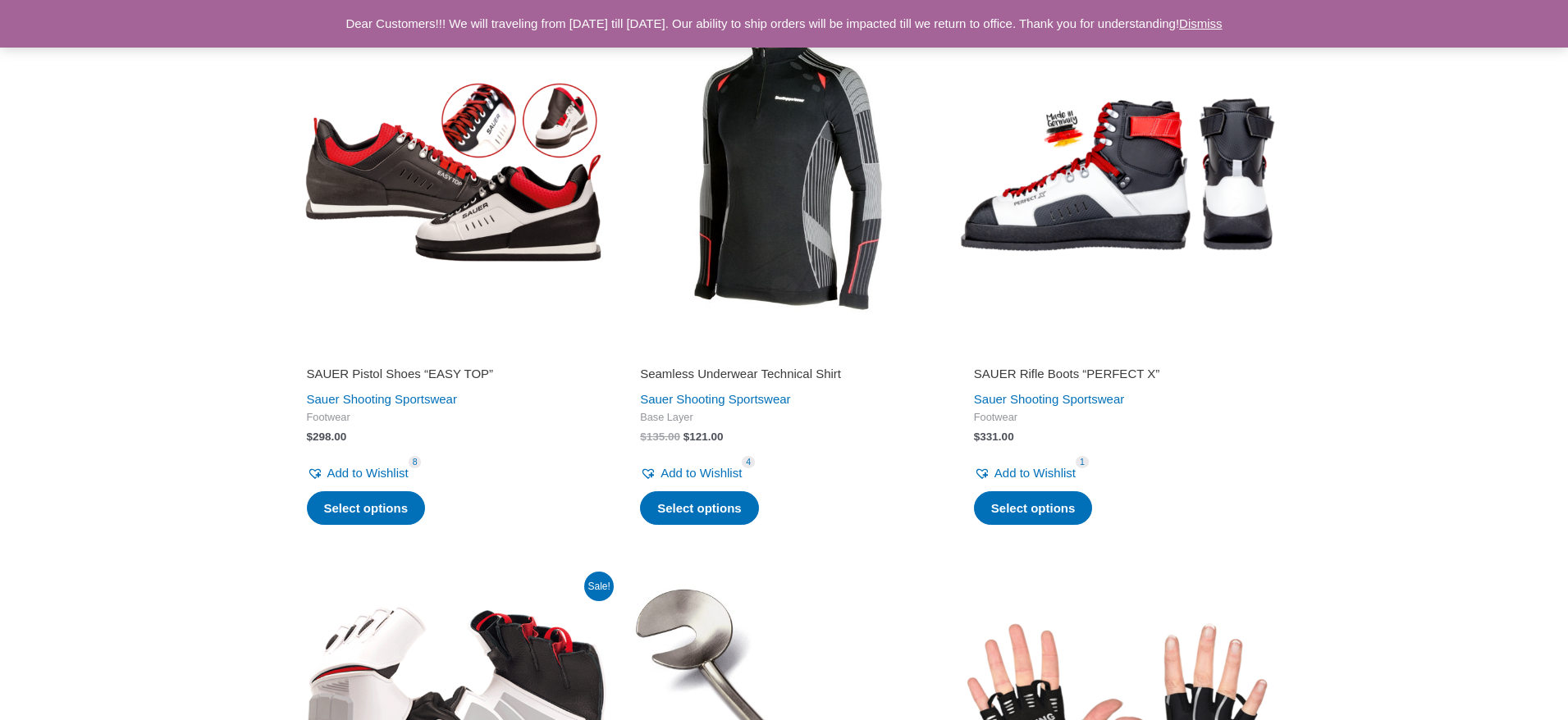
scroll to position [1691, 0]
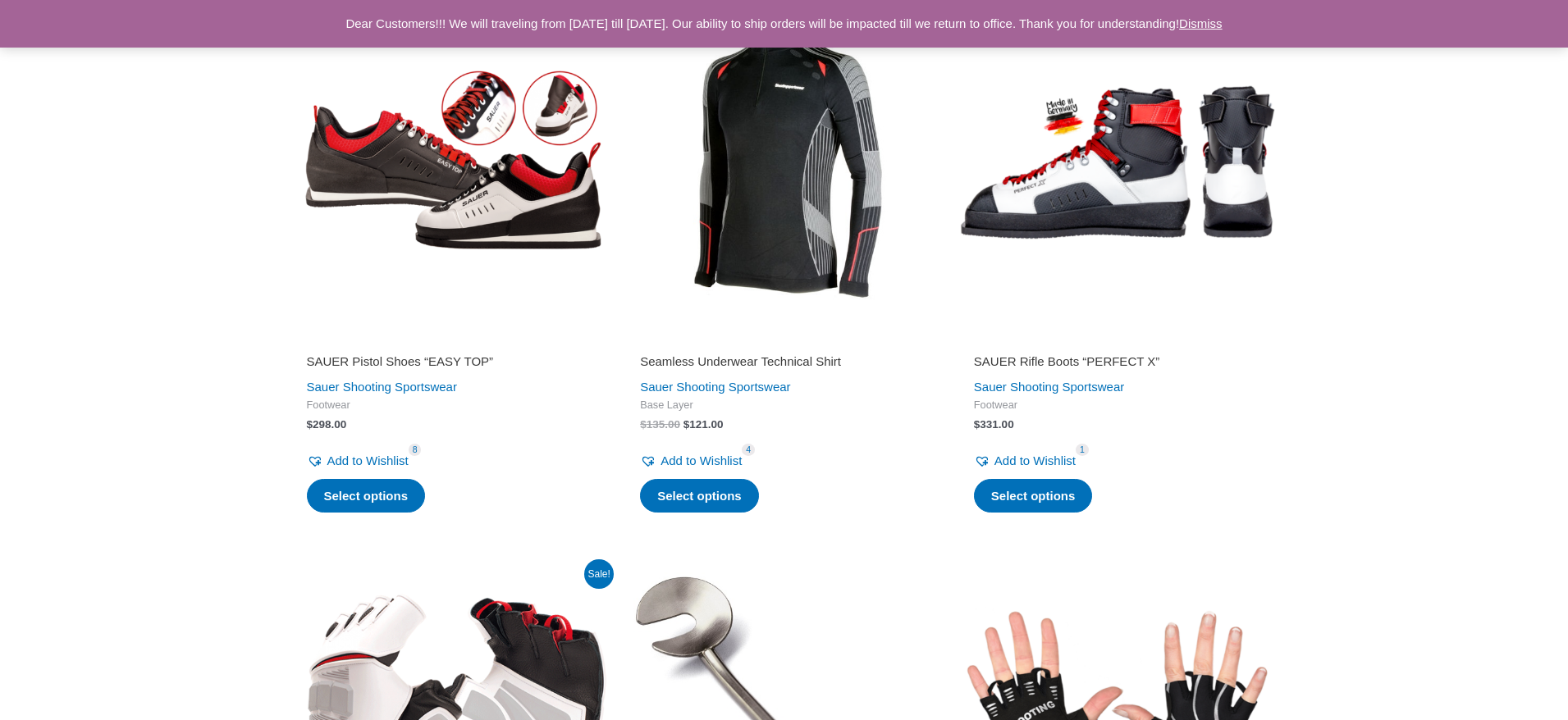
click at [360, 353] on h2 "SAUER Pistol Shoes “EASY TOP”" at bounding box center [451, 361] width 288 height 16
click at [391, 353] on h2 "SAUER Pistol Shoes “EASY TOP”" at bounding box center [451, 361] width 288 height 16
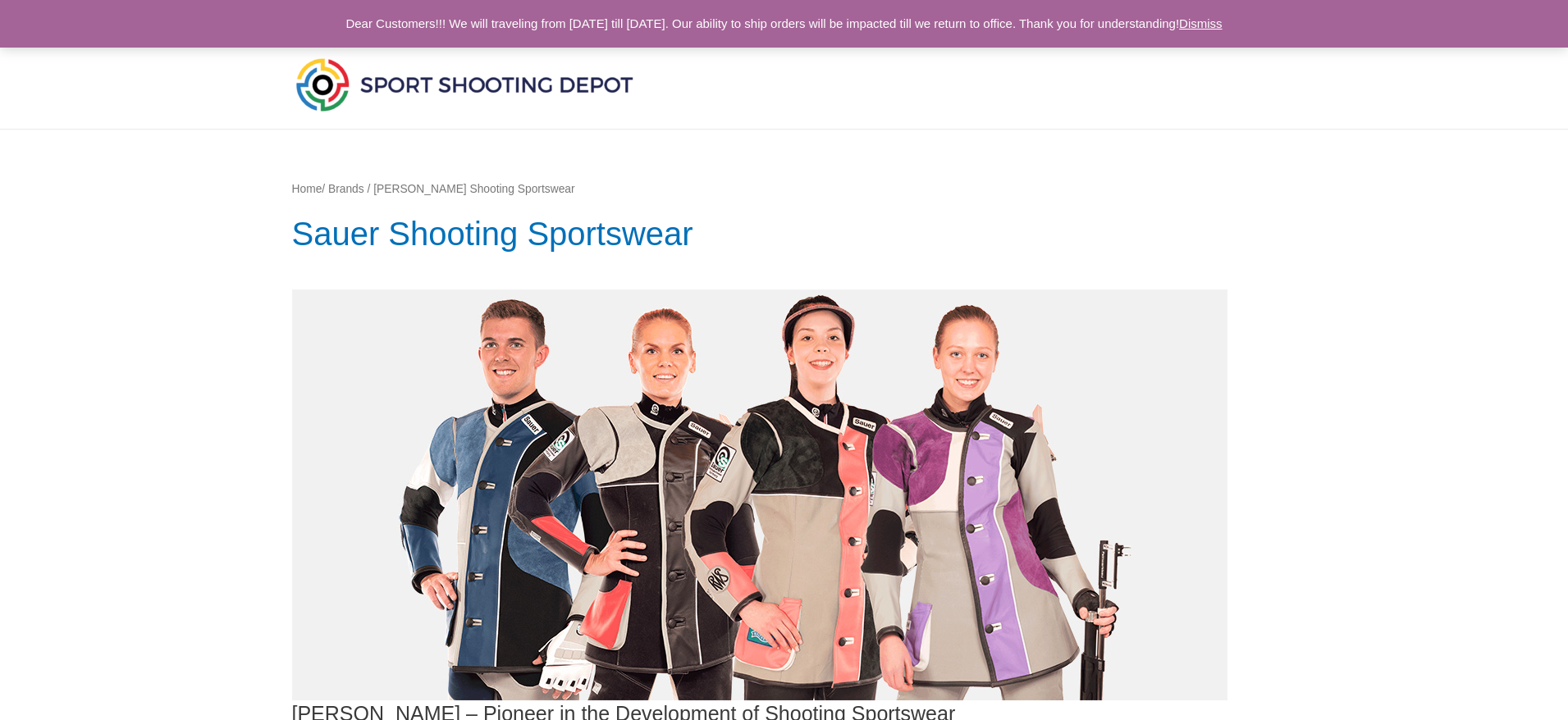
scroll to position [0, 0]
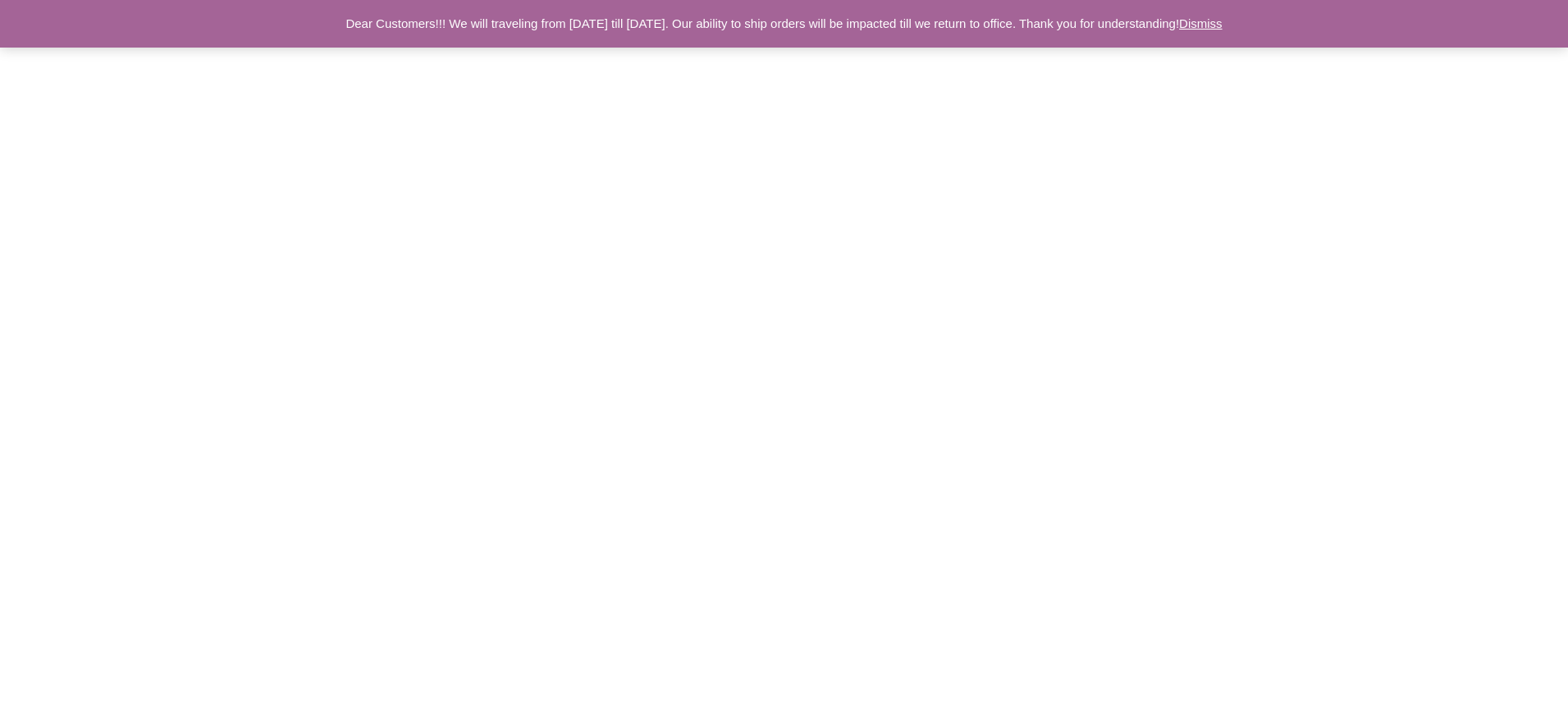
scroll to position [2191, 0]
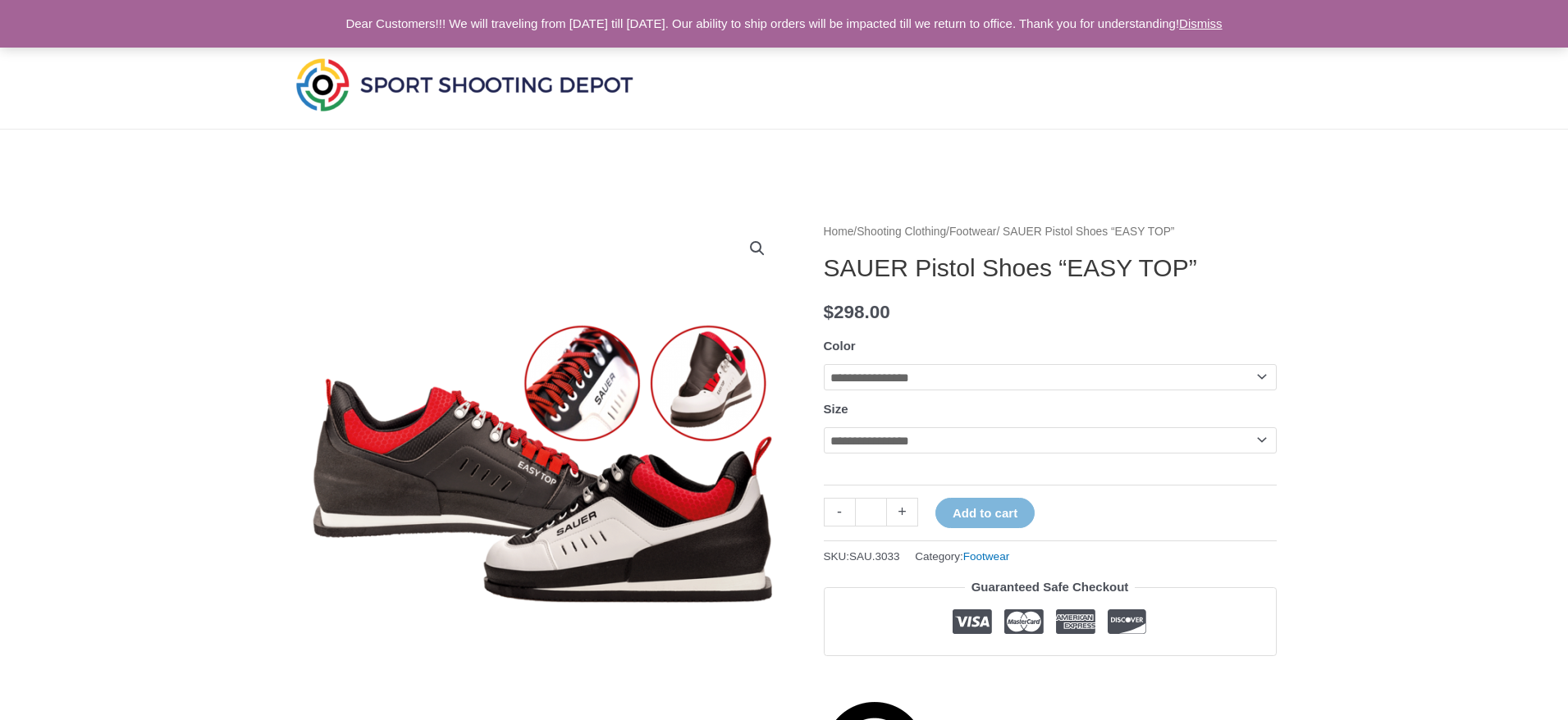
click at [1074, 393] on tbody "**********" at bounding box center [1050, 406] width 453 height 145
select select "*****"
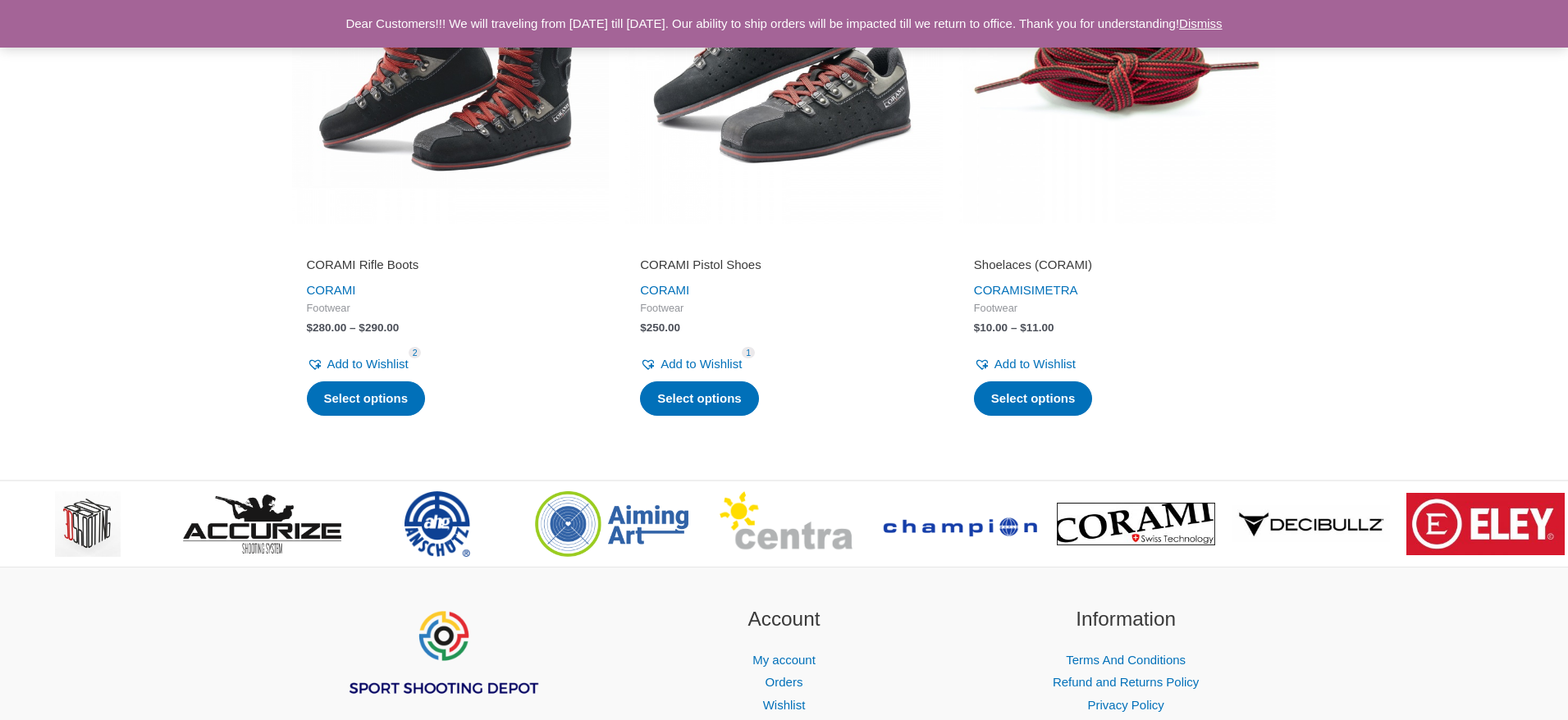
scroll to position [576, 0]
click at [275, 528] on img at bounding box center [262, 525] width 158 height 60
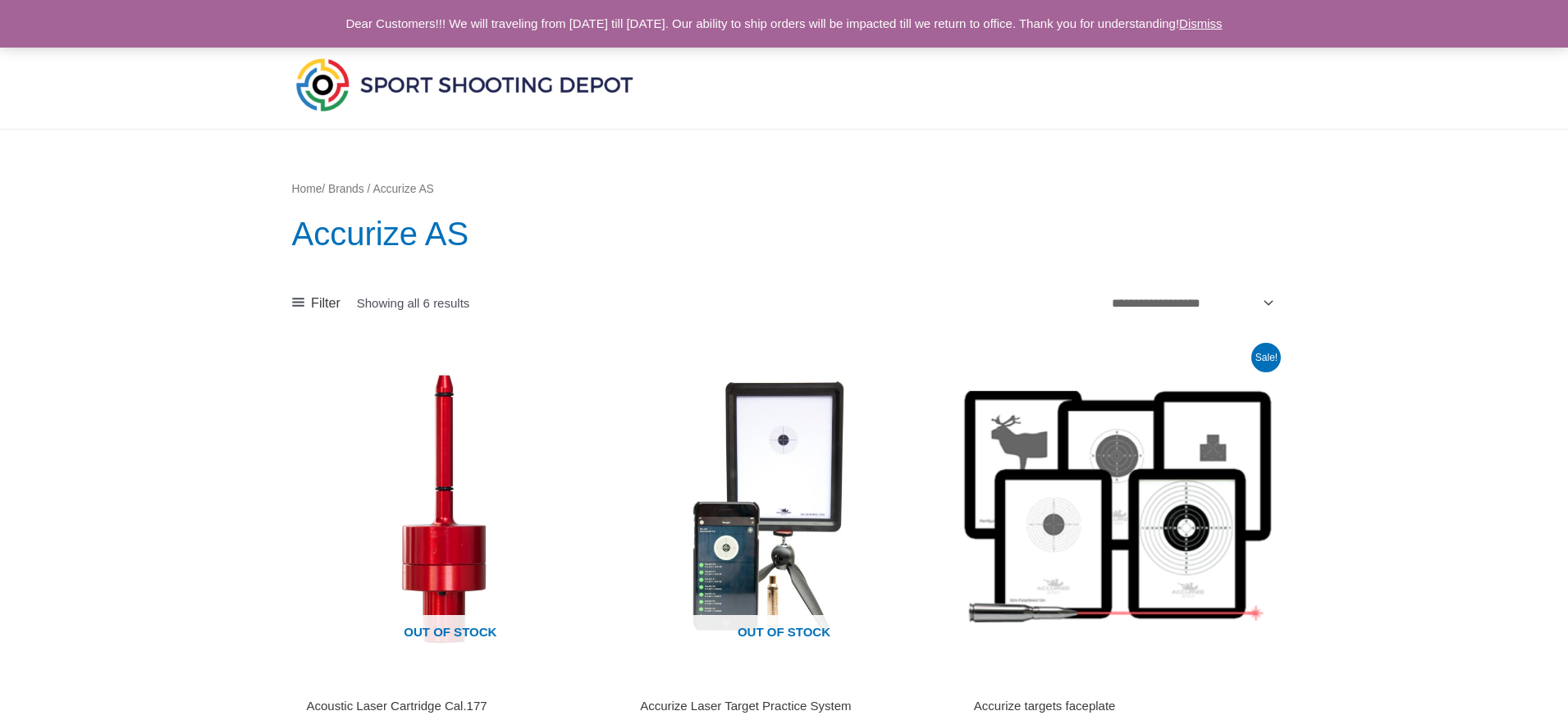
click at [436, 86] on img at bounding box center [464, 85] width 344 height 61
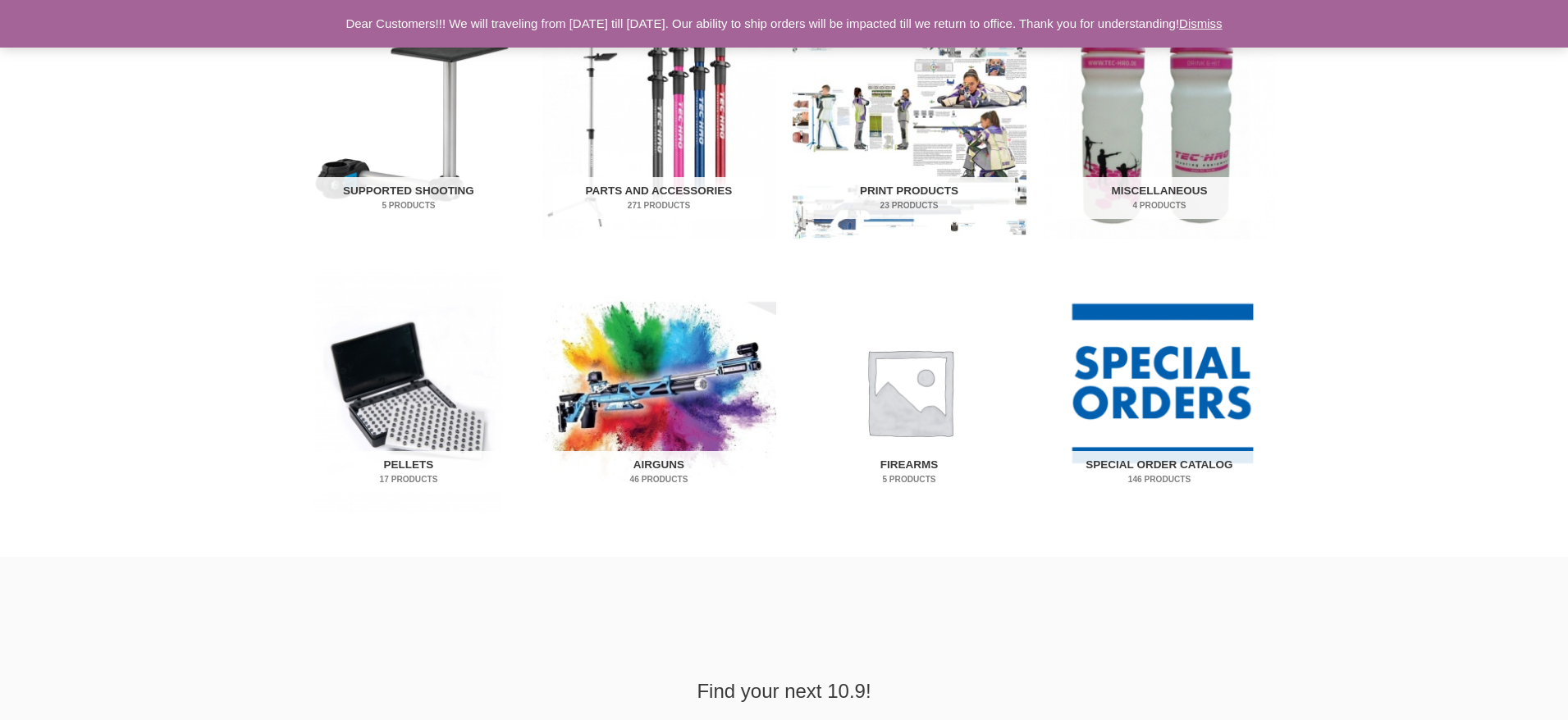
scroll to position [879, 0]
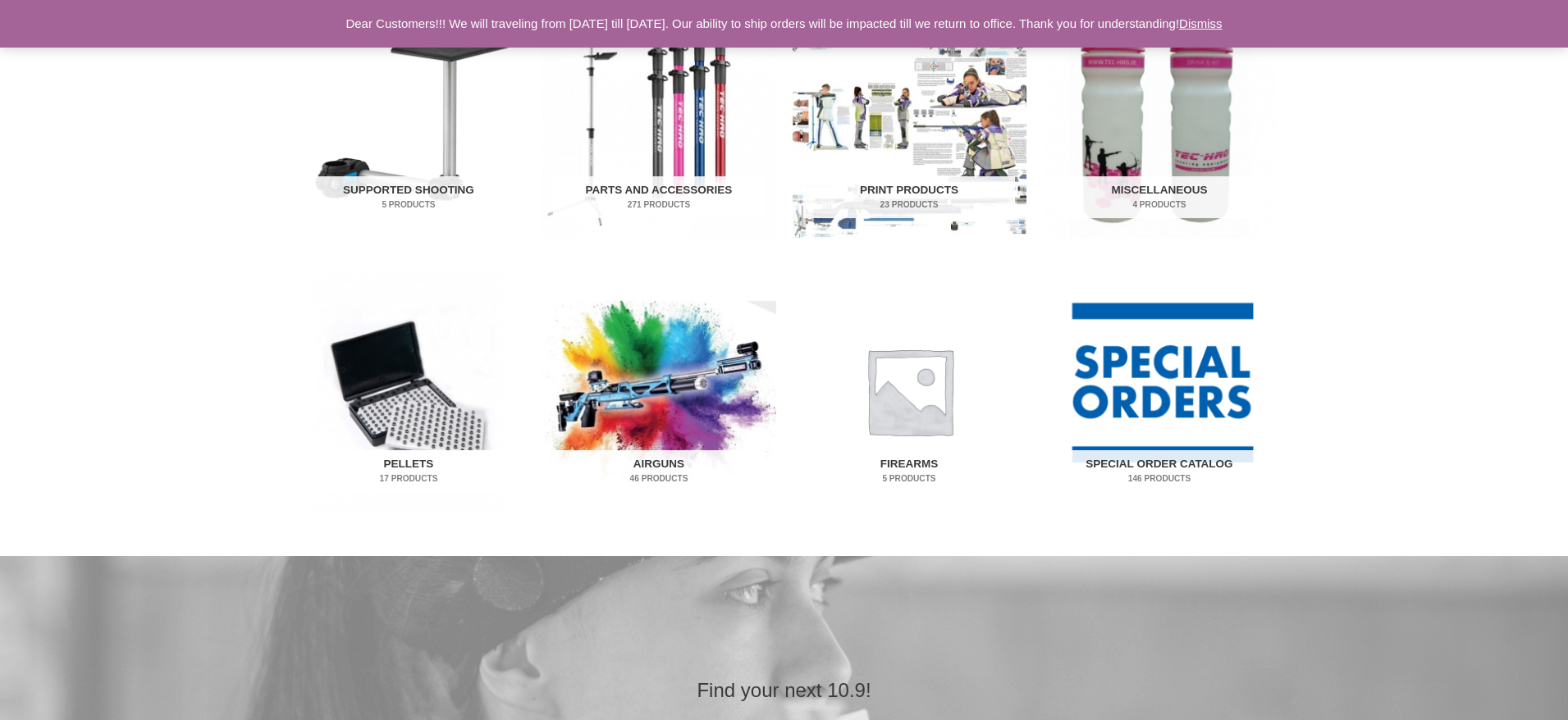
click at [434, 421] on img "Visit product category Pellets" at bounding box center [409, 391] width 233 height 243
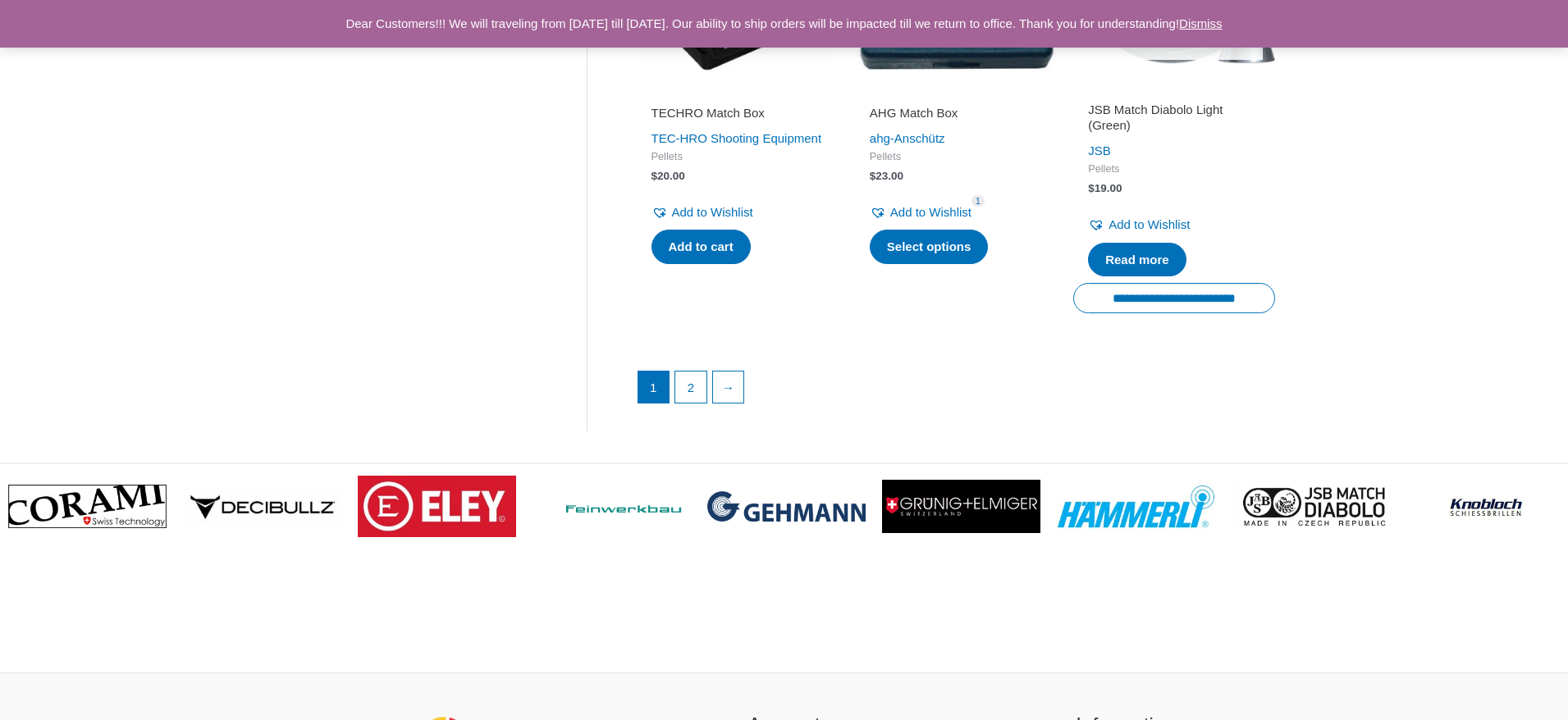
scroll to position [2418, 0]
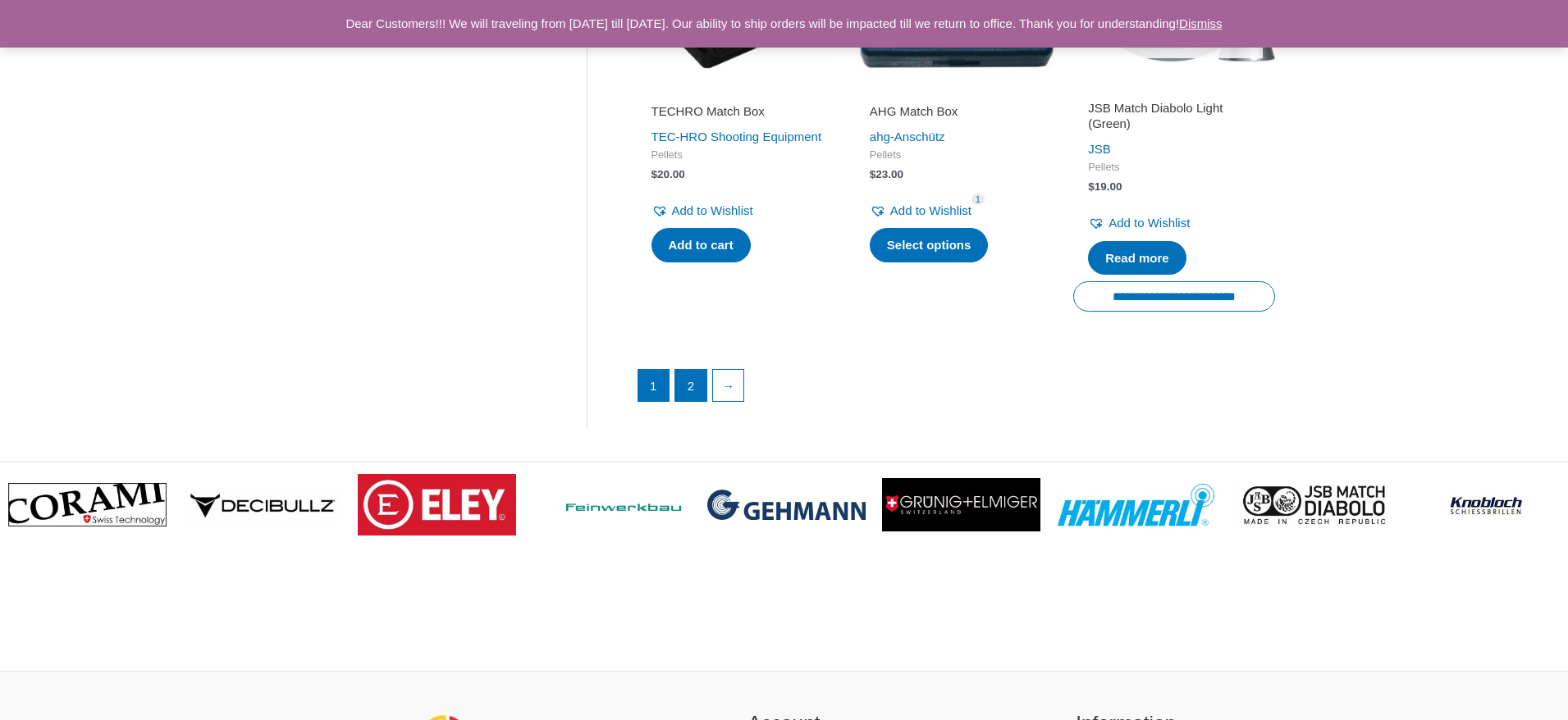
click at [699, 370] on link "2" at bounding box center [691, 385] width 31 height 31
